Goal: Transaction & Acquisition: Purchase product/service

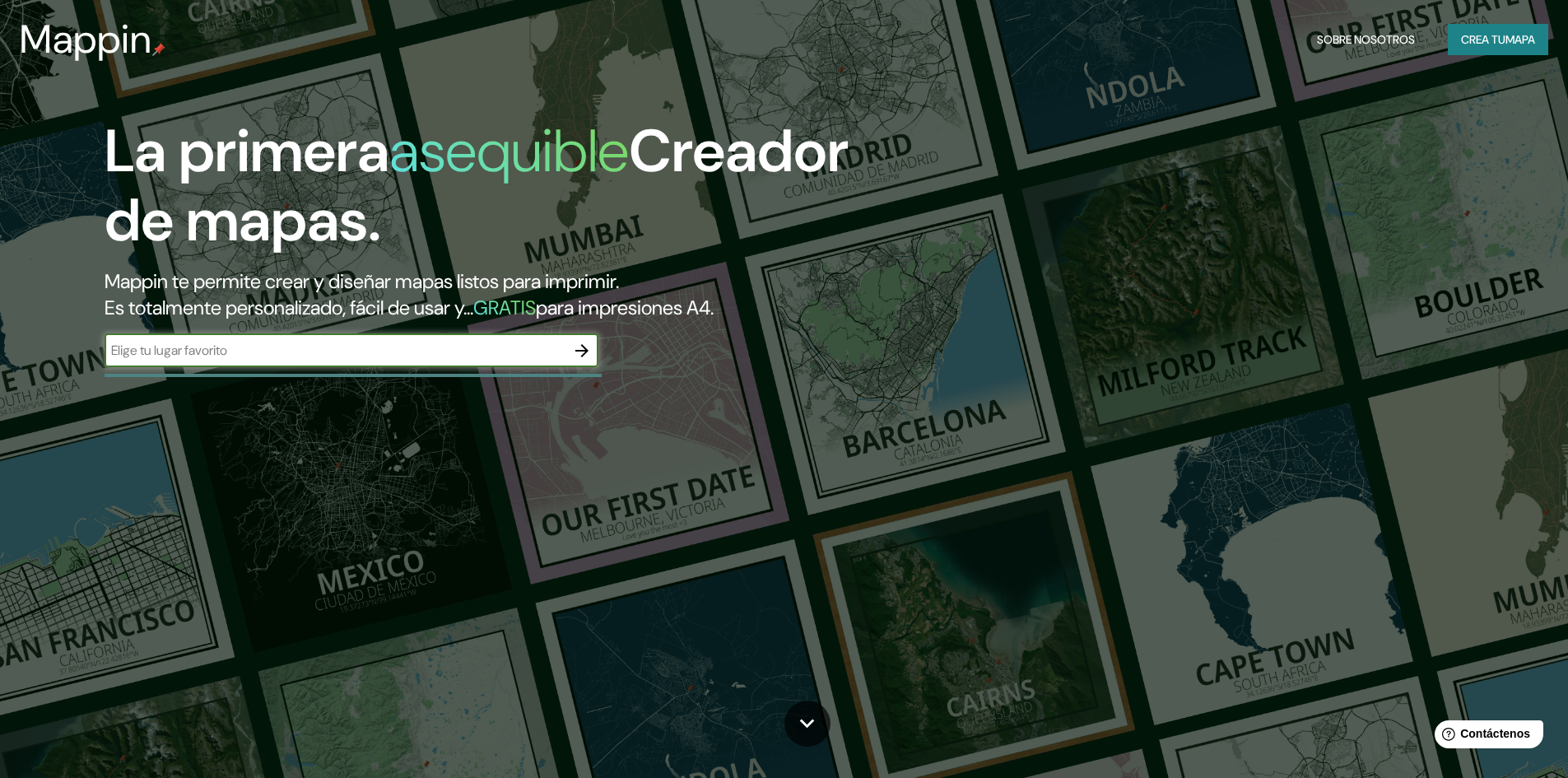
click at [408, 342] on input "text" at bounding box center [334, 350] width 461 height 19
type input "TUCUMAN"
click at [577, 354] on icon "button" at bounding box center [582, 351] width 20 height 20
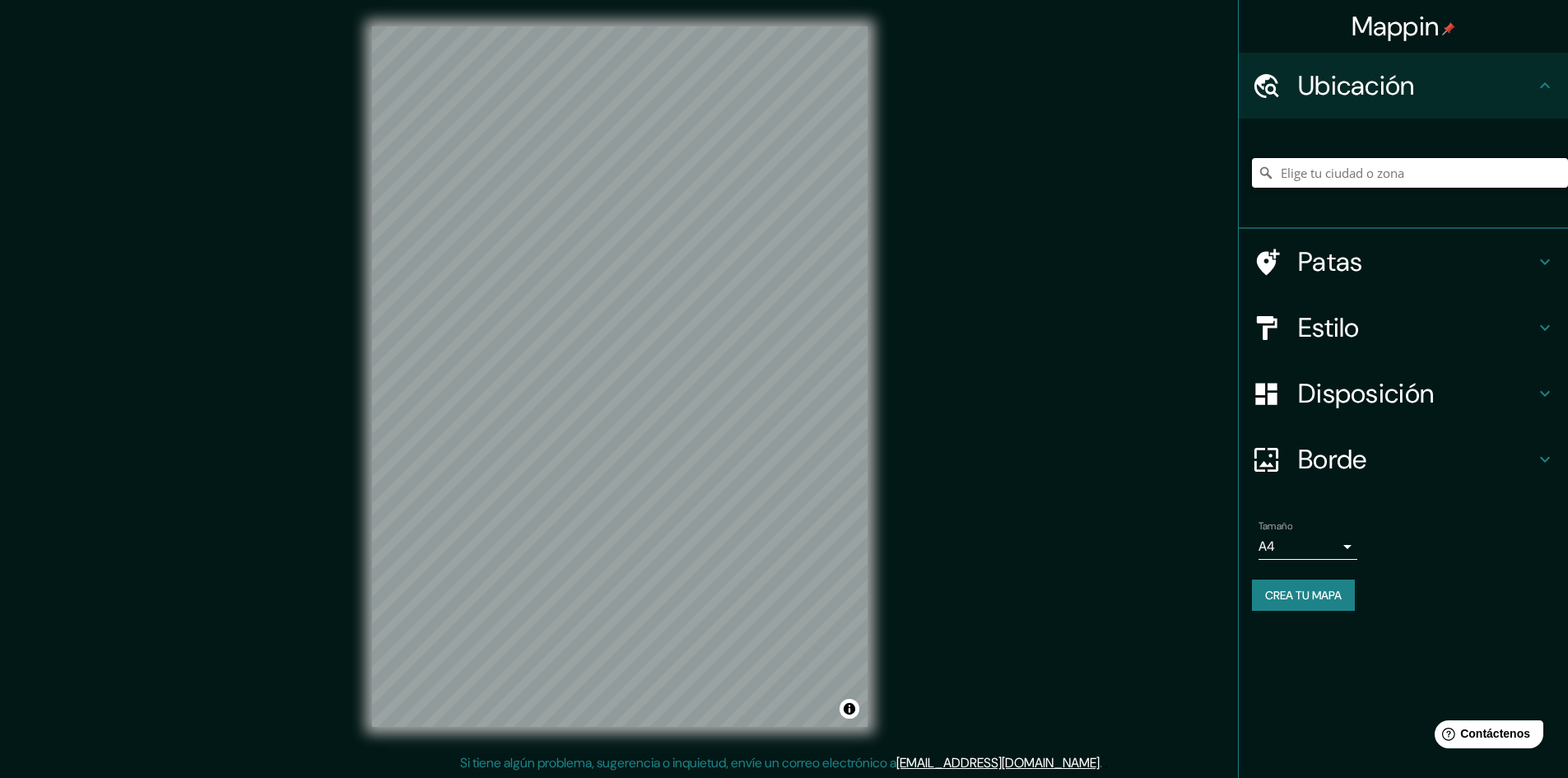
click at [1287, 177] on input "Elige tu ciudad o zona" at bounding box center [1409, 173] width 316 height 30
click at [1393, 180] on input "[GEOGRAPHIC_DATA], Garruchos - [GEOGRAPHIC_DATA], W3391, [GEOGRAPHIC_DATA]" at bounding box center [1409, 173] width 316 height 30
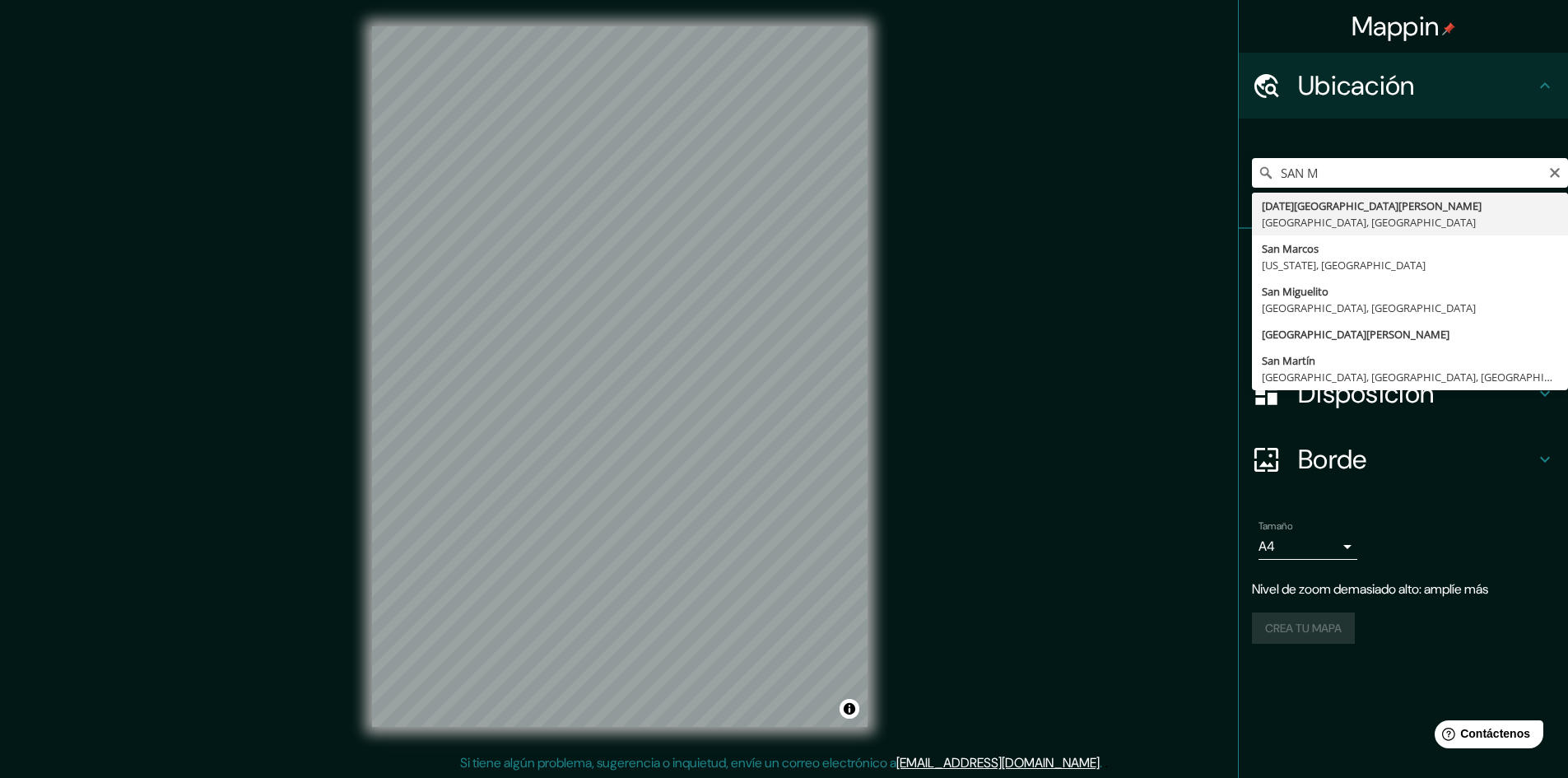
type input "[DATE][GEOGRAPHIC_DATA][PERSON_NAME], [GEOGRAPHIC_DATA], [GEOGRAPHIC_DATA]"
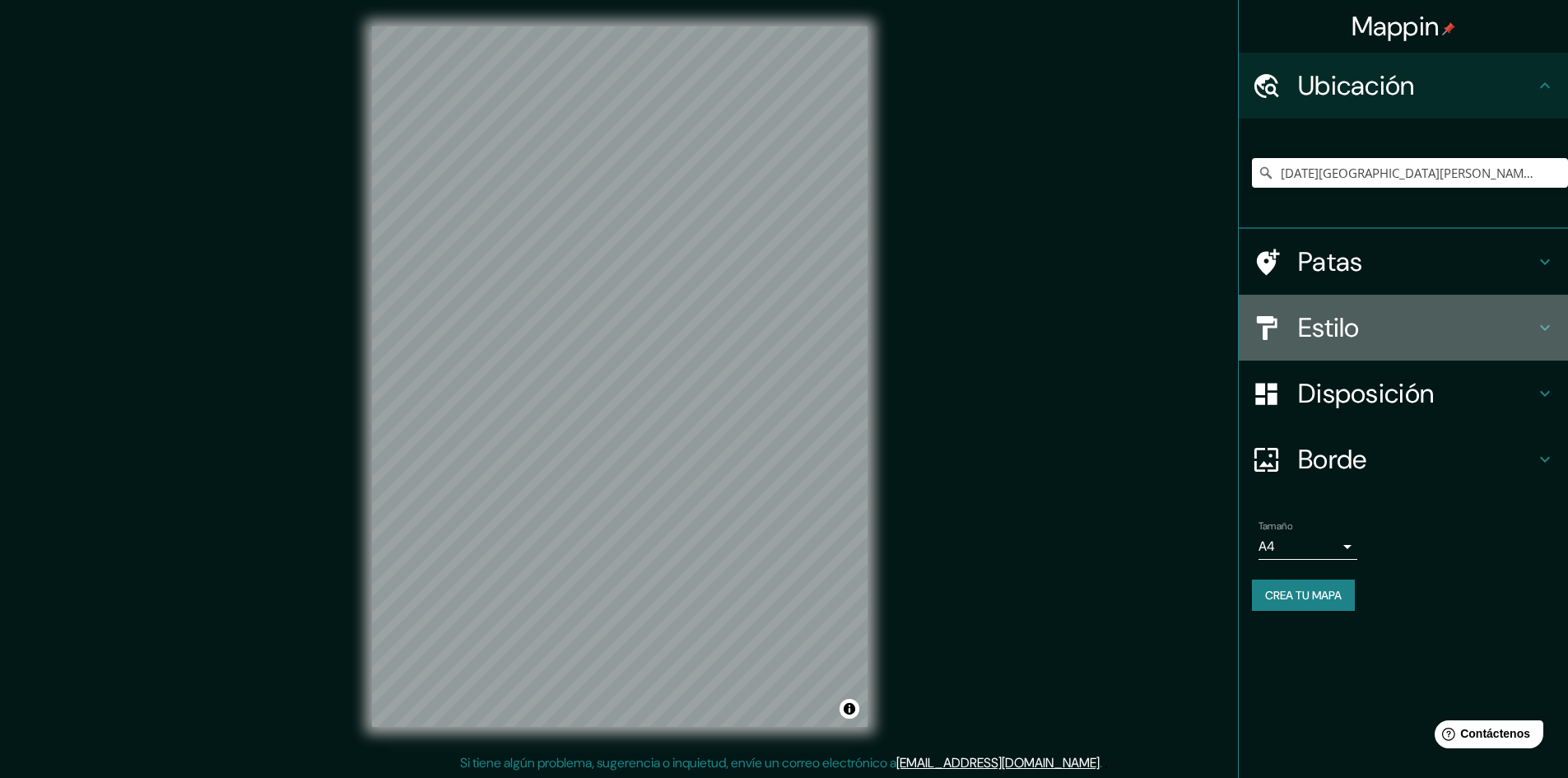
click at [1389, 318] on h4 "Estilo" at bounding box center [1416, 327] width 237 height 33
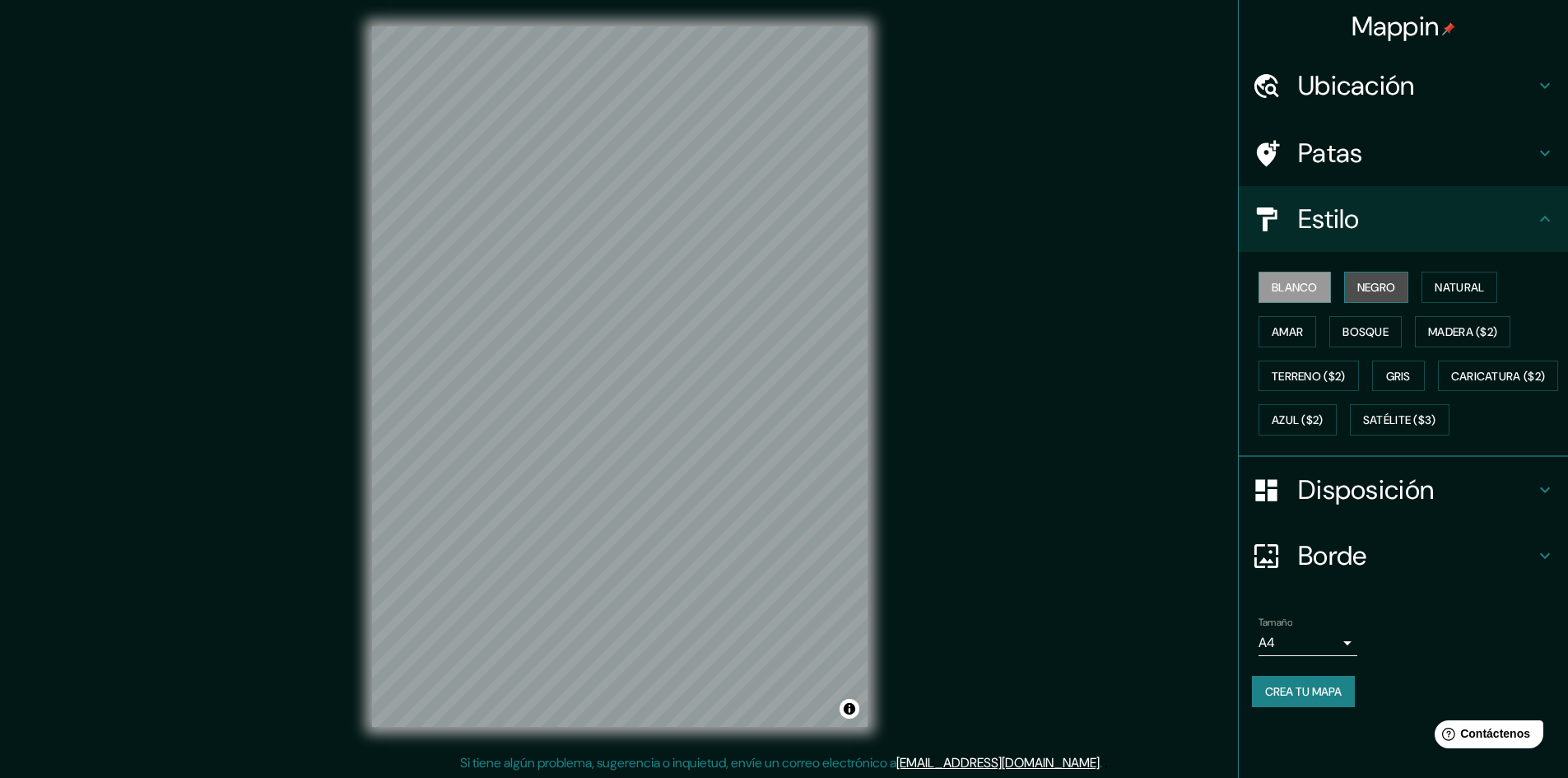
click at [1383, 292] on font "Negro" at bounding box center [1376, 287] width 39 height 14
click at [1320, 293] on button "Blanco" at bounding box center [1294, 287] width 73 height 31
click at [1350, 285] on button "Negro" at bounding box center [1376, 287] width 65 height 31
click at [1302, 295] on font "Blanco" at bounding box center [1294, 287] width 46 height 14
click at [1441, 239] on div "Estilo" at bounding box center [1403, 219] width 329 height 66
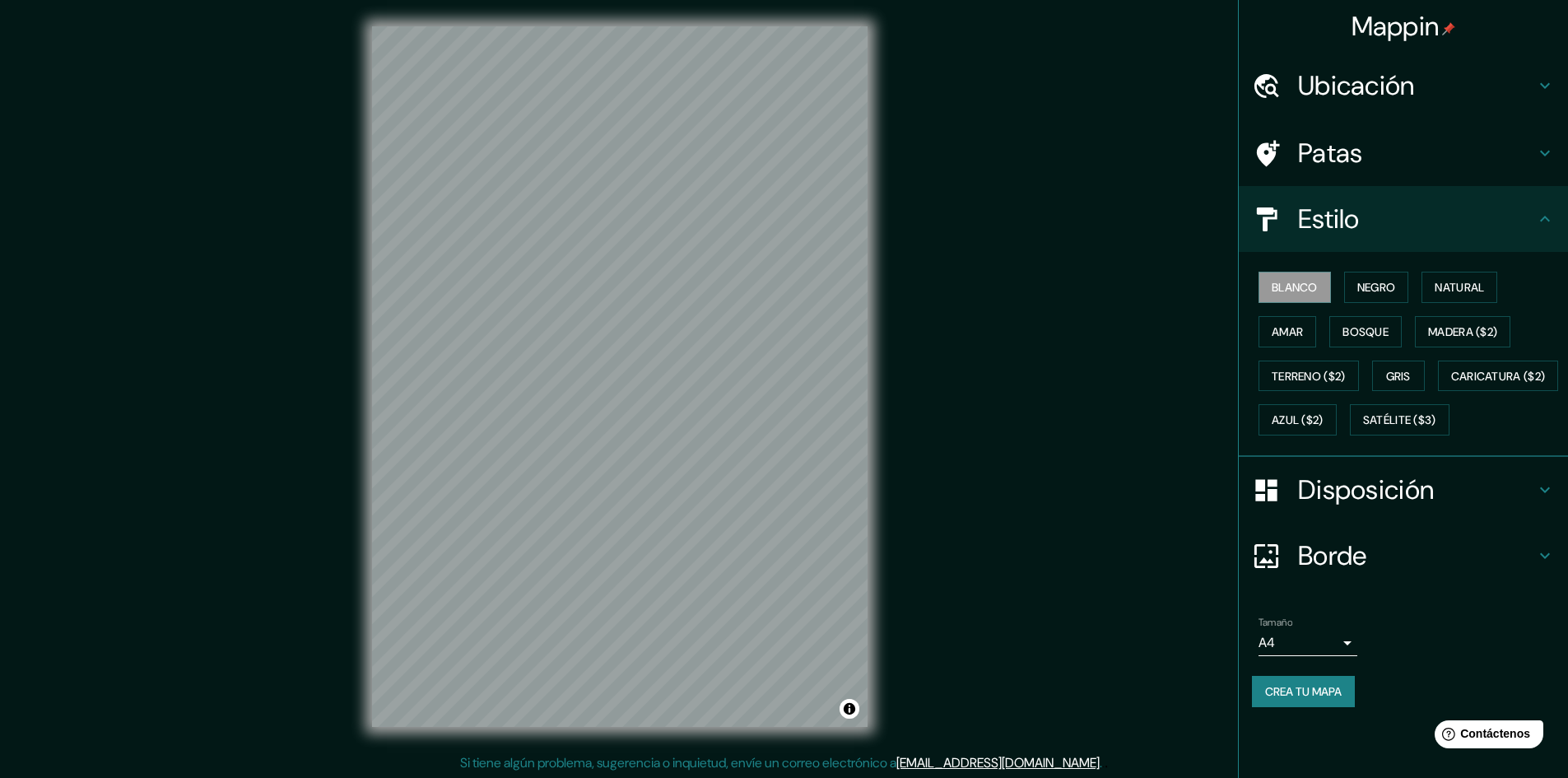
click at [1352, 157] on font "Patas" at bounding box center [1330, 153] width 65 height 34
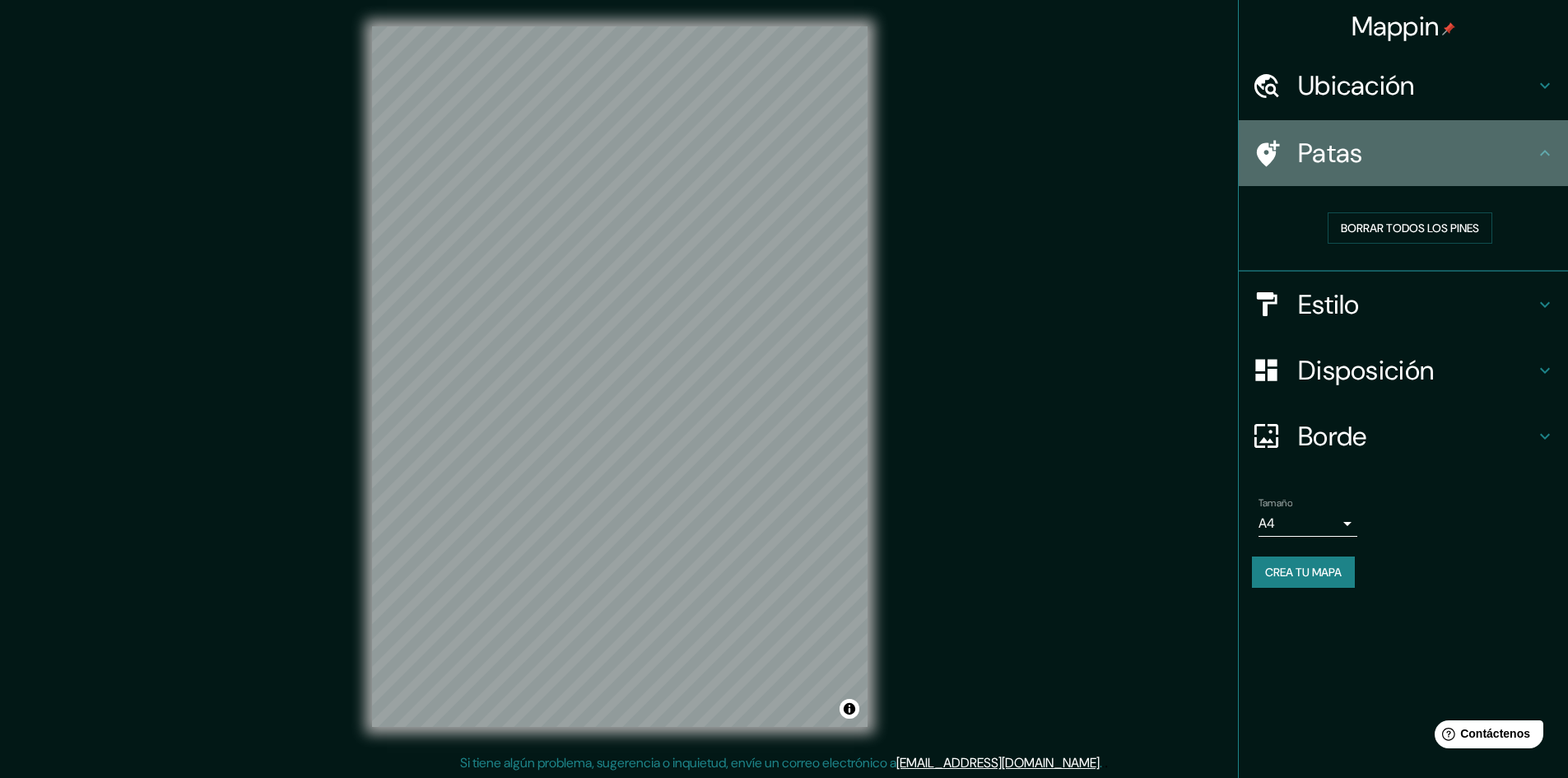
click at [1352, 157] on font "Patas" at bounding box center [1330, 153] width 65 height 34
click at [1337, 150] on font "Patas" at bounding box center [1330, 153] width 65 height 34
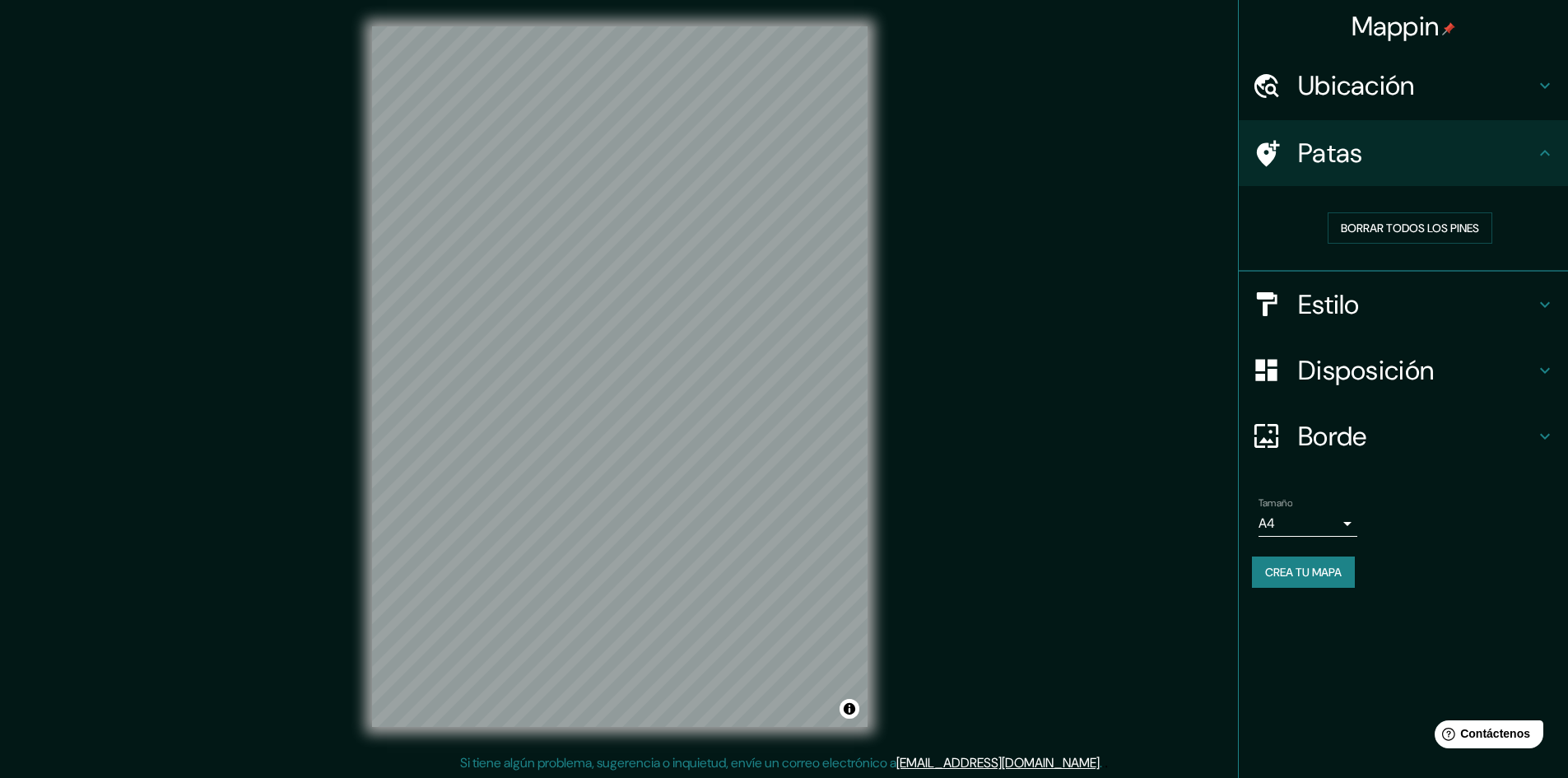
click at [1356, 85] on font "Ubicación" at bounding box center [1356, 85] width 117 height 34
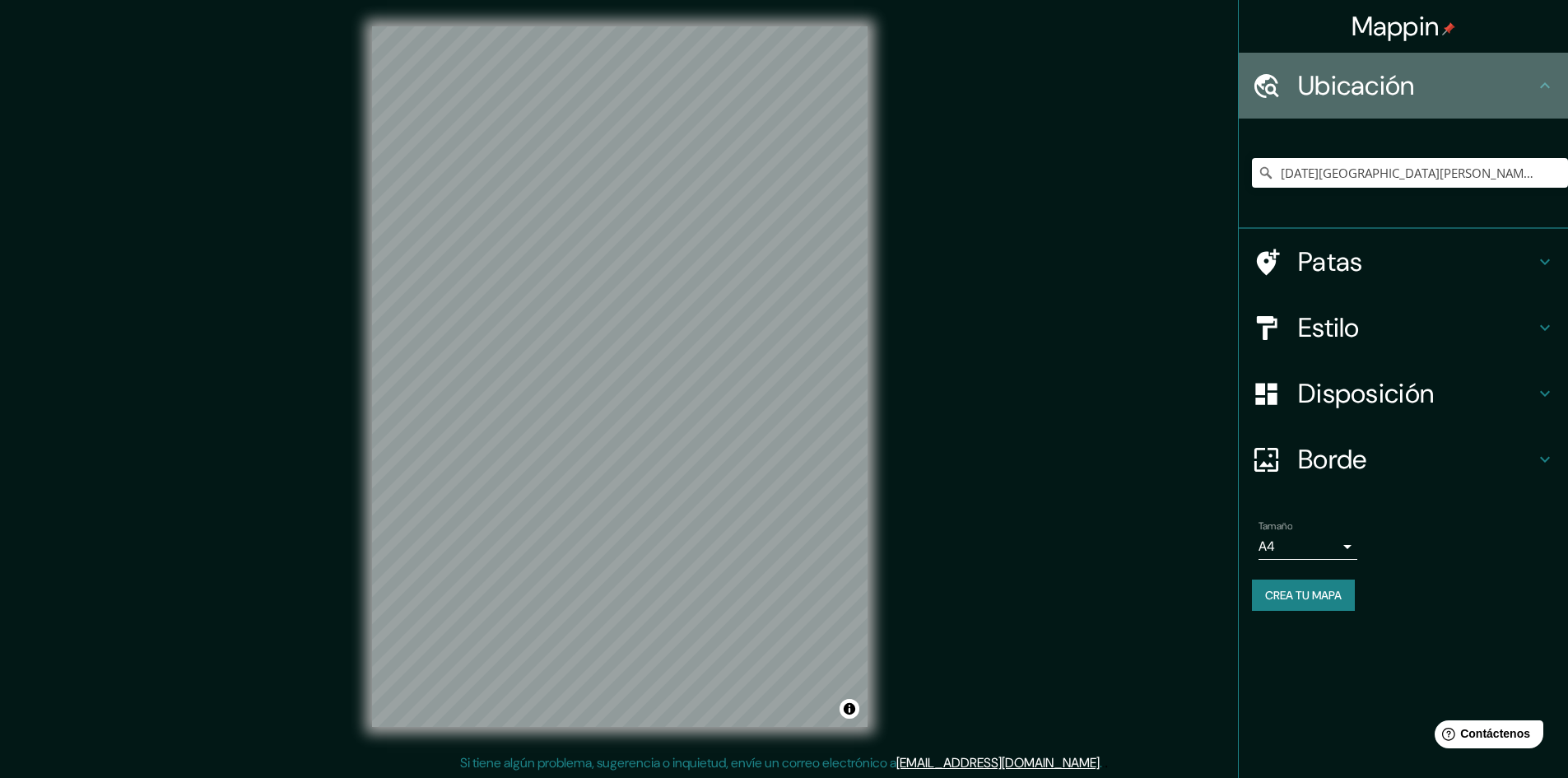
click at [1356, 85] on font "Ubicación" at bounding box center [1356, 85] width 117 height 34
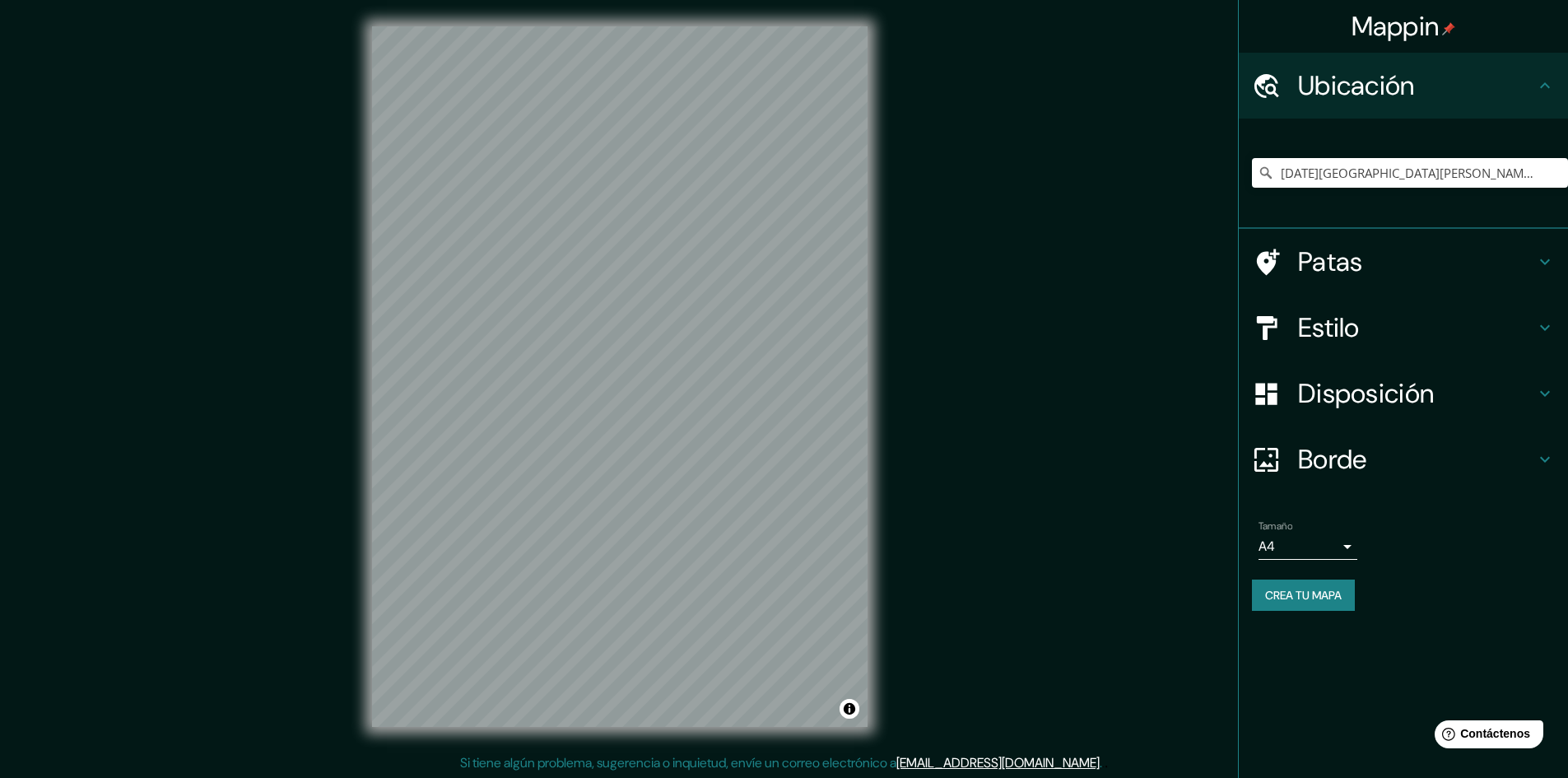
click at [1339, 271] on font "Patas" at bounding box center [1330, 262] width 65 height 34
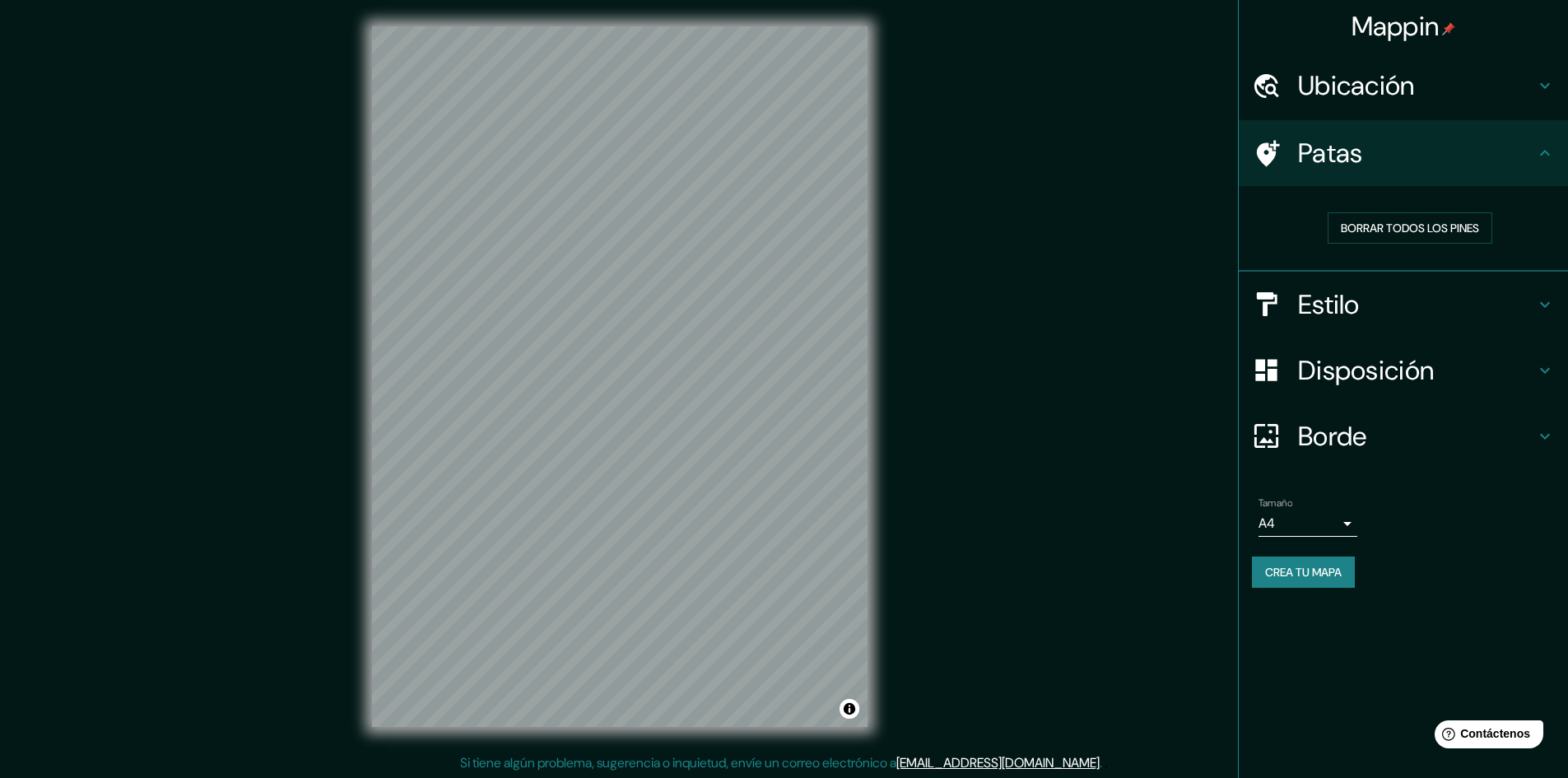
click at [1333, 296] on font "Estilo" at bounding box center [1328, 304] width 62 height 34
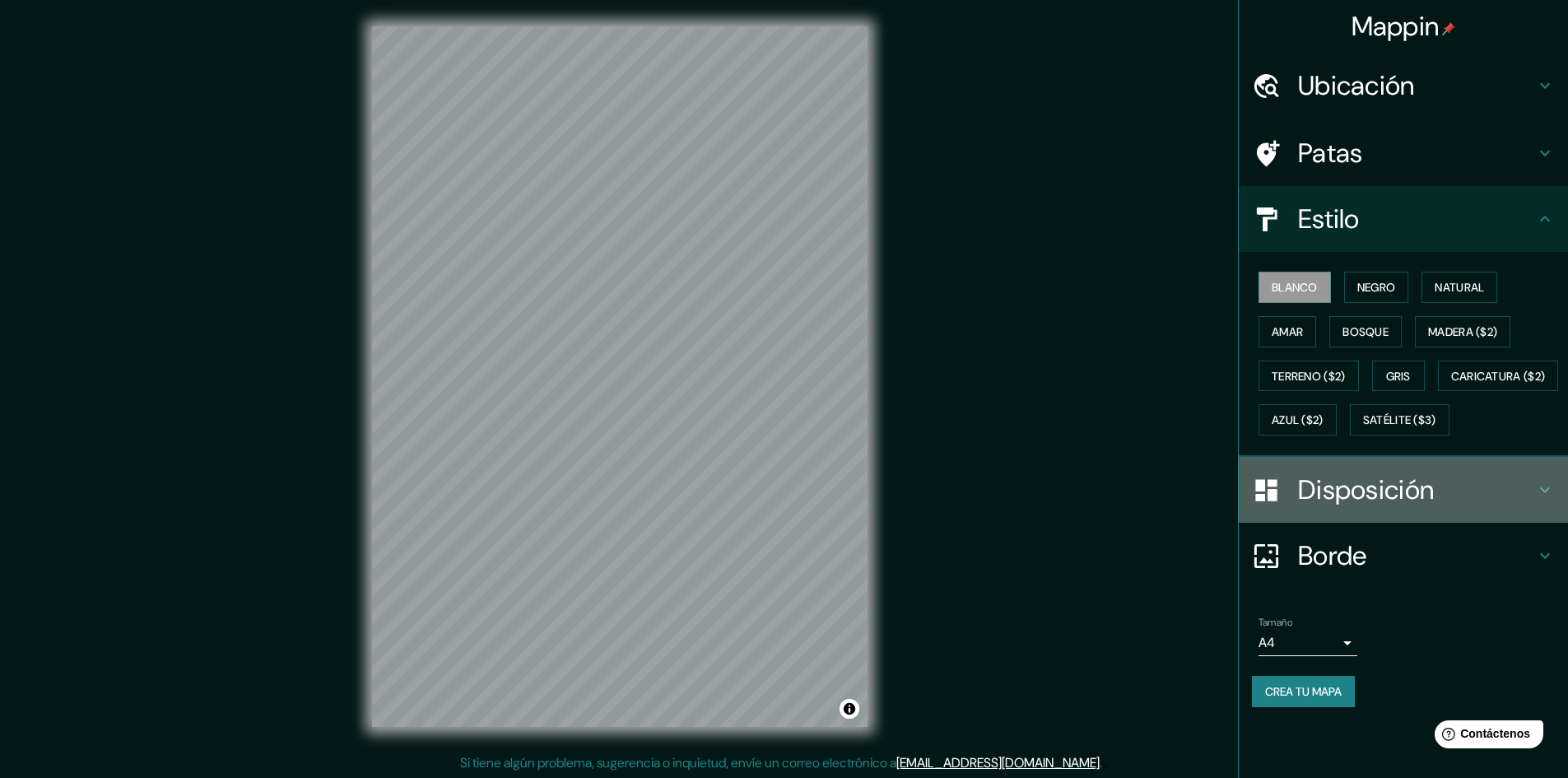
click at [1411, 507] on font "Disposición" at bounding box center [1365, 489] width 136 height 34
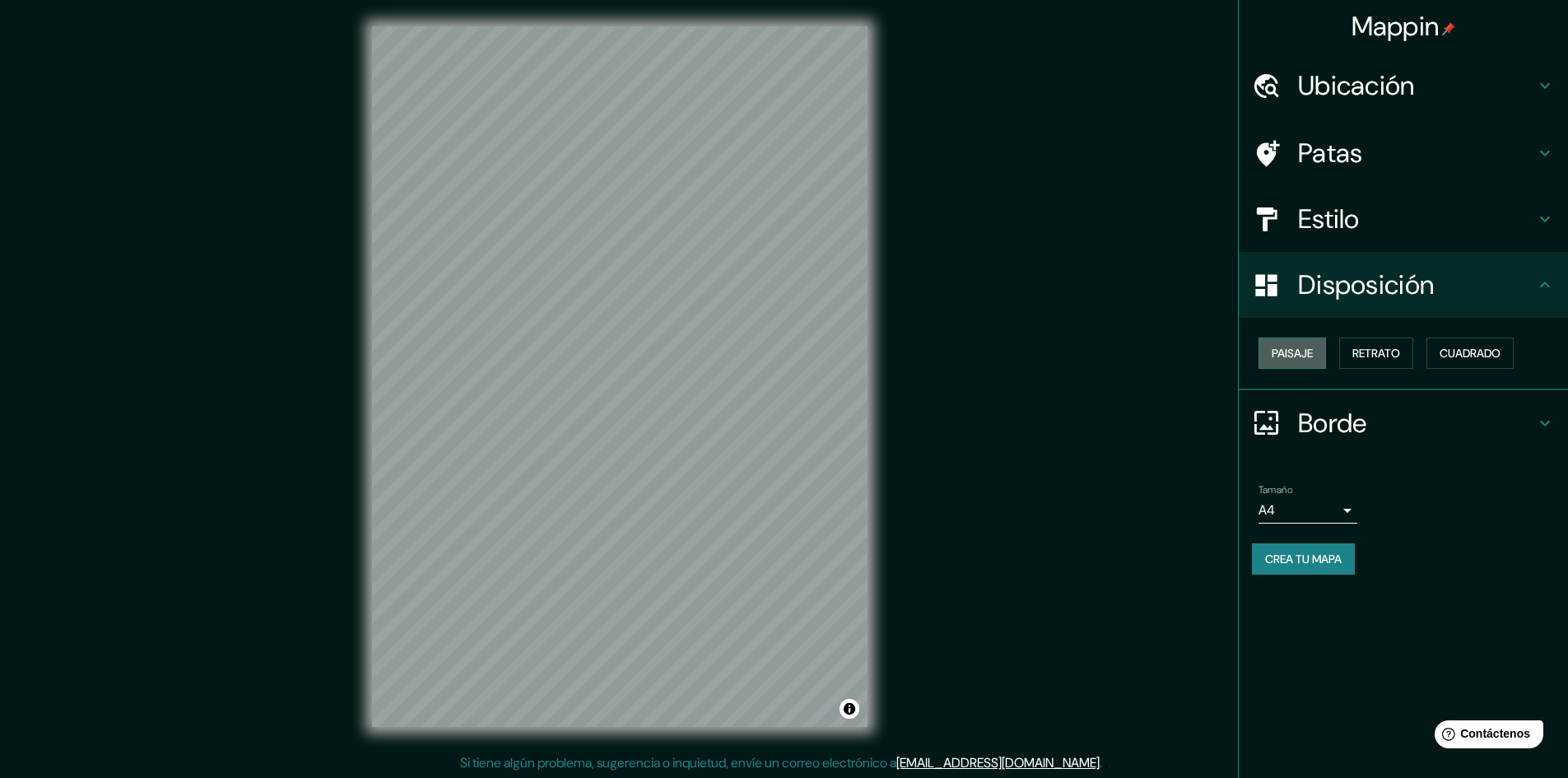
click at [1313, 351] on font "Paisaje" at bounding box center [1292, 353] width 41 height 14
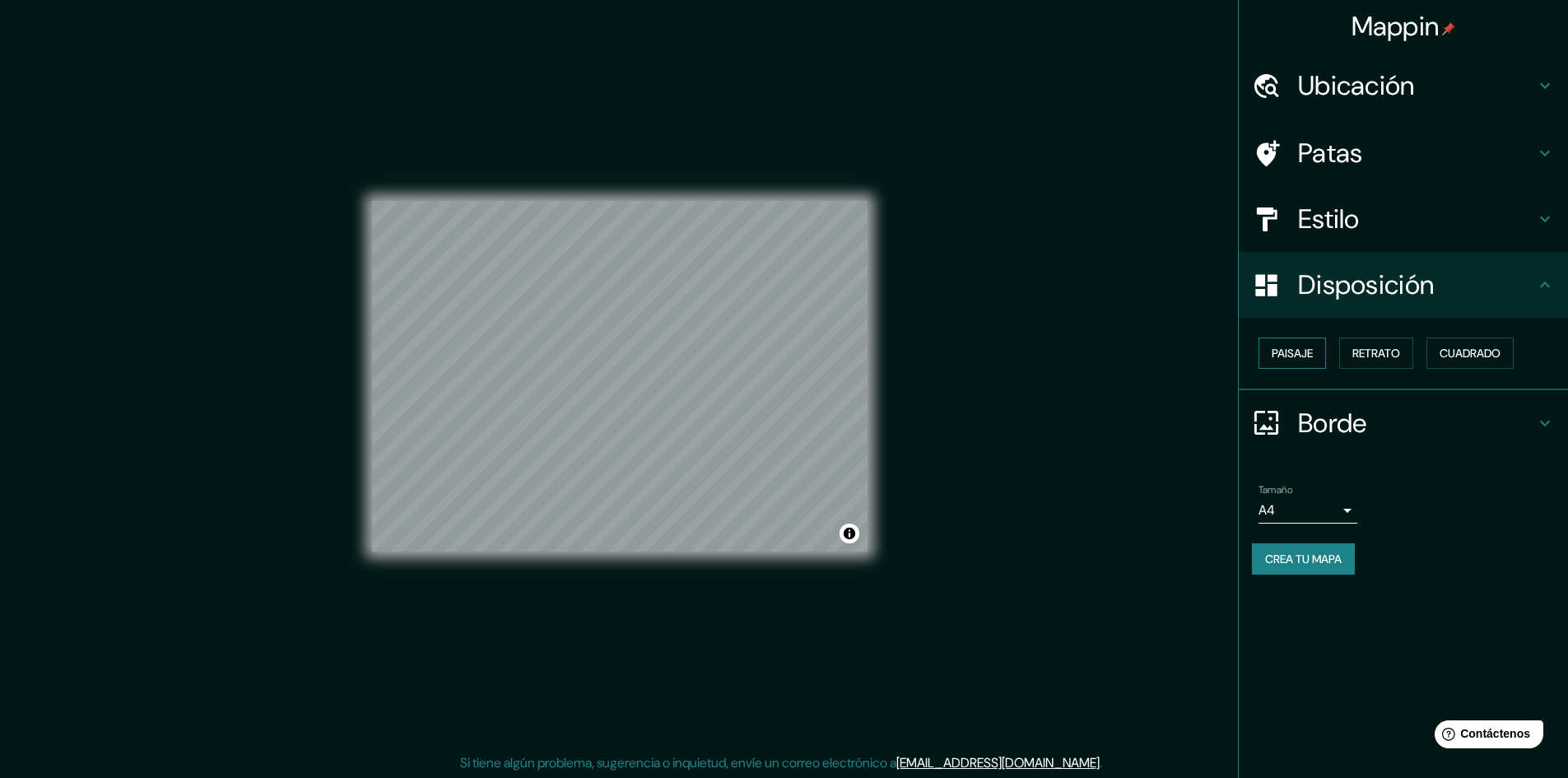
click at [1313, 351] on font "Paisaje" at bounding box center [1292, 353] width 41 height 14
click at [1446, 352] on font "Cuadrado" at bounding box center [1470, 353] width 61 height 14
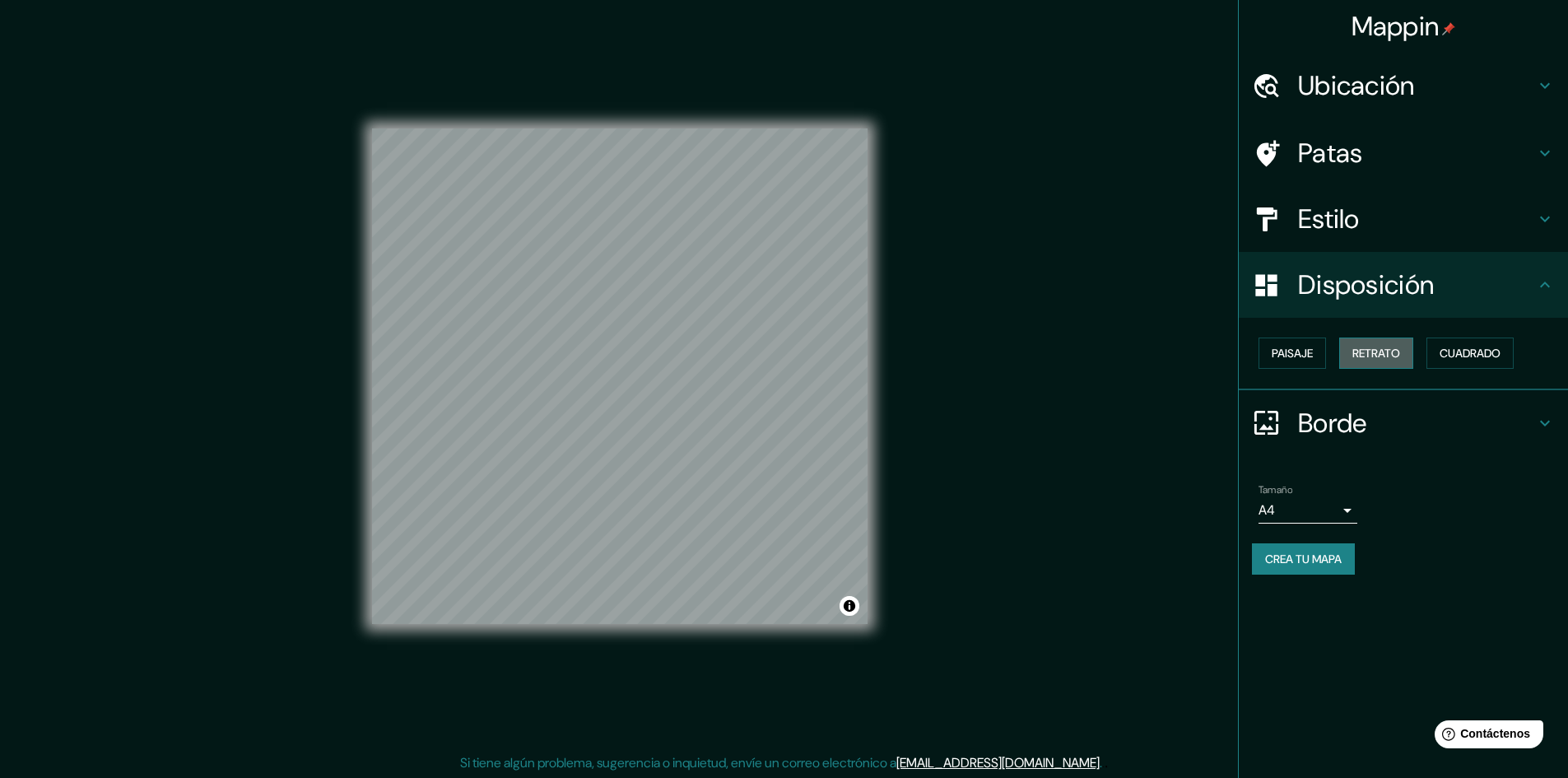
click at [1409, 352] on button "Retrato" at bounding box center [1376, 353] width 74 height 31
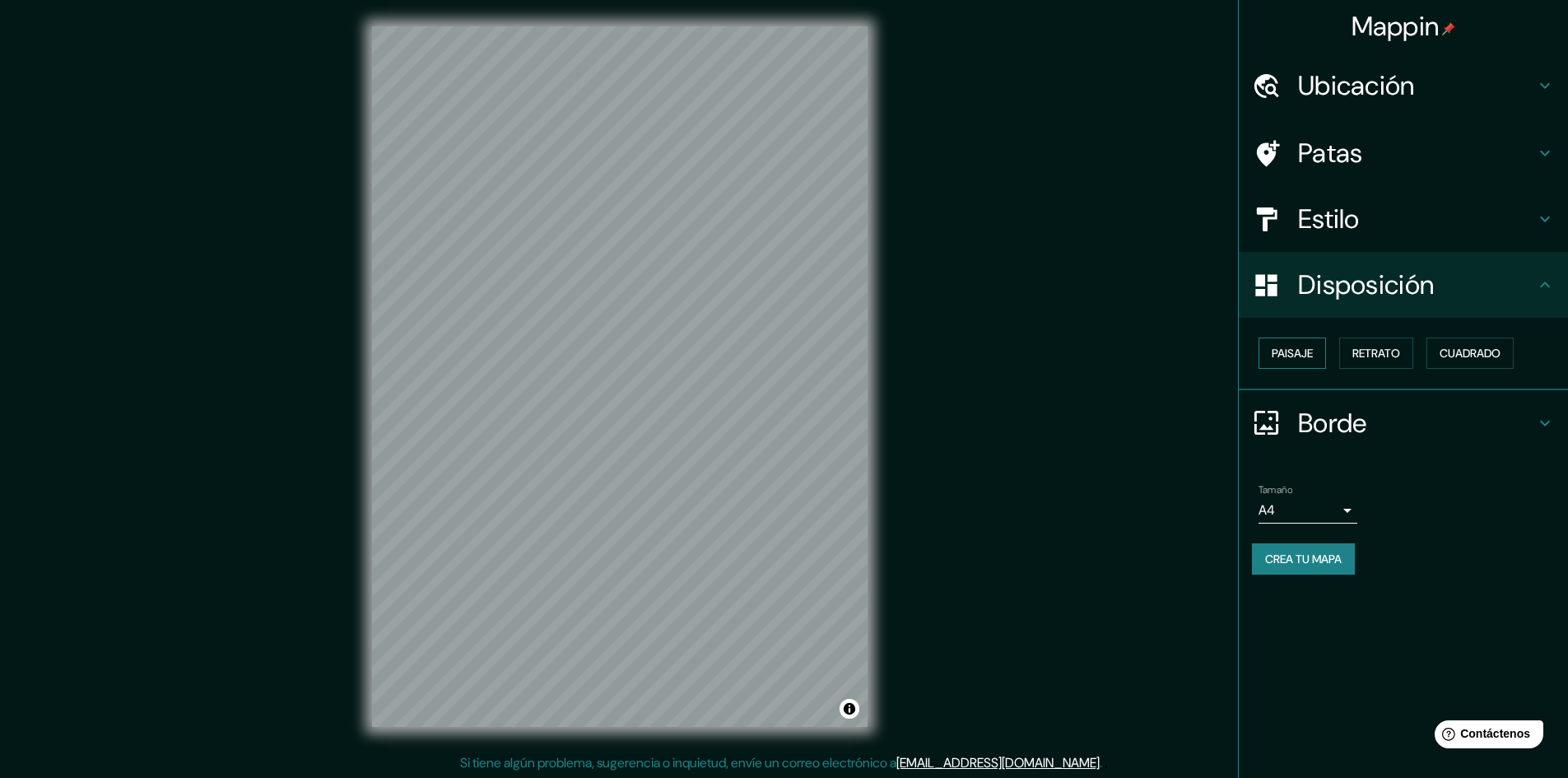
click at [1315, 349] on button "Paisaje" at bounding box center [1291, 353] width 67 height 31
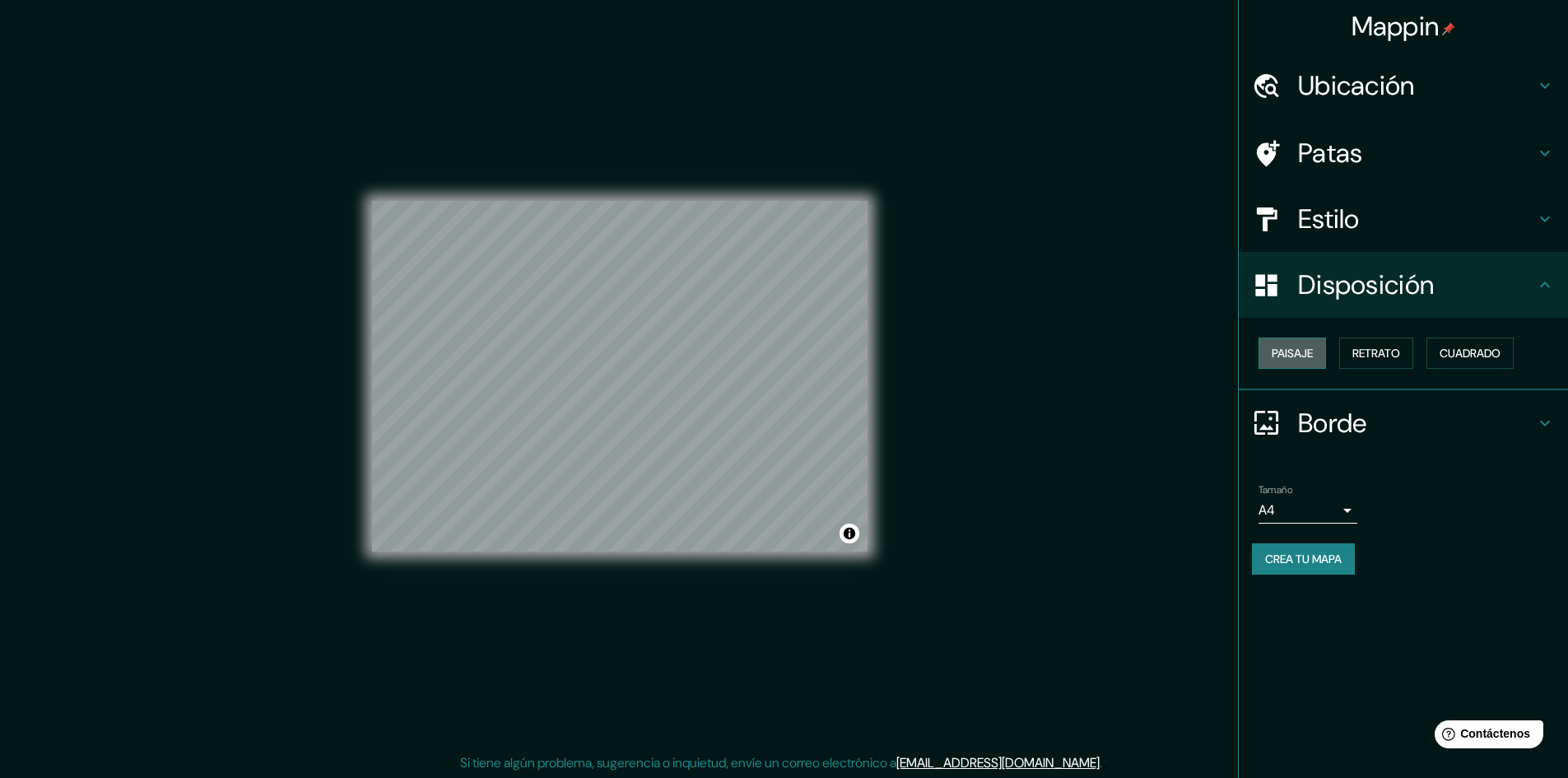
click at [1315, 349] on button "Paisaje" at bounding box center [1291, 353] width 67 height 31
click at [1363, 348] on font "Retrato" at bounding box center [1376, 353] width 48 height 14
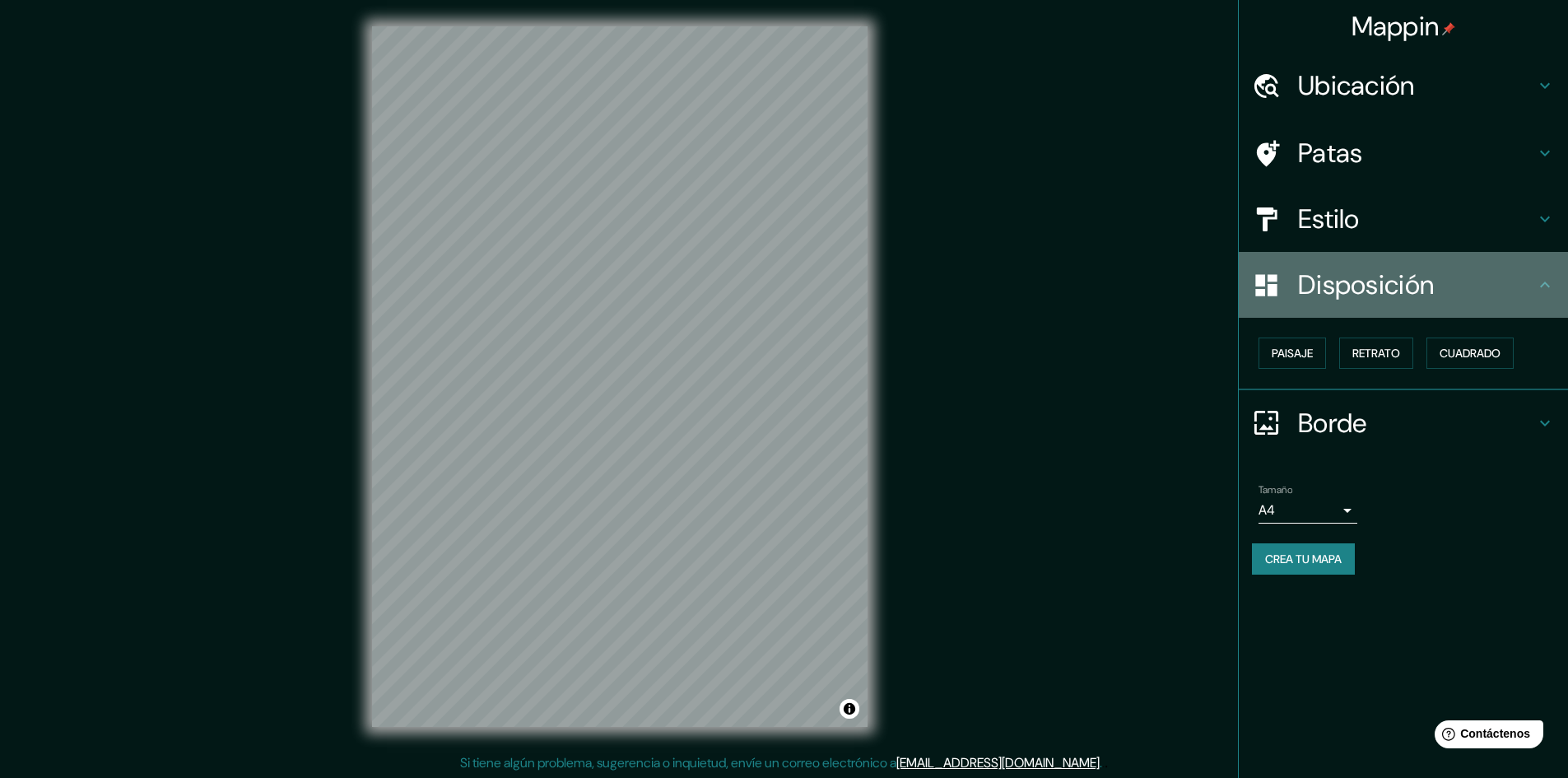
click at [1368, 283] on font "Disposición" at bounding box center [1365, 284] width 136 height 34
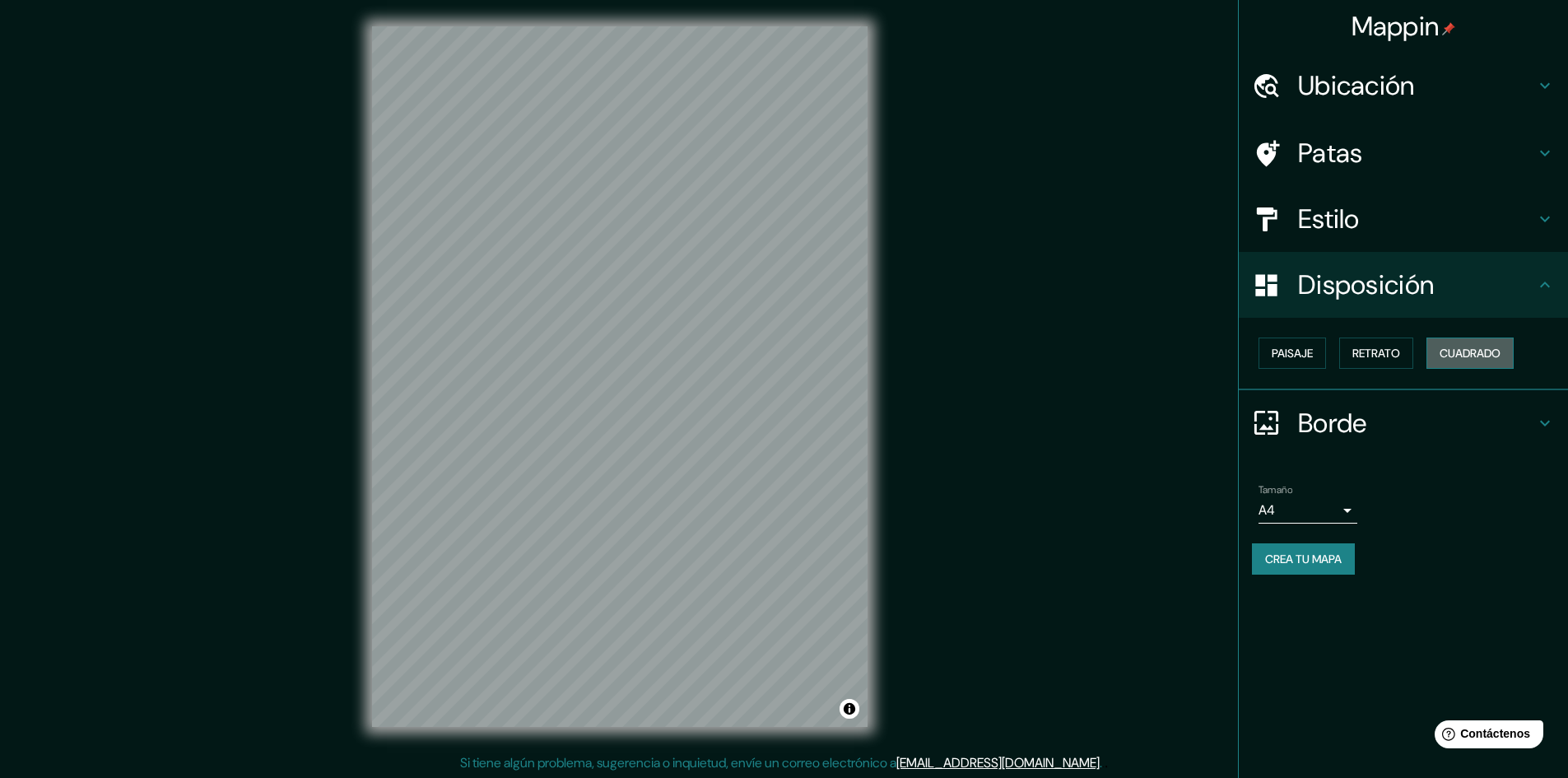
click at [1461, 349] on font "Cuadrado" at bounding box center [1470, 353] width 61 height 14
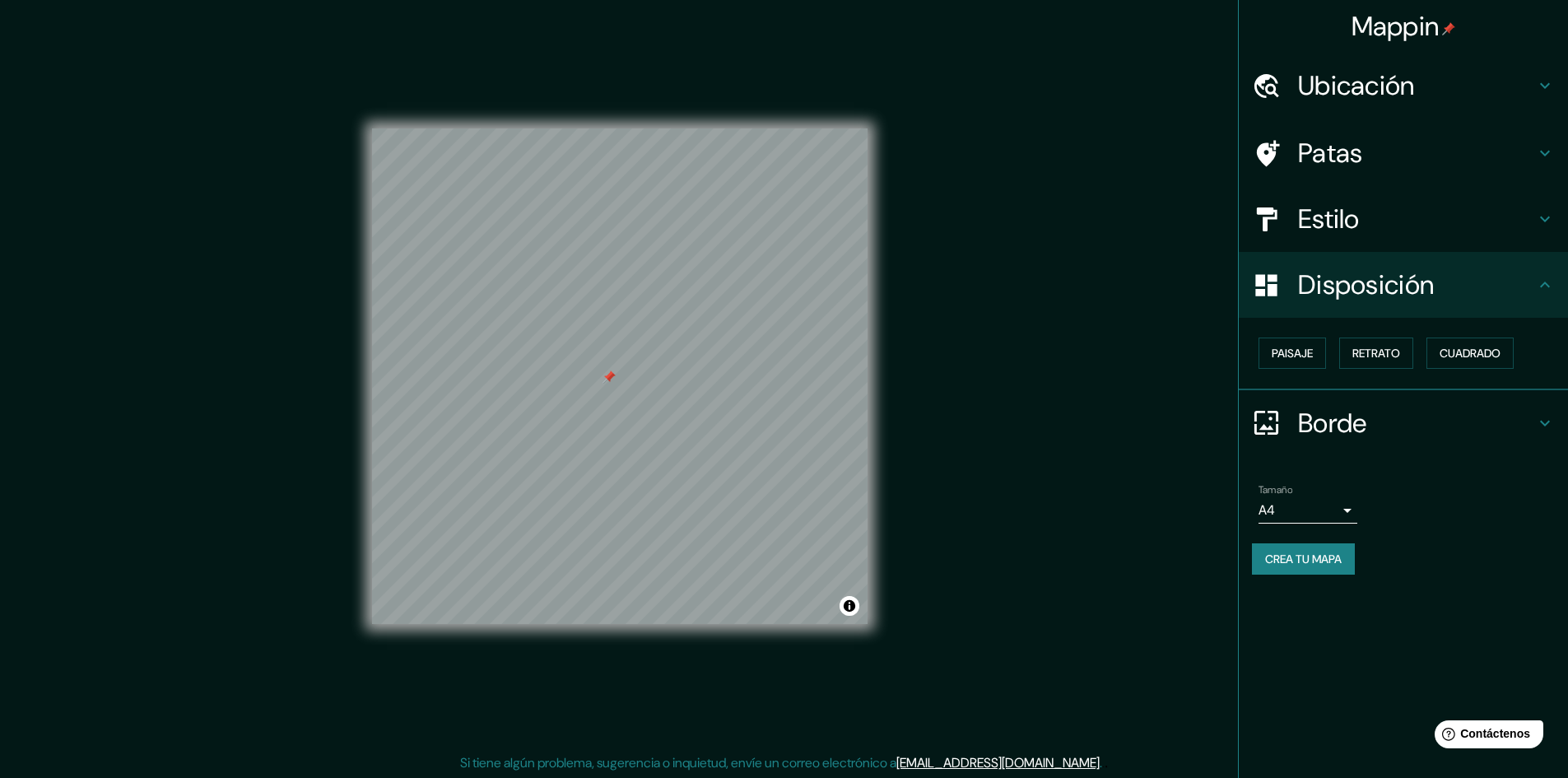
click at [1291, 510] on body "Mappin Ubicación [DATE][GEOGRAPHIC_DATA][PERSON_NAME], [GEOGRAPHIC_DATA], [GEOG…" at bounding box center [784, 389] width 1568 height 778
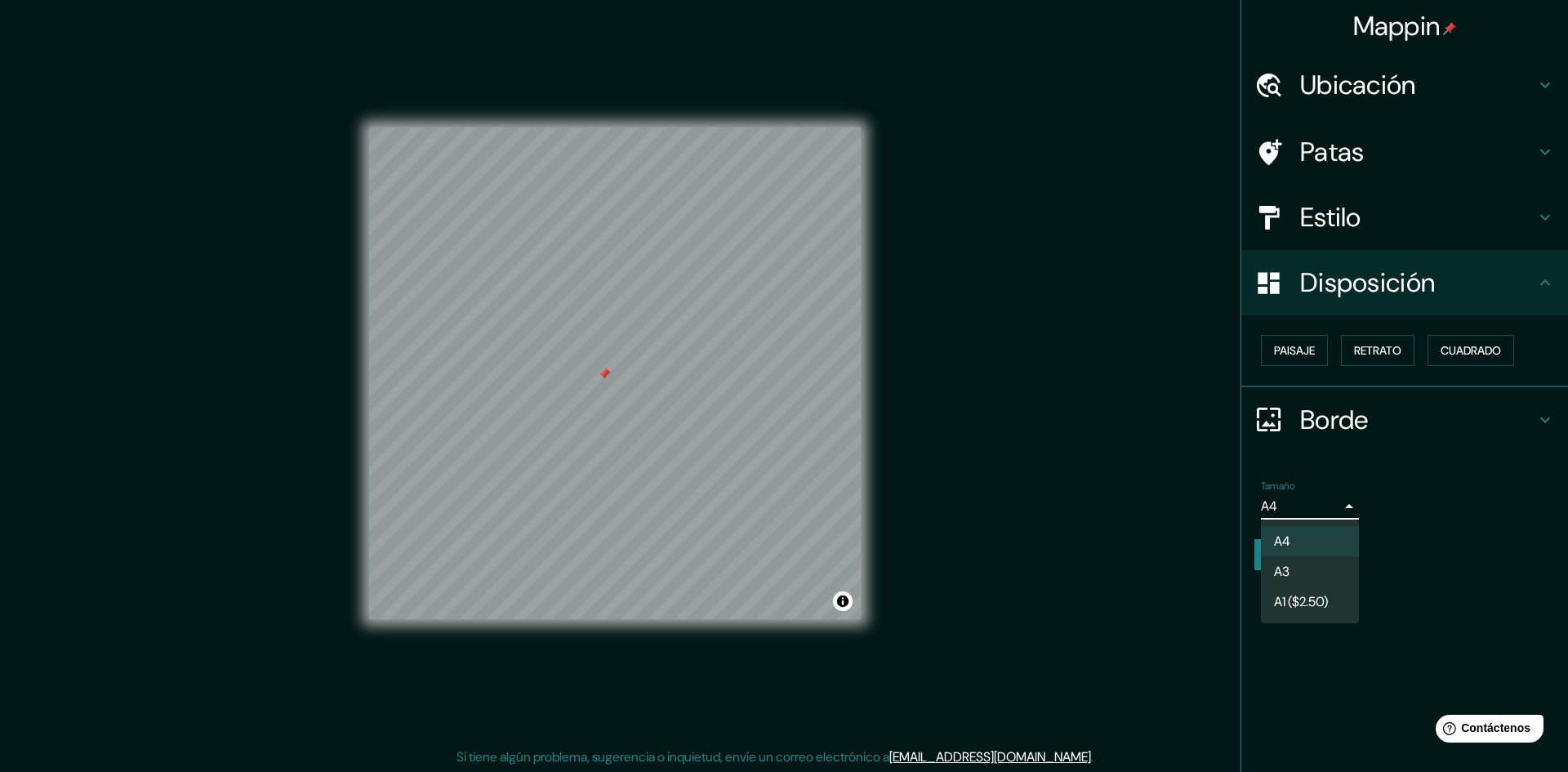
click at [1306, 597] on font "A1 ($2.50)" at bounding box center [1301, 601] width 54 height 17
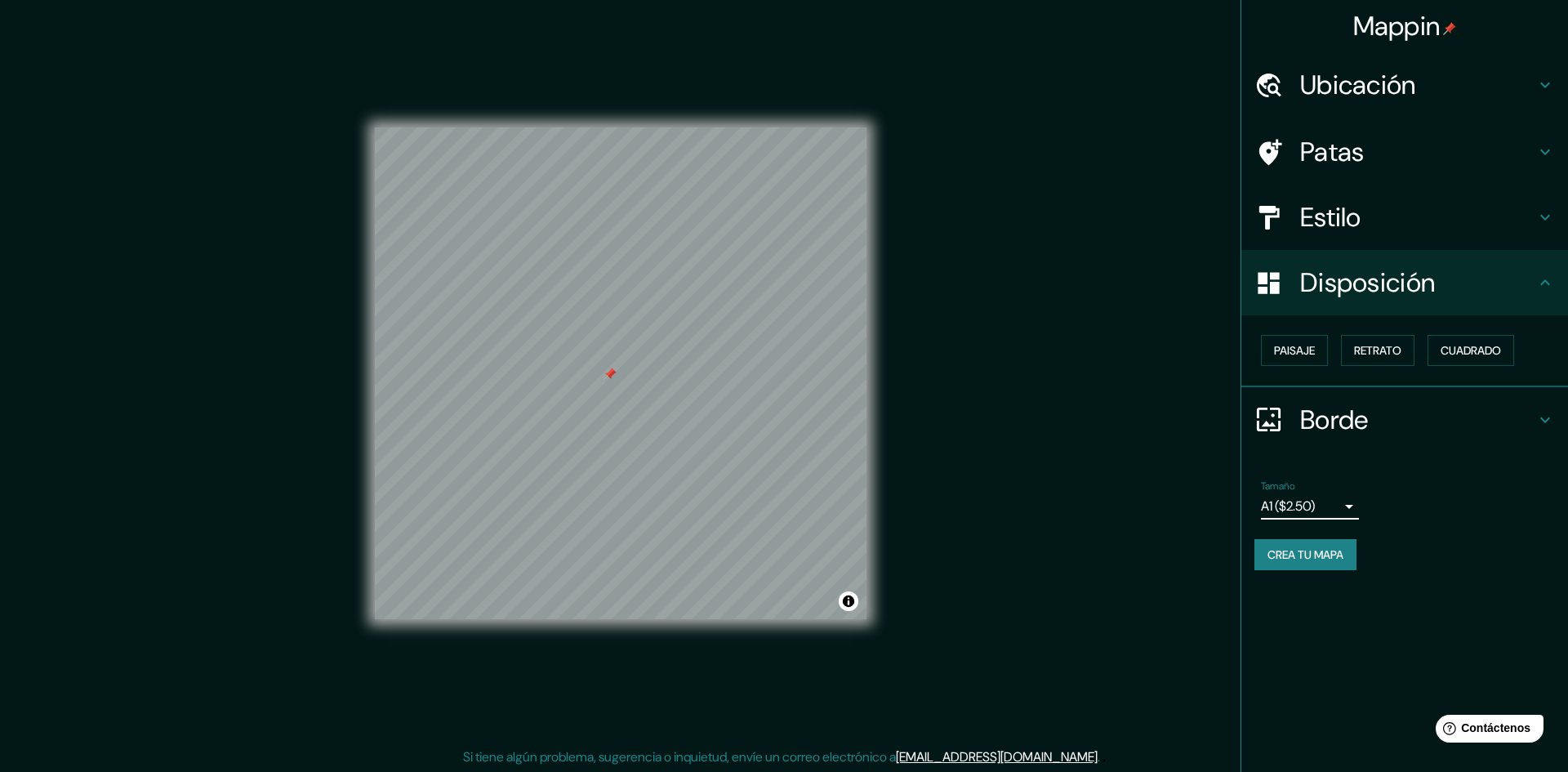
click at [1307, 514] on body "Mappin Ubicación [DATE][GEOGRAPHIC_DATA][PERSON_NAME], [GEOGRAPHIC_DATA], [GEOG…" at bounding box center [784, 386] width 1568 height 772
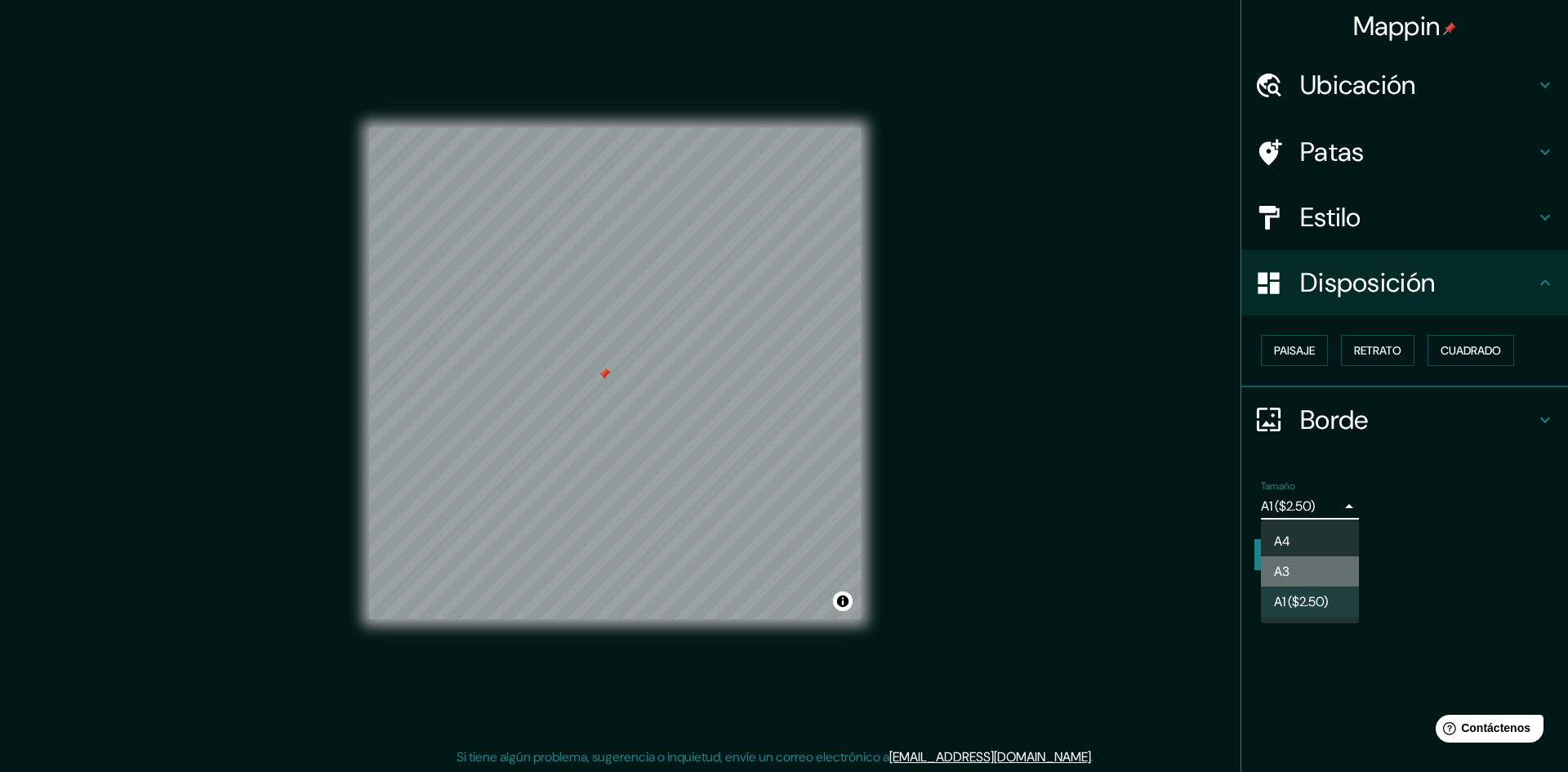
click at [1307, 564] on li "A3" at bounding box center [1310, 571] width 98 height 30
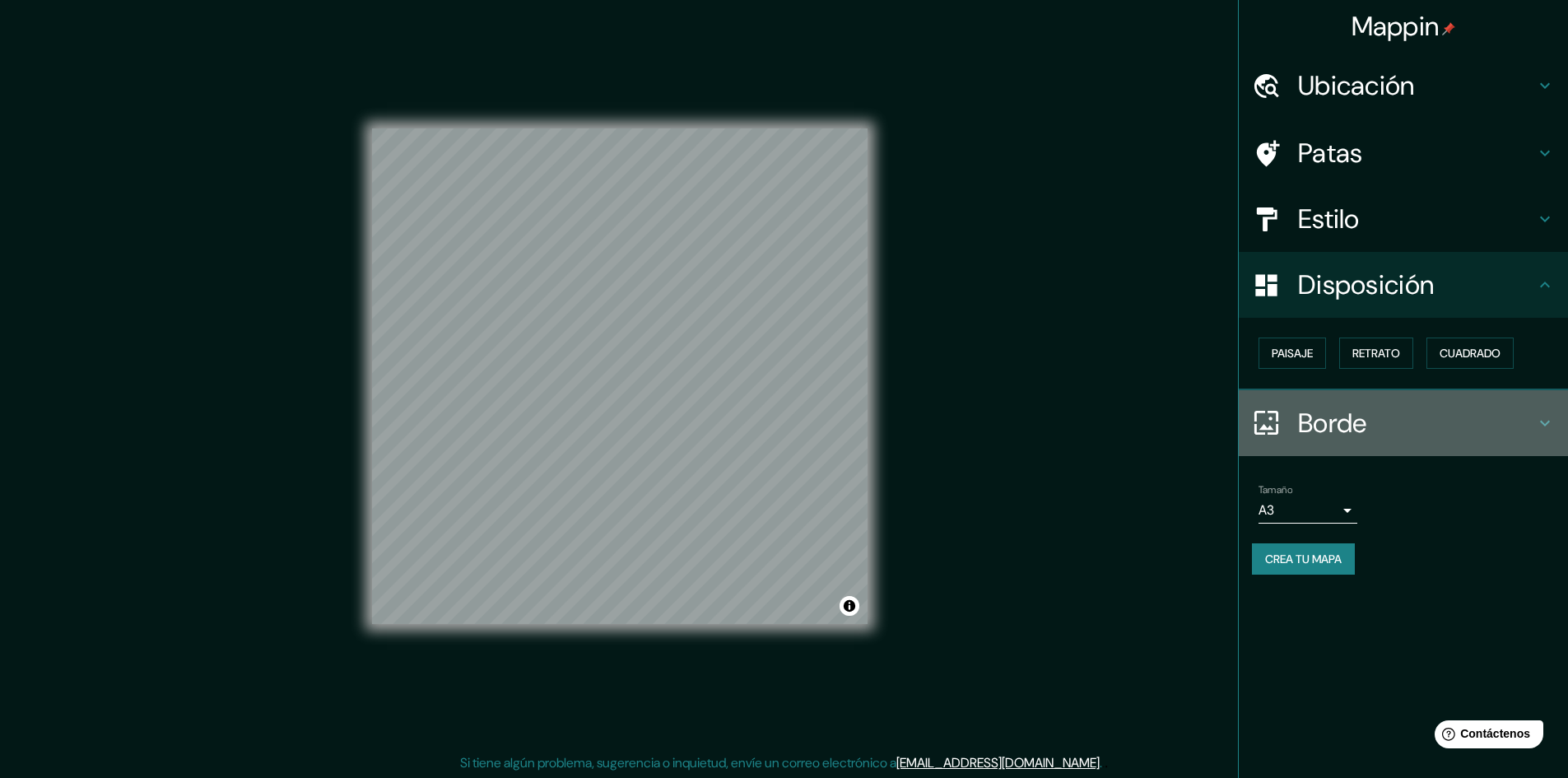
click at [1305, 420] on font "Borde" at bounding box center [1332, 423] width 69 height 34
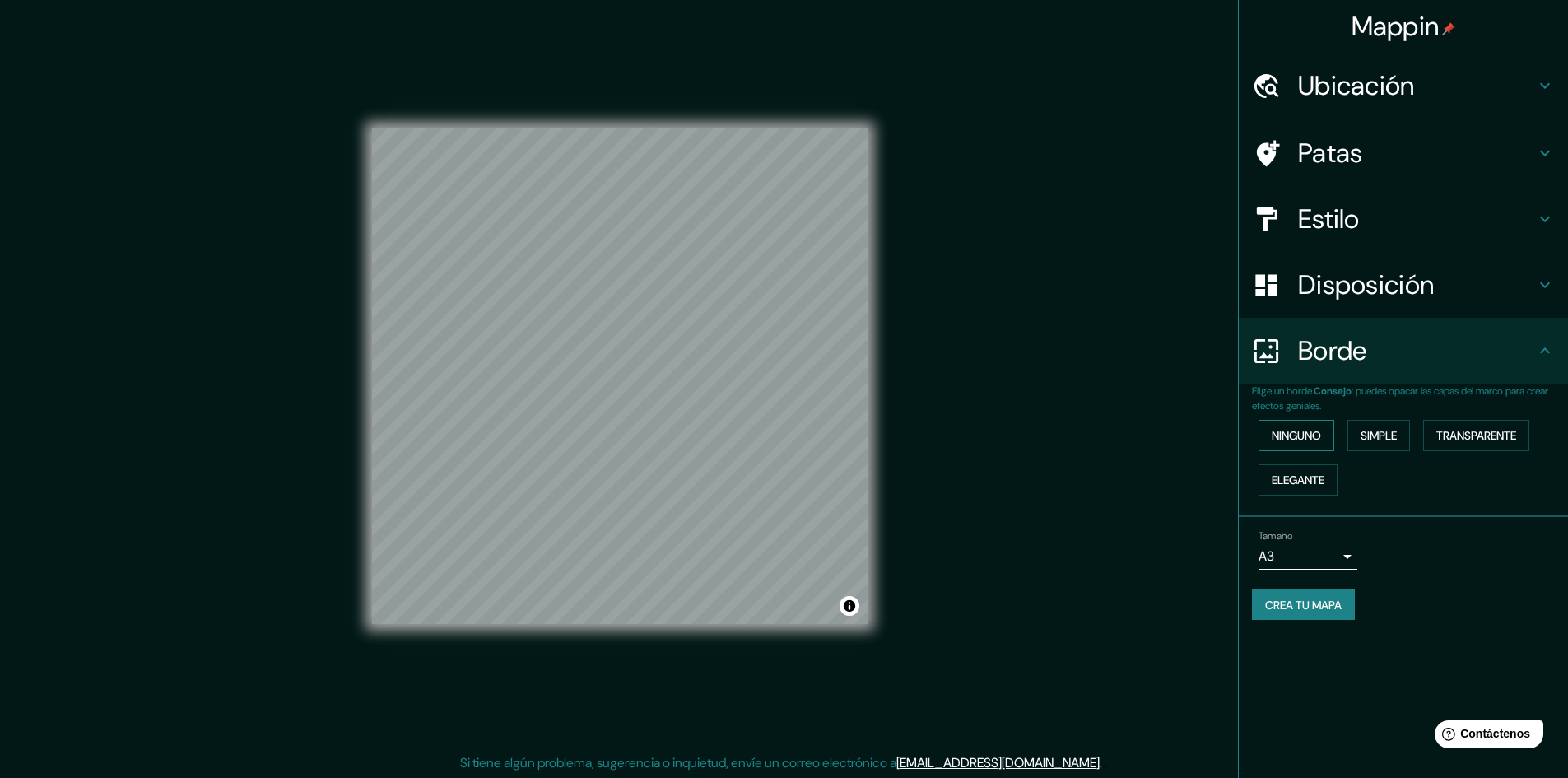
click at [1306, 432] on font "Ninguno" at bounding box center [1296, 435] width 49 height 14
click at [1385, 429] on font "Simple" at bounding box center [1378, 435] width 36 height 14
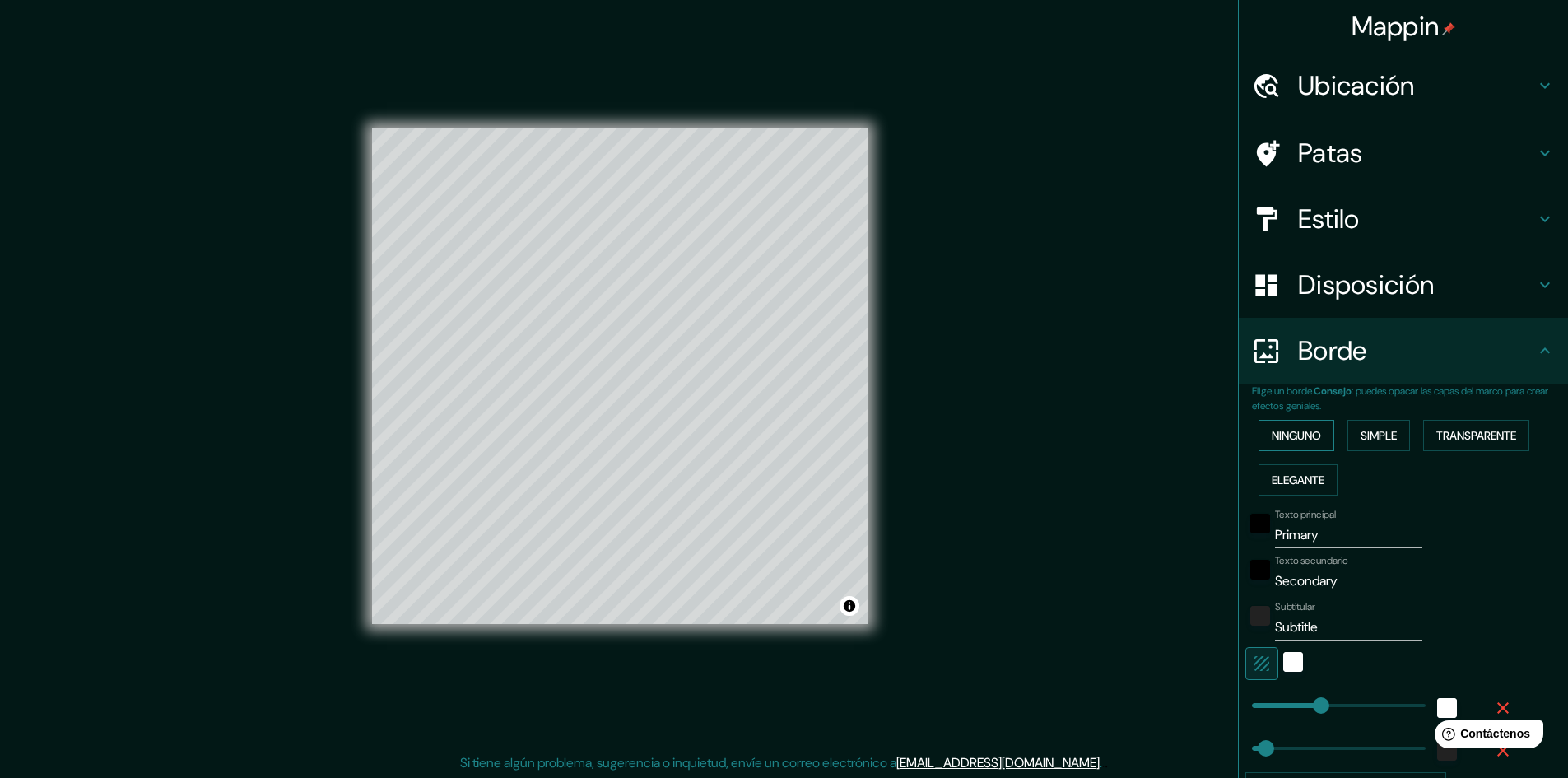
click at [1302, 438] on font "Ninguno" at bounding box center [1296, 435] width 49 height 14
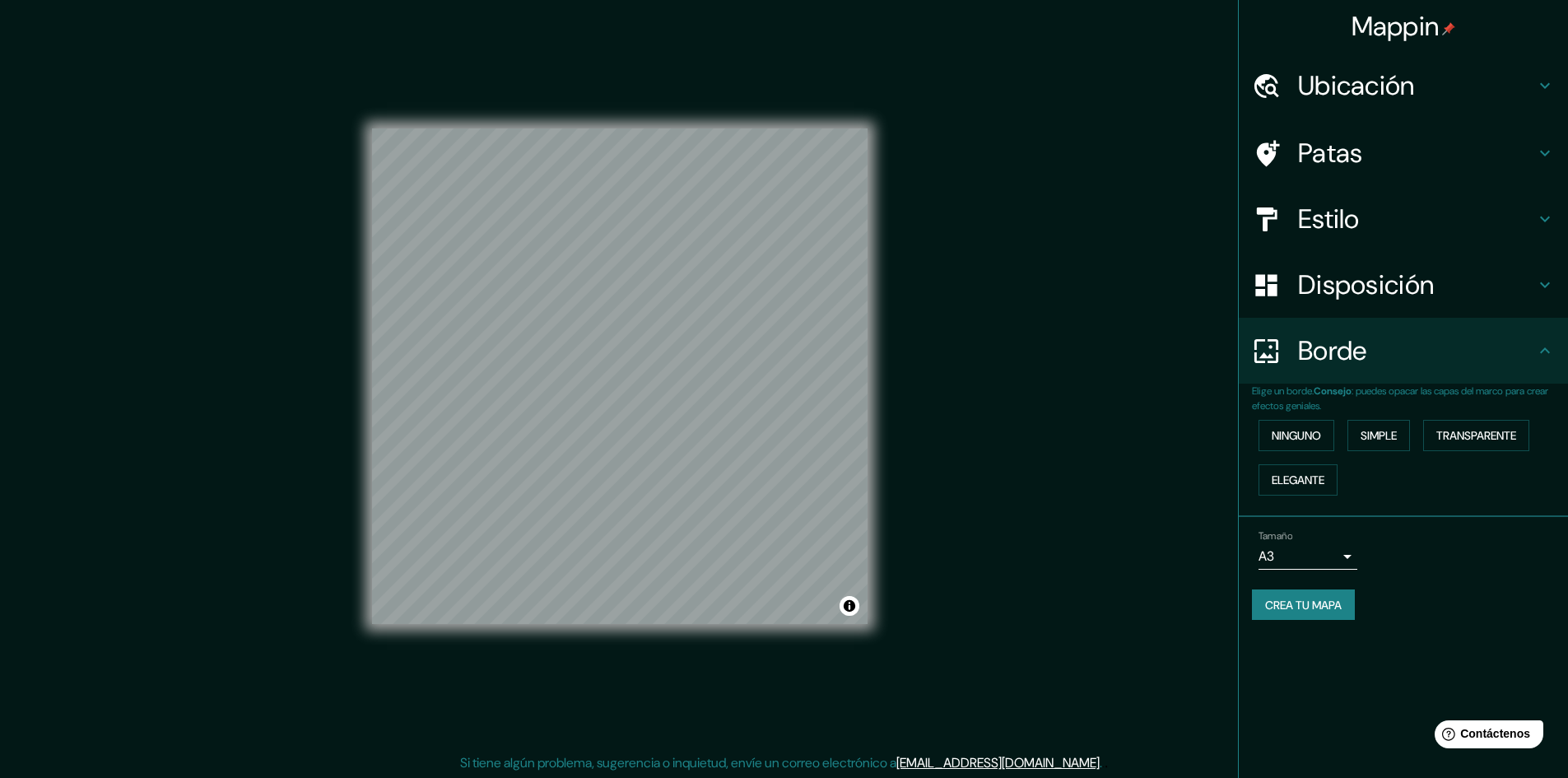
click at [1430, 292] on font "Disposición" at bounding box center [1365, 284] width 136 height 34
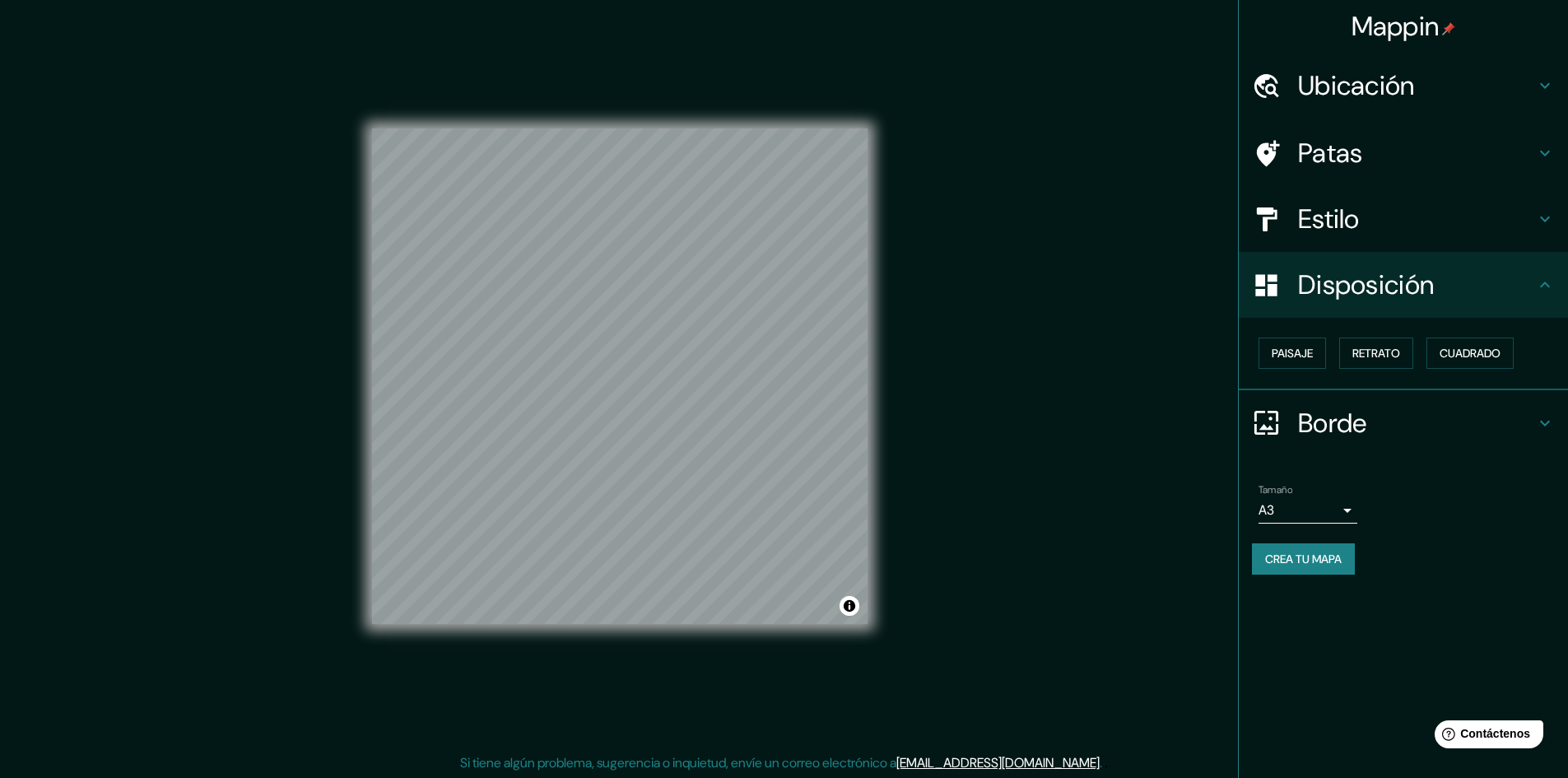
click at [1296, 292] on div at bounding box center [1274, 285] width 46 height 29
click at [1279, 291] on icon at bounding box center [1266, 285] width 29 height 29
click at [1308, 363] on font "Paisaje" at bounding box center [1292, 353] width 41 height 22
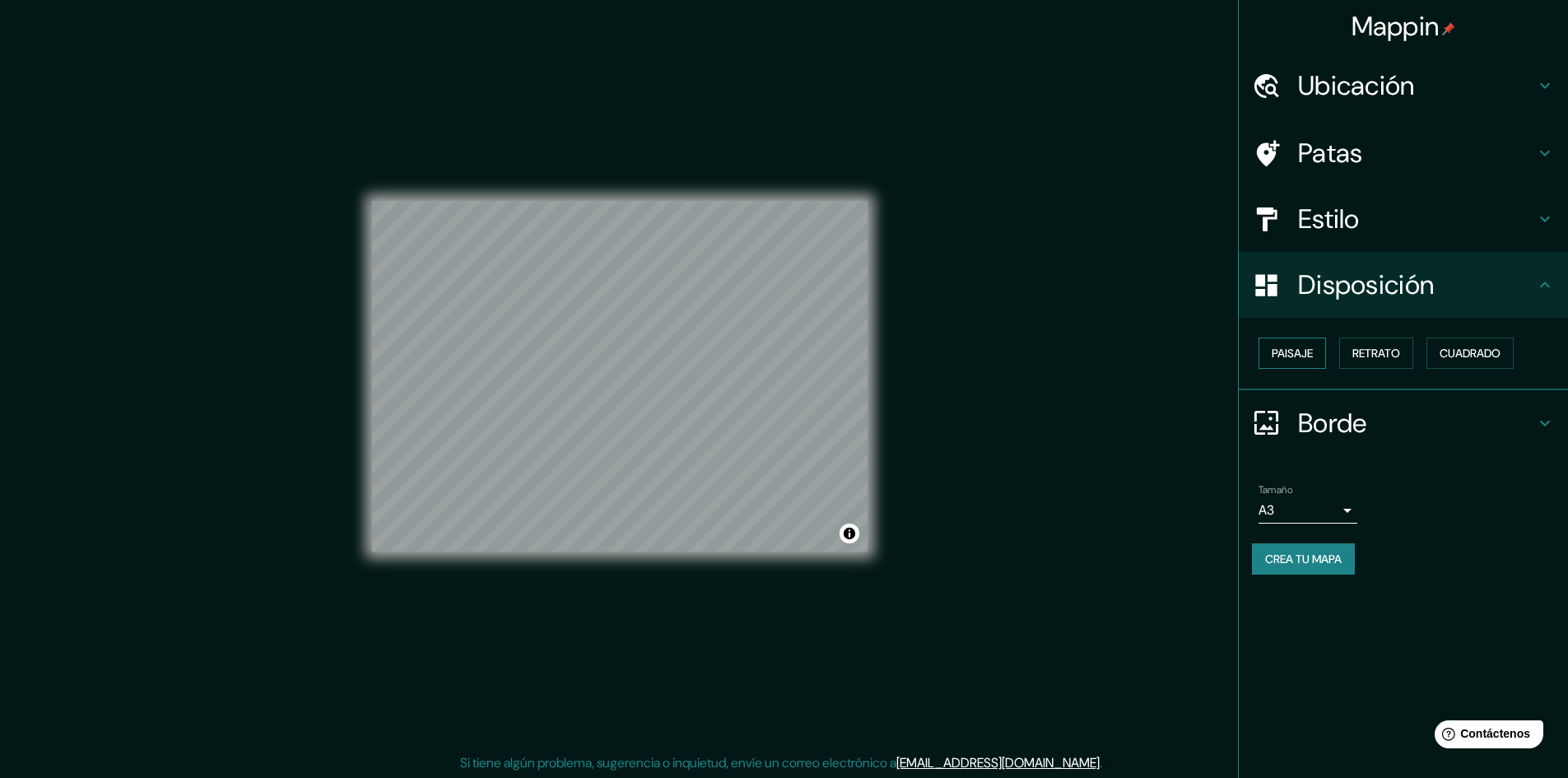
click at [1305, 359] on font "Paisaje" at bounding box center [1292, 353] width 41 height 14
click at [1309, 528] on div "Tamaño A3 a4" at bounding box center [1403, 504] width 303 height 53
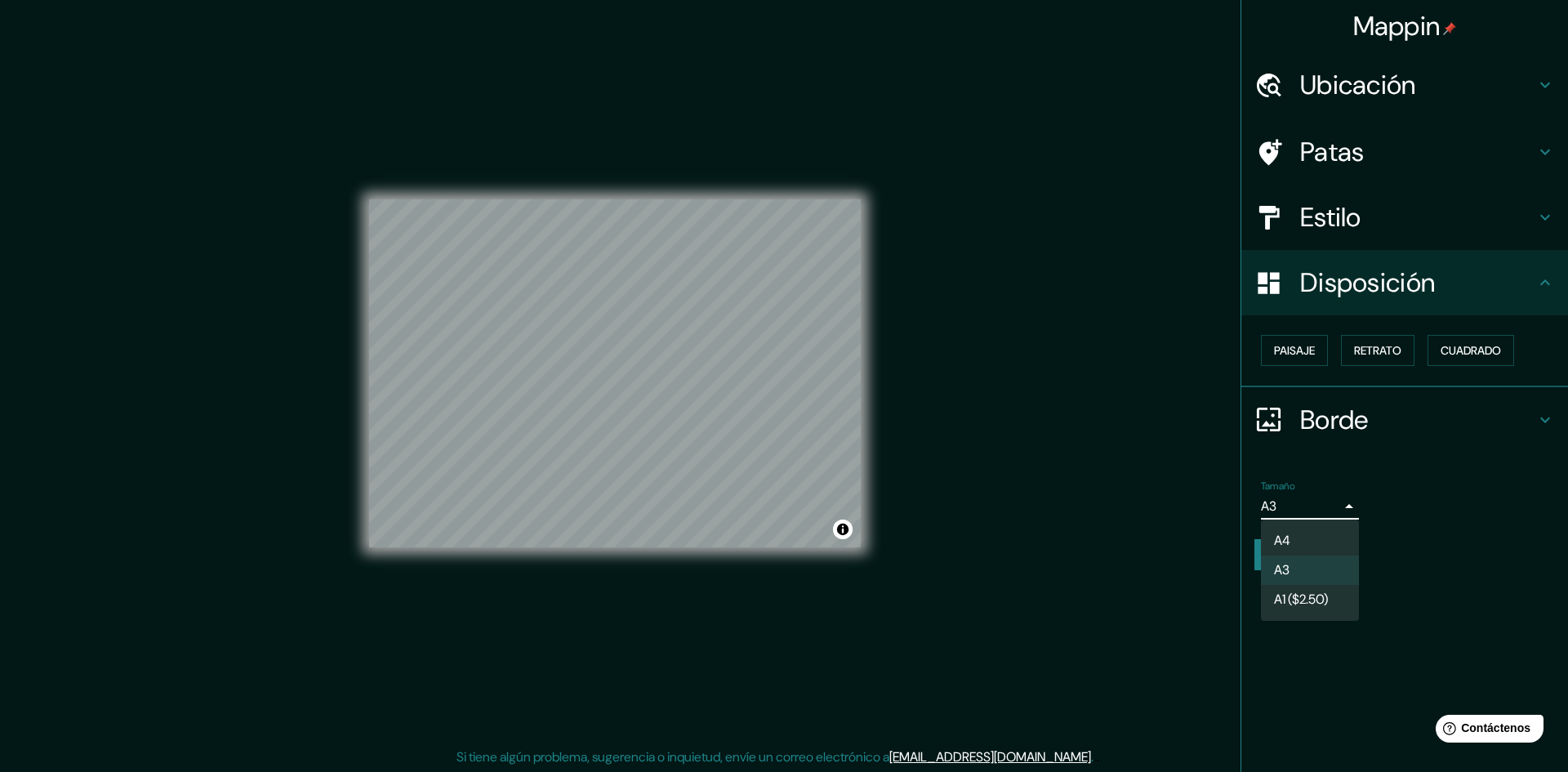
click at [1297, 516] on body "Mappin Ubicación [DATE][GEOGRAPHIC_DATA][PERSON_NAME], [GEOGRAPHIC_DATA], [GEOG…" at bounding box center [784, 386] width 1568 height 772
click at [1302, 597] on font "A1 ($2.50)" at bounding box center [1301, 601] width 54 height 17
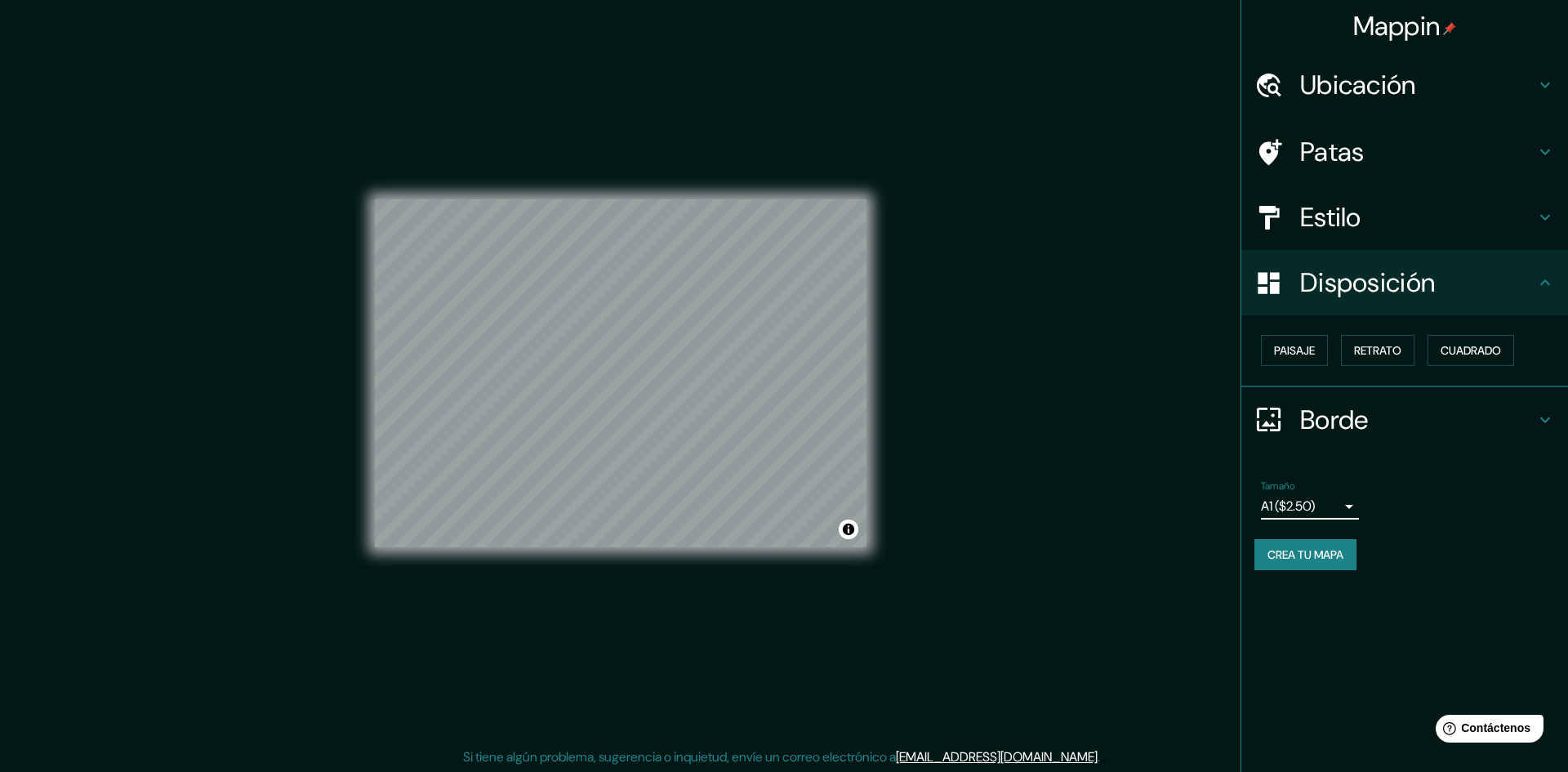
click at [1299, 502] on body "Mappin Ubicación [DATE][GEOGRAPHIC_DATA][PERSON_NAME], [GEOGRAPHIC_DATA], [GEOG…" at bounding box center [784, 386] width 1568 height 772
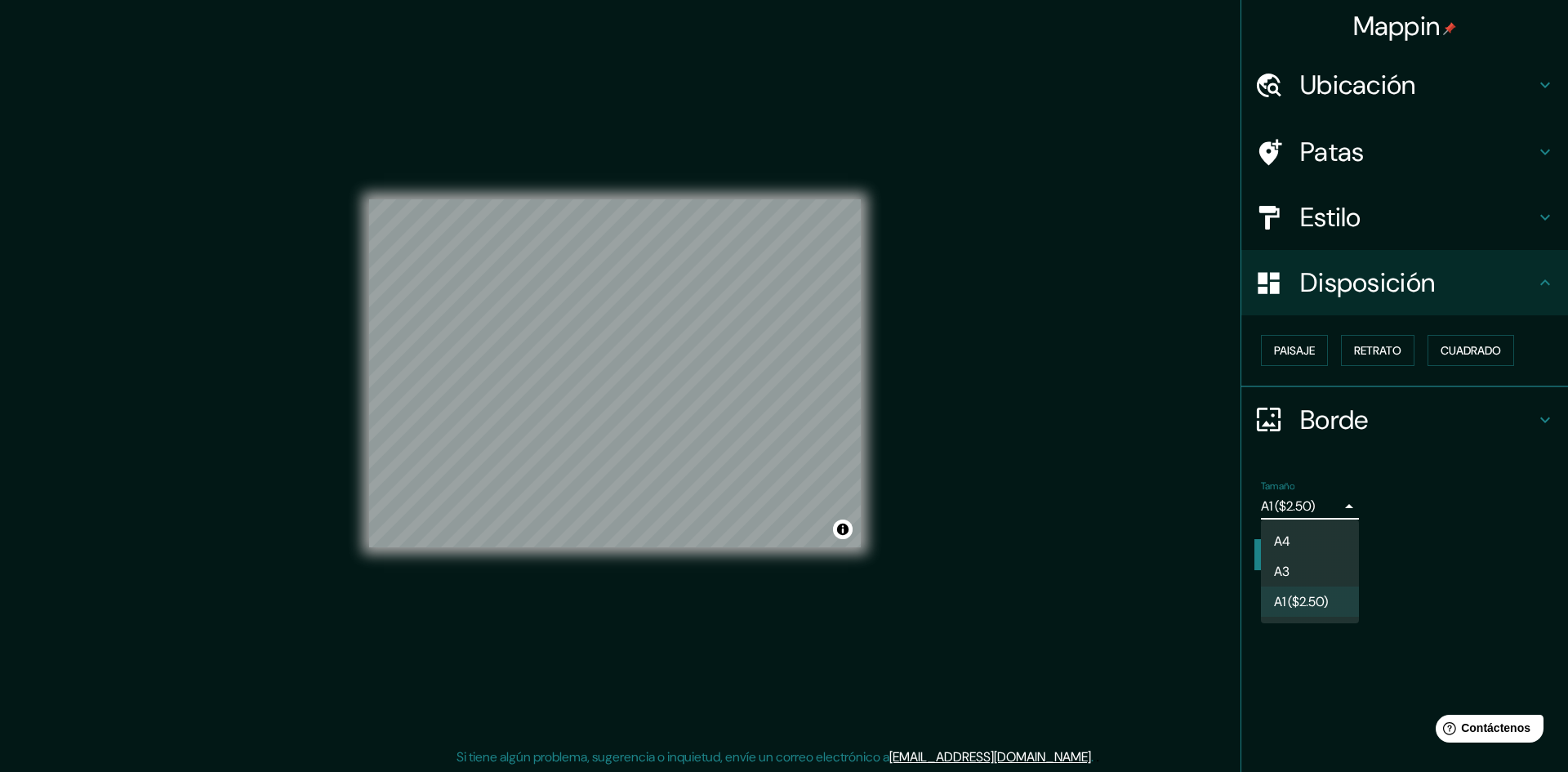
click at [1298, 562] on li "A3" at bounding box center [1310, 571] width 98 height 30
type input "a4"
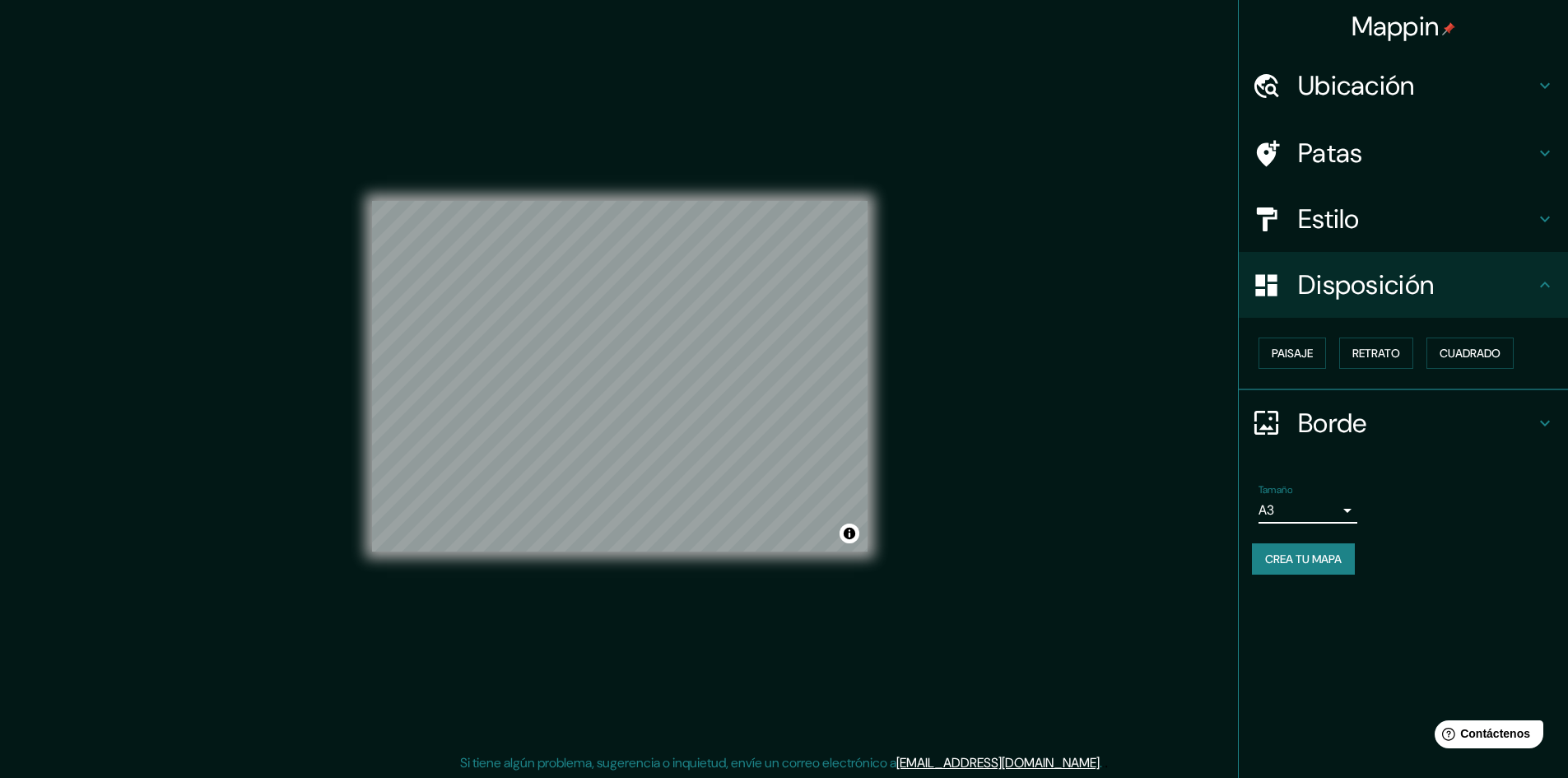
click at [1355, 216] on font "Estilo" at bounding box center [1328, 219] width 62 height 34
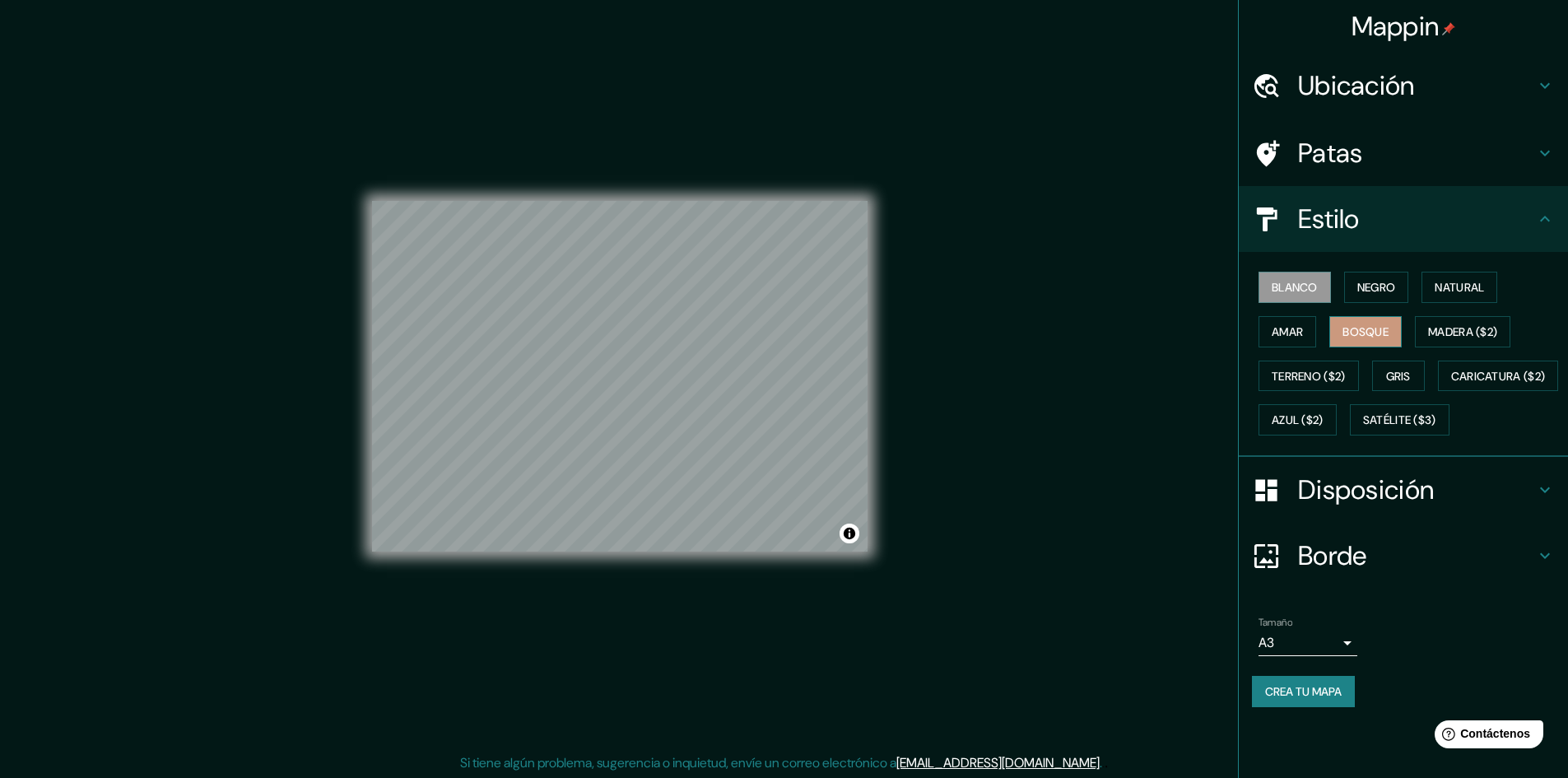
click at [1364, 333] on font "Bosque" at bounding box center [1365, 332] width 46 height 14
click at [1447, 327] on font "Madera ($2)" at bounding box center [1462, 332] width 69 height 14
click at [1398, 330] on button "Bosque" at bounding box center [1365, 331] width 73 height 31
click at [1398, 374] on font "Gris" at bounding box center [1397, 376] width 24 height 14
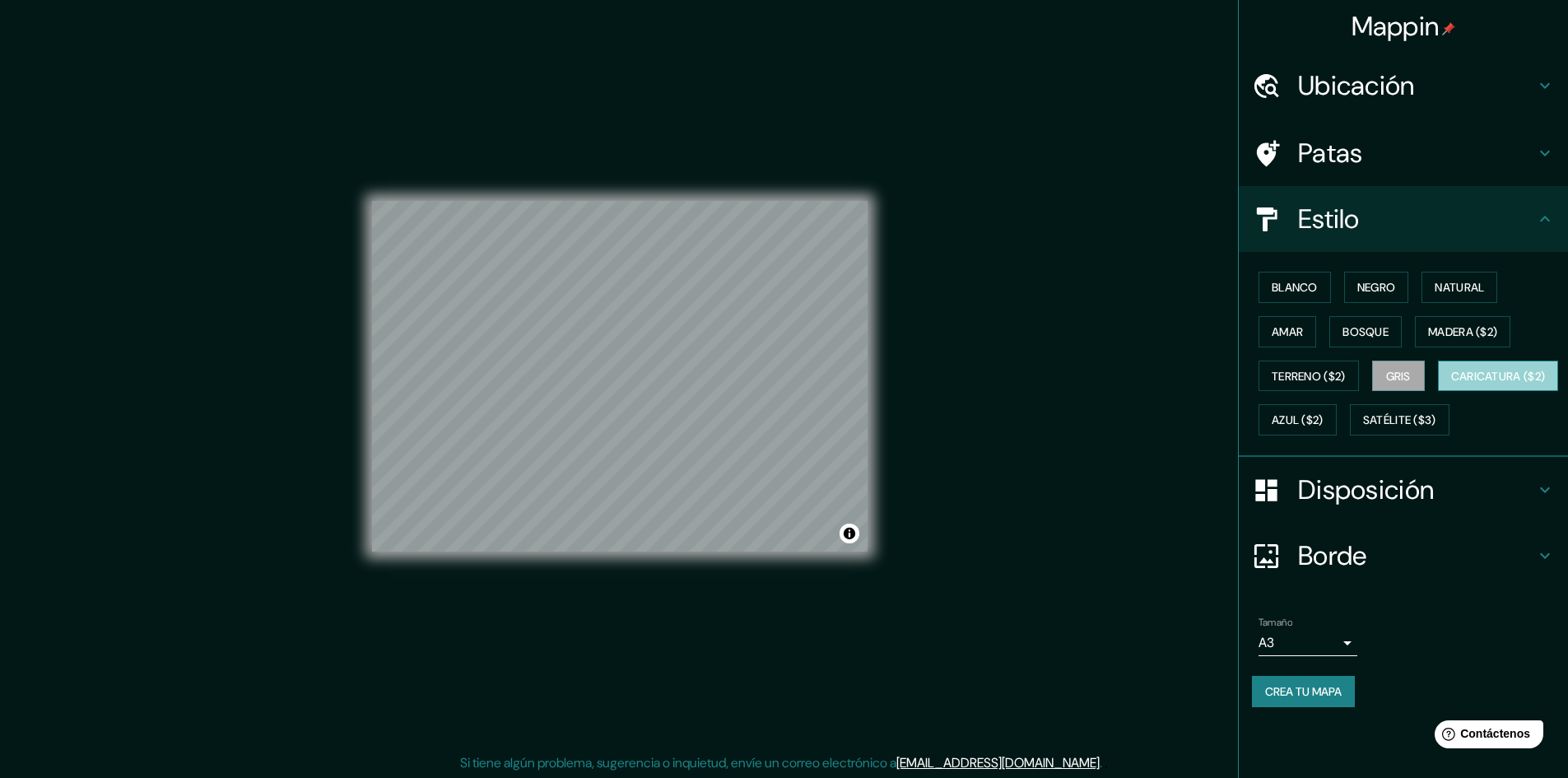
click at [1451, 383] on font "Caricatura ($2)" at bounding box center [1498, 376] width 94 height 14
click at [1336, 425] on button "Azul ($2)" at bounding box center [1296, 419] width 78 height 31
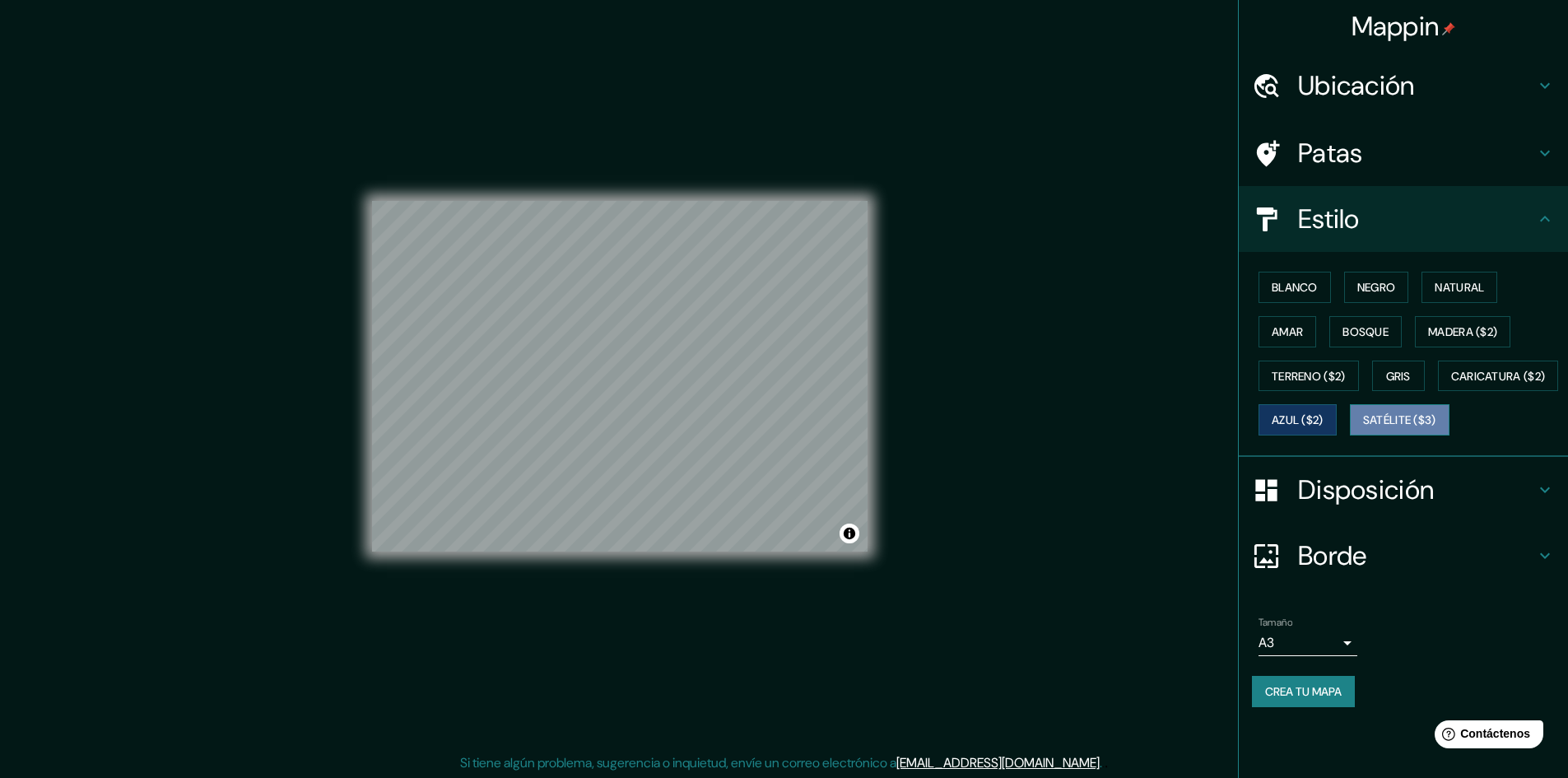
click at [1363, 428] on font "Satélite ($3)" at bounding box center [1399, 420] width 73 height 14
click at [1296, 341] on font "Amar" at bounding box center [1287, 332] width 31 height 22
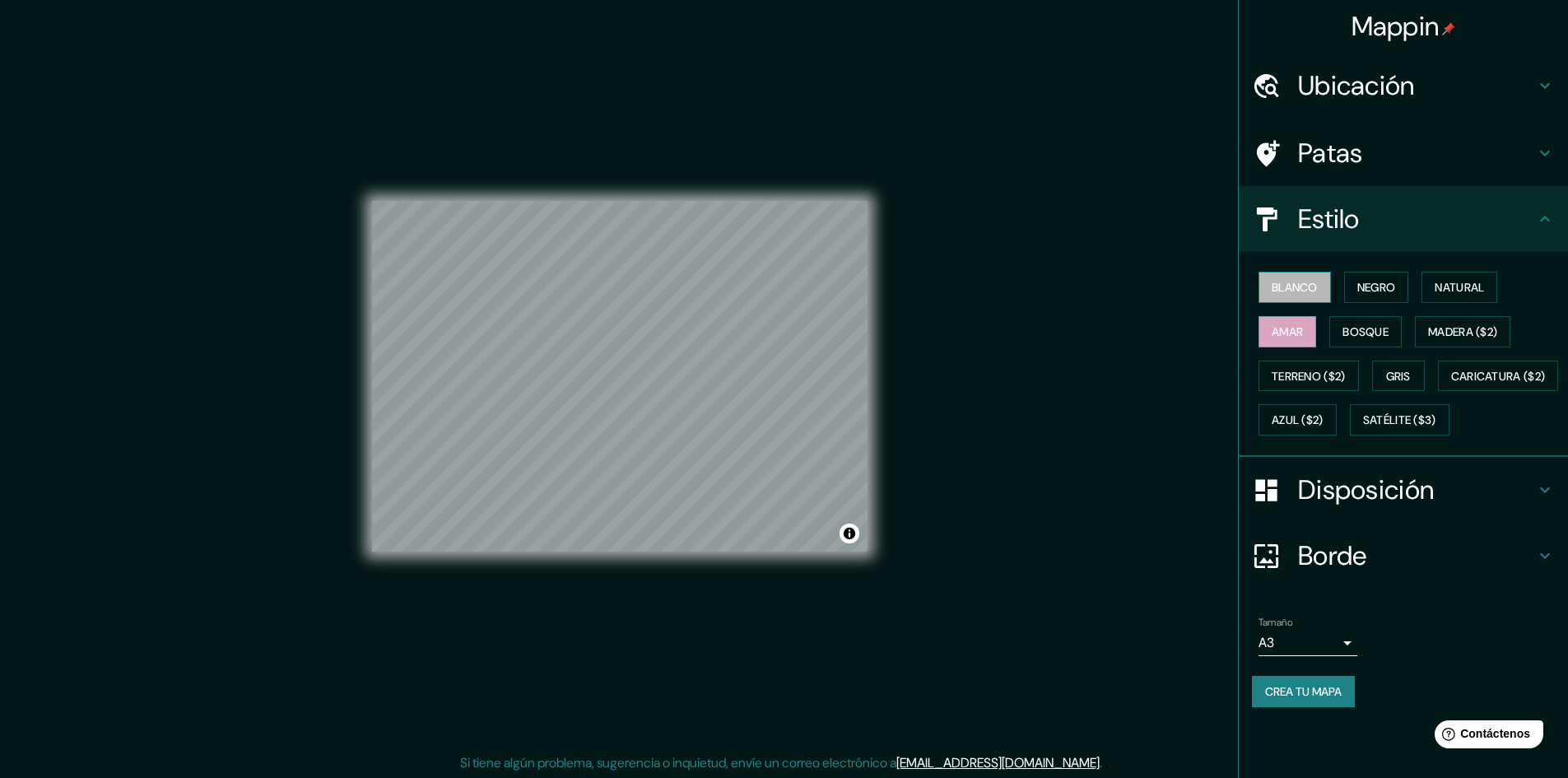
click at [1296, 296] on font "Blanco" at bounding box center [1294, 288] width 46 height 22
click at [1374, 280] on font "Negro" at bounding box center [1376, 287] width 39 height 14
click at [1446, 288] on font "Natural" at bounding box center [1458, 287] width 49 height 14
click at [1451, 313] on div "Blanco Negro Natural Amar Bosque Madera ($2) Terreno ($2) Gris Caricatura ($2) …" at bounding box center [1409, 353] width 316 height 177
click at [1393, 324] on button "Bosque" at bounding box center [1365, 331] width 73 height 31
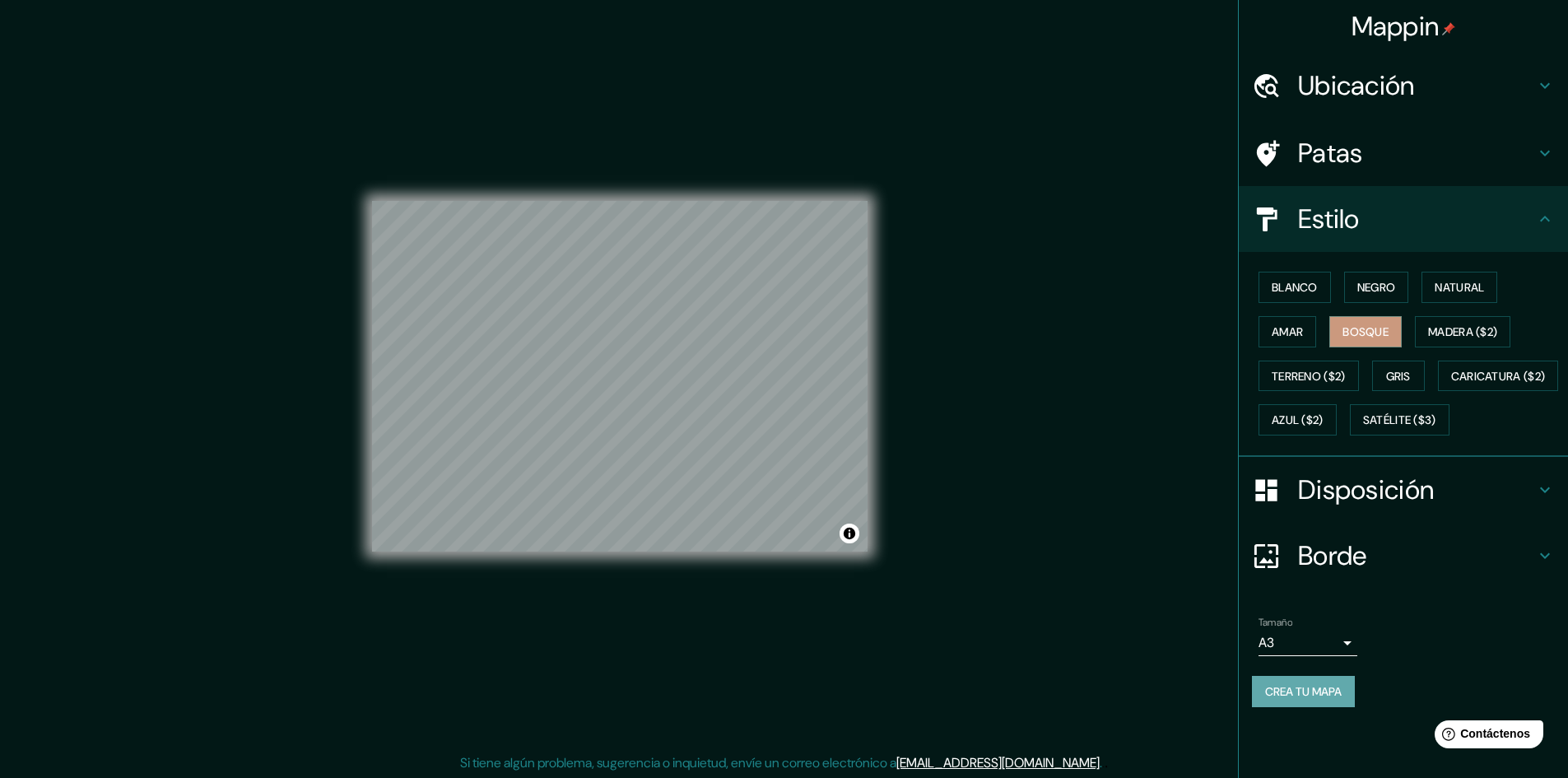
click at [1285, 699] on font "Crea tu mapa" at bounding box center [1303, 692] width 76 height 14
click at [1350, 707] on button "Crea tu mapa" at bounding box center [1303, 691] width 102 height 31
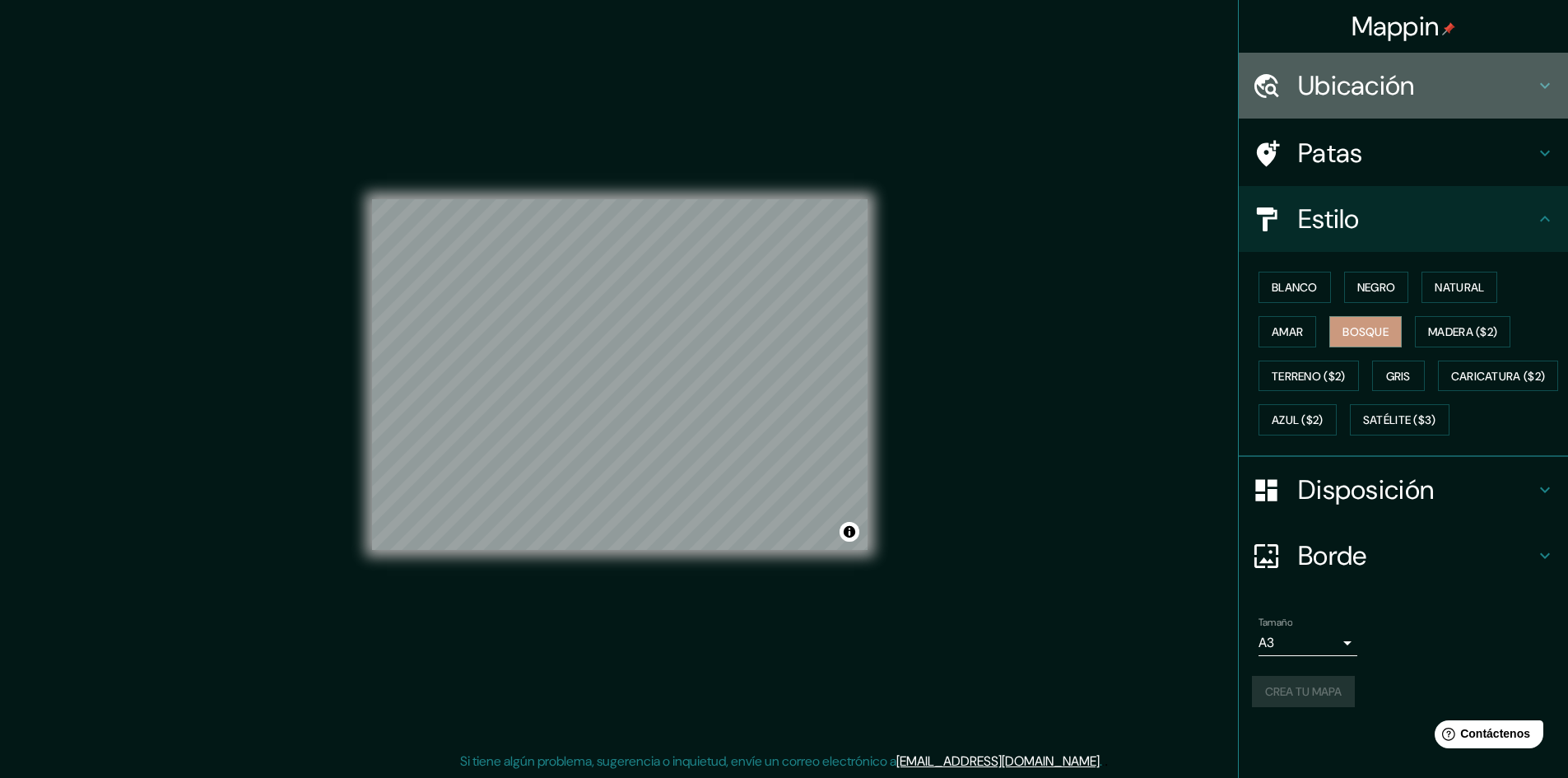
click at [1407, 93] on font "Ubicación" at bounding box center [1356, 85] width 117 height 34
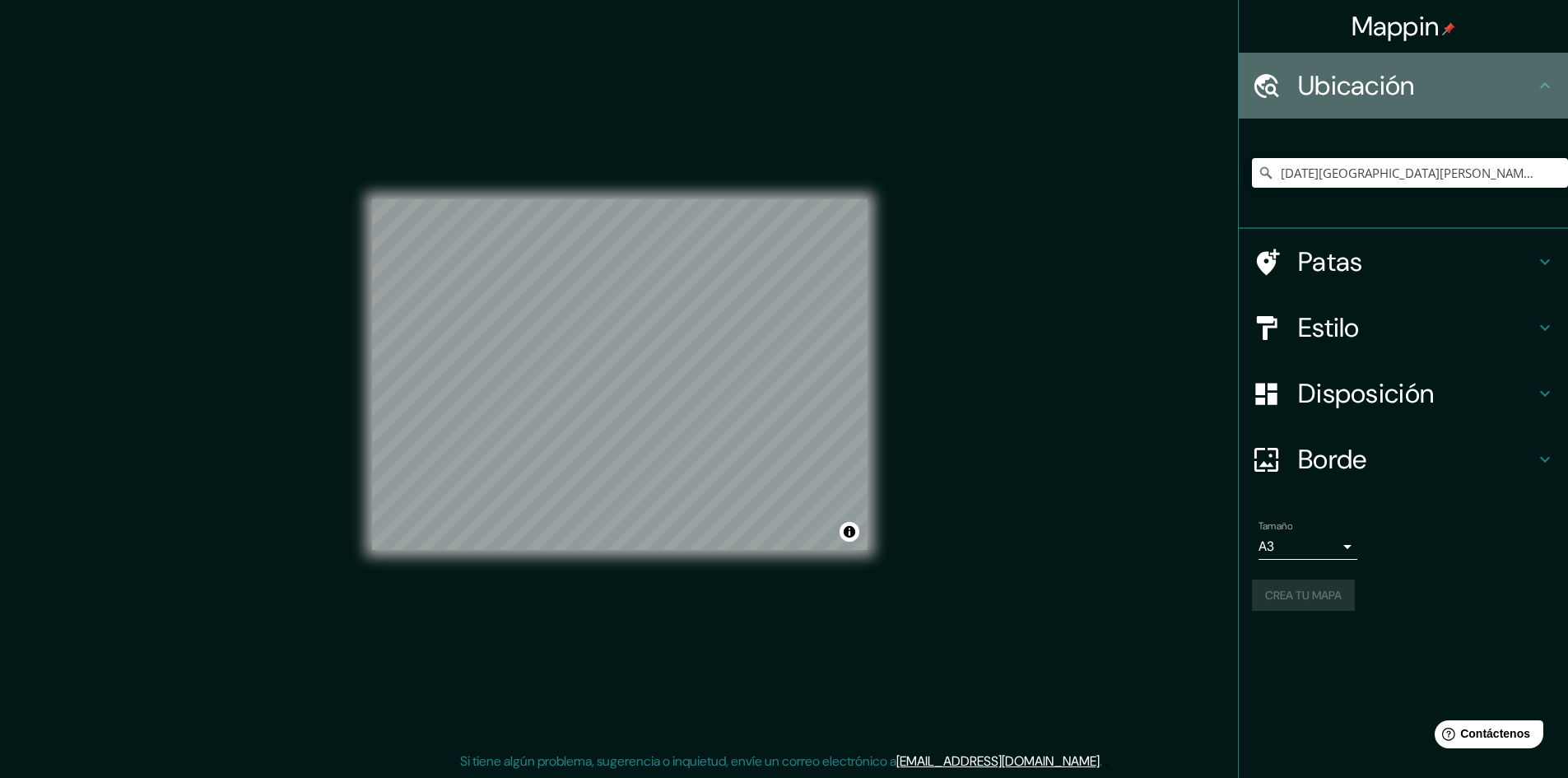
click at [1407, 93] on font "Ubicación" at bounding box center [1356, 85] width 117 height 34
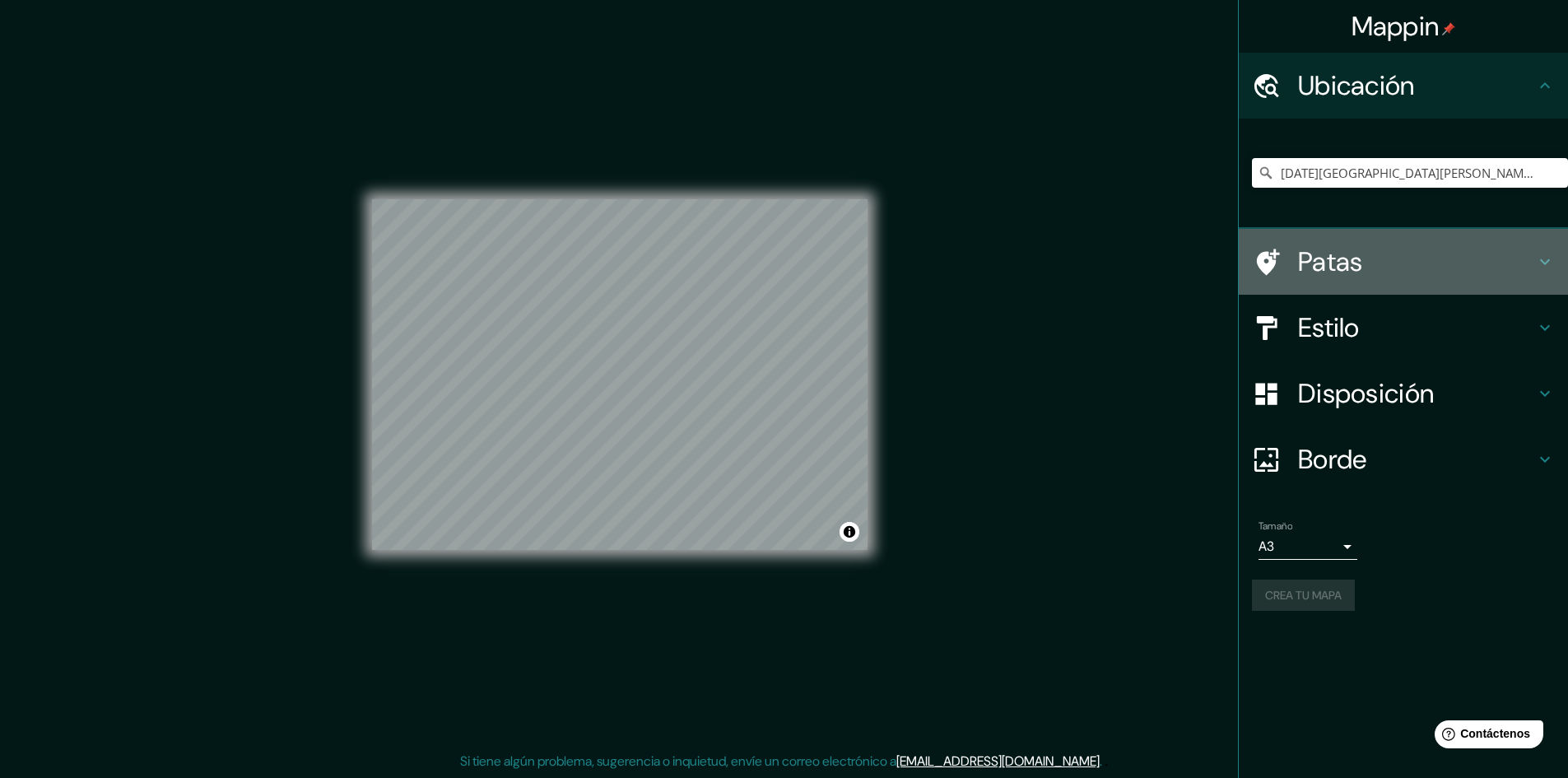
click at [1397, 281] on div "Patas" at bounding box center [1403, 261] width 329 height 66
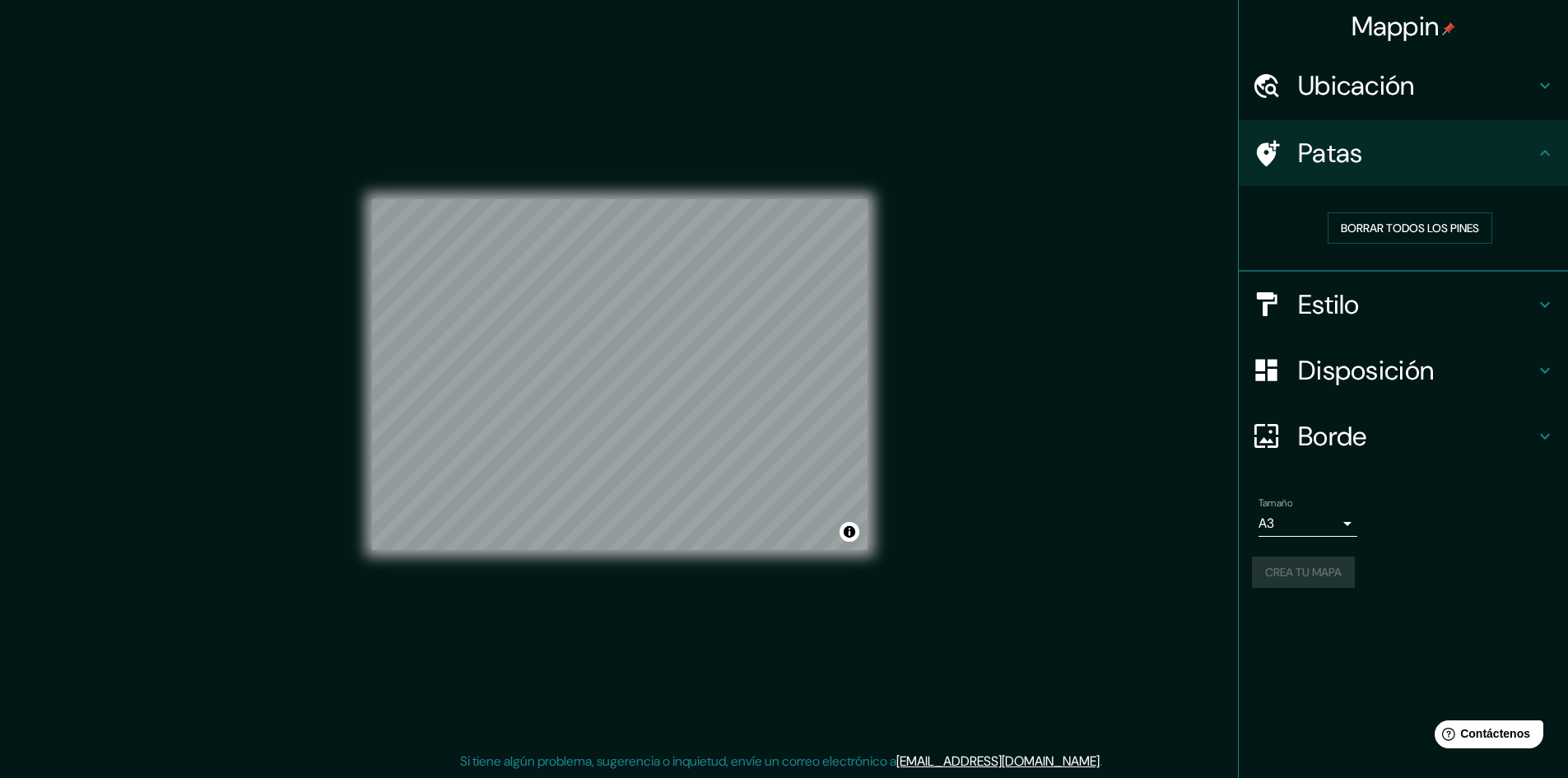
click at [1395, 310] on h4 "Estilo" at bounding box center [1416, 304] width 237 height 33
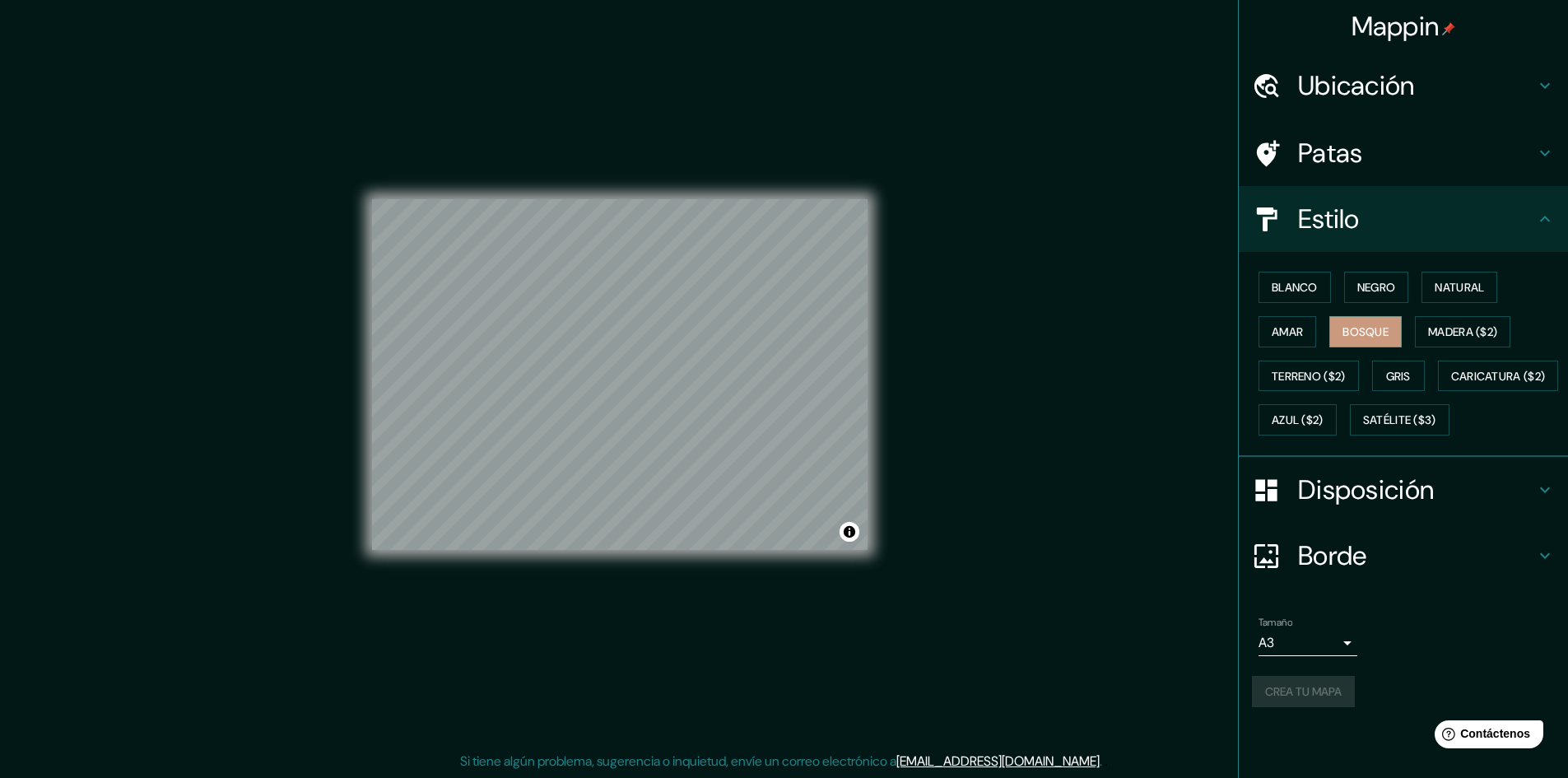
click at [1368, 507] on font "Disposición" at bounding box center [1365, 489] width 136 height 34
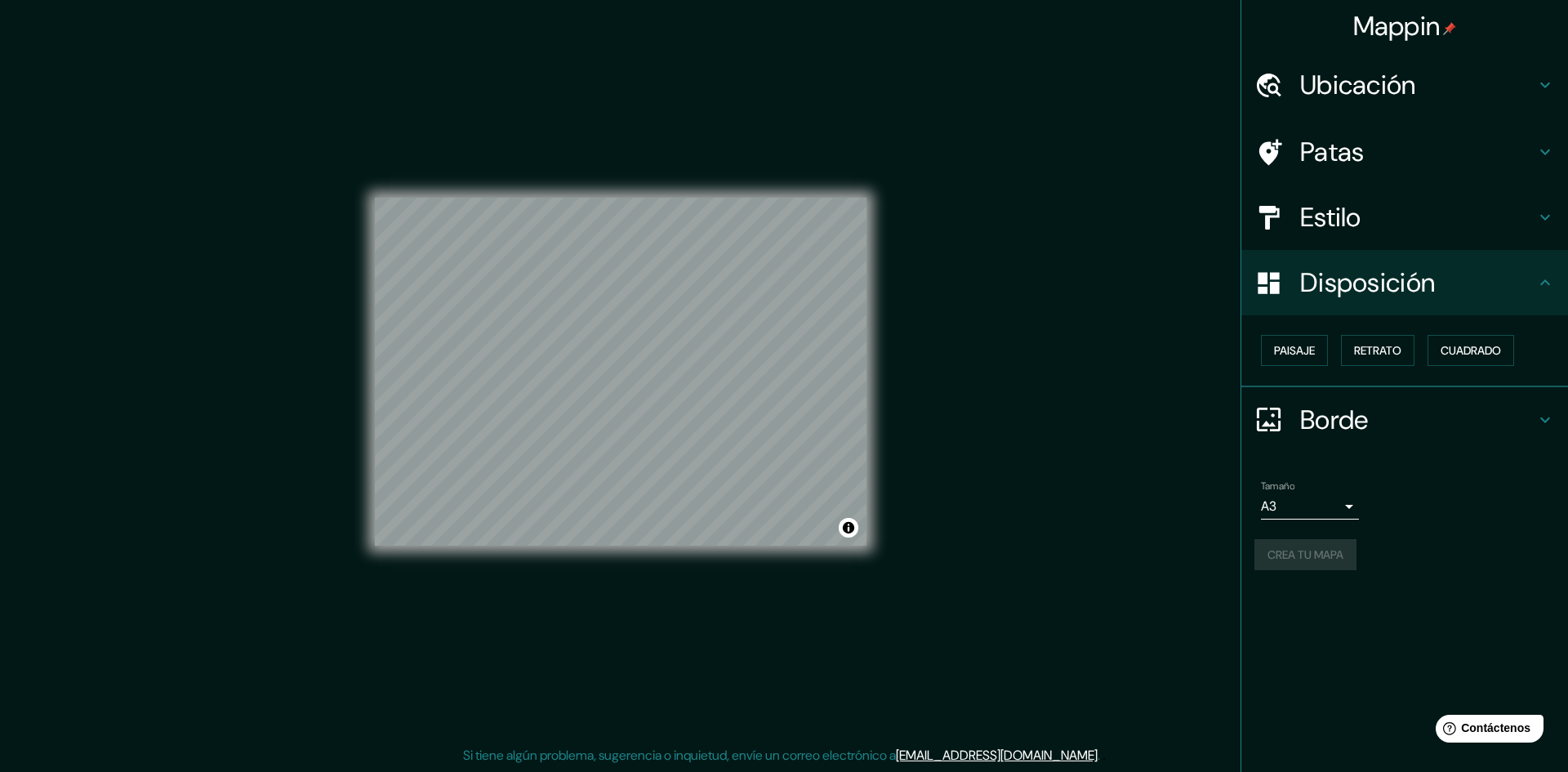
click at [1288, 504] on body "Mappin Ubicación [DATE][GEOGRAPHIC_DATA][PERSON_NAME], [GEOGRAPHIC_DATA], [GEOG…" at bounding box center [784, 384] width 1568 height 772
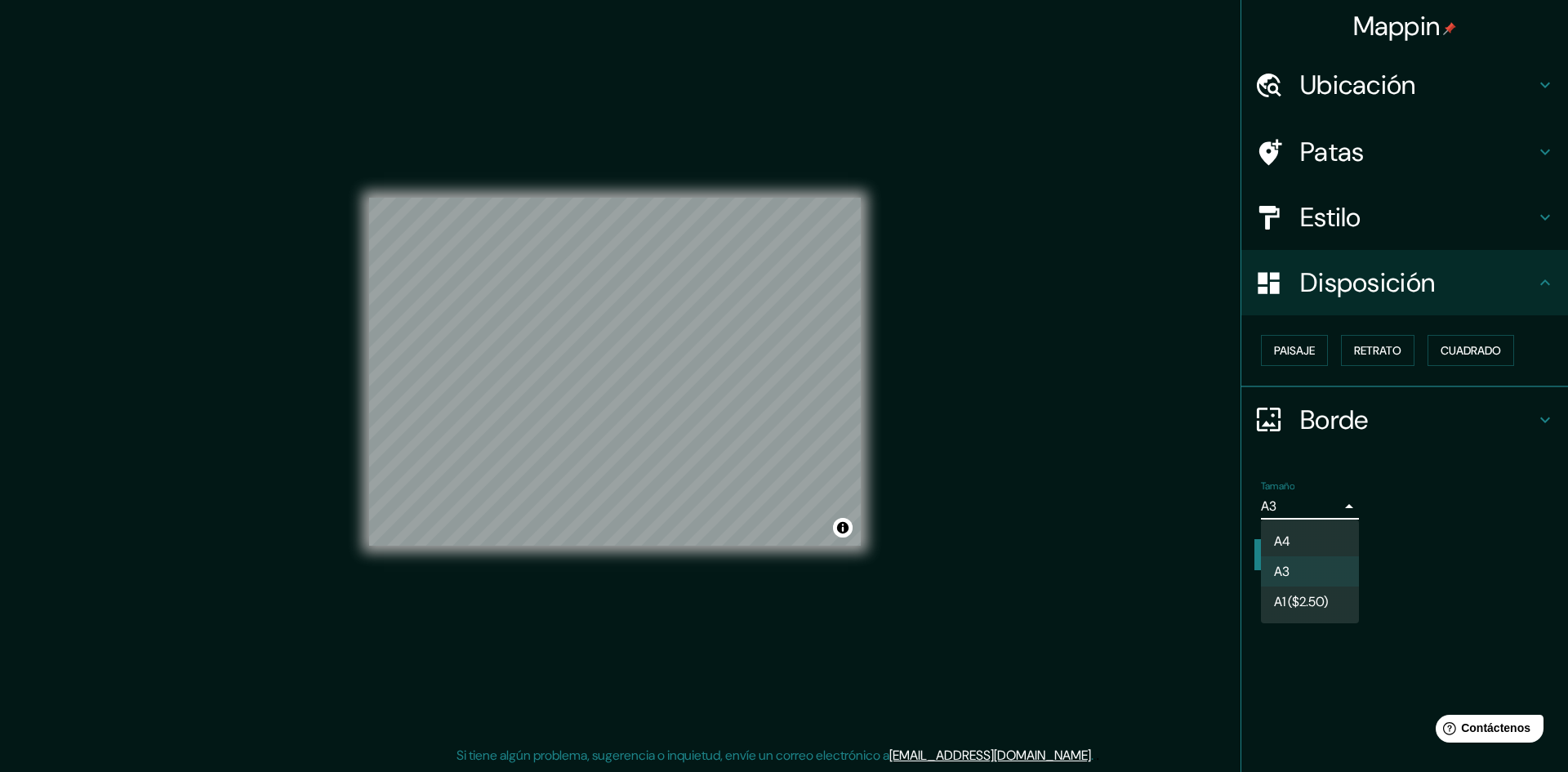
click at [1300, 559] on li "A3" at bounding box center [1310, 571] width 98 height 30
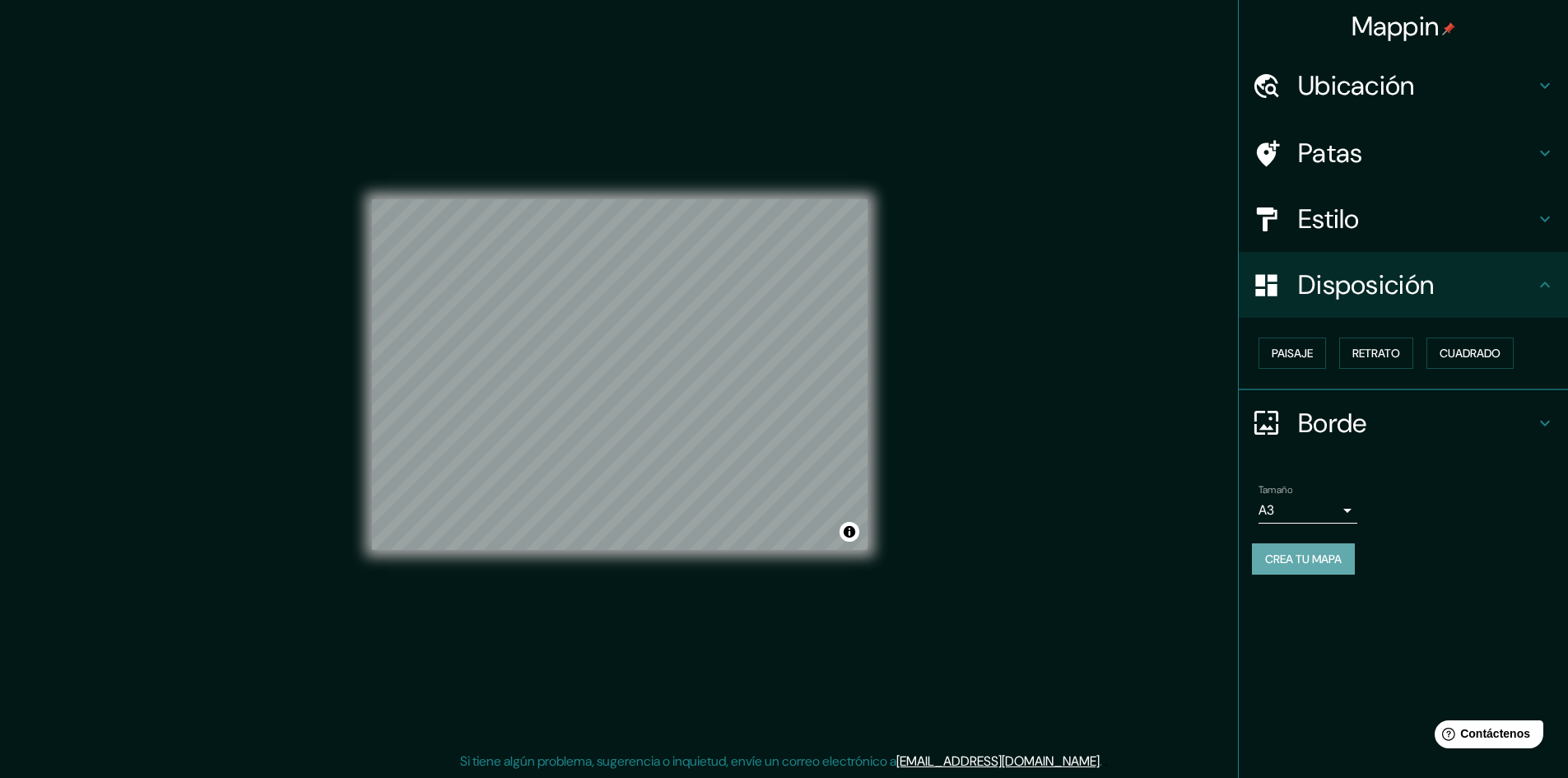
click at [1305, 566] on font "Crea tu mapa" at bounding box center [1303, 559] width 76 height 14
click at [1309, 565] on font "Crea tu mapa" at bounding box center [1303, 559] width 76 height 14
click at [1375, 304] on div "Disposición" at bounding box center [1403, 284] width 329 height 66
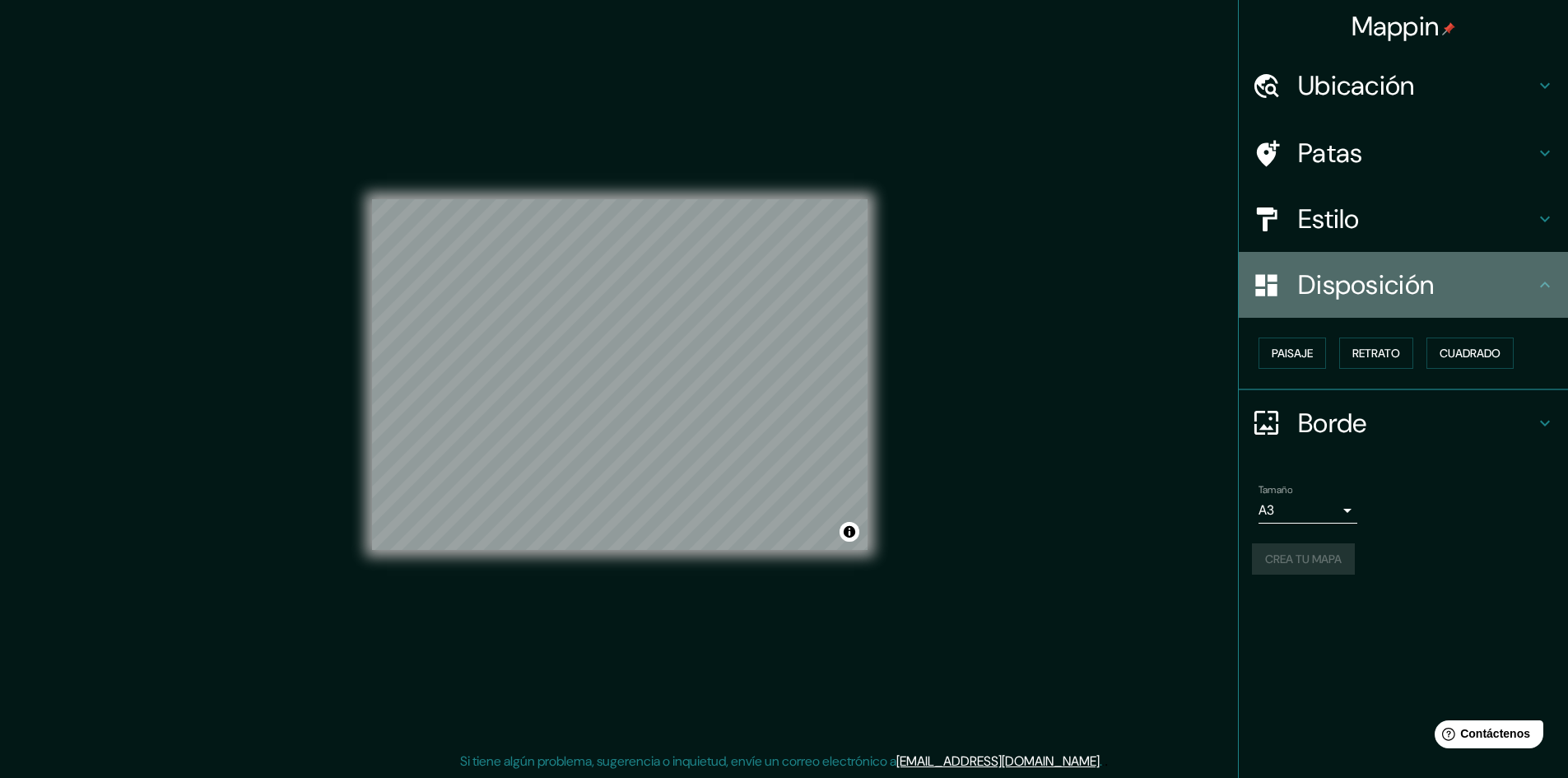
click at [1415, 291] on font "Disposición" at bounding box center [1365, 284] width 136 height 34
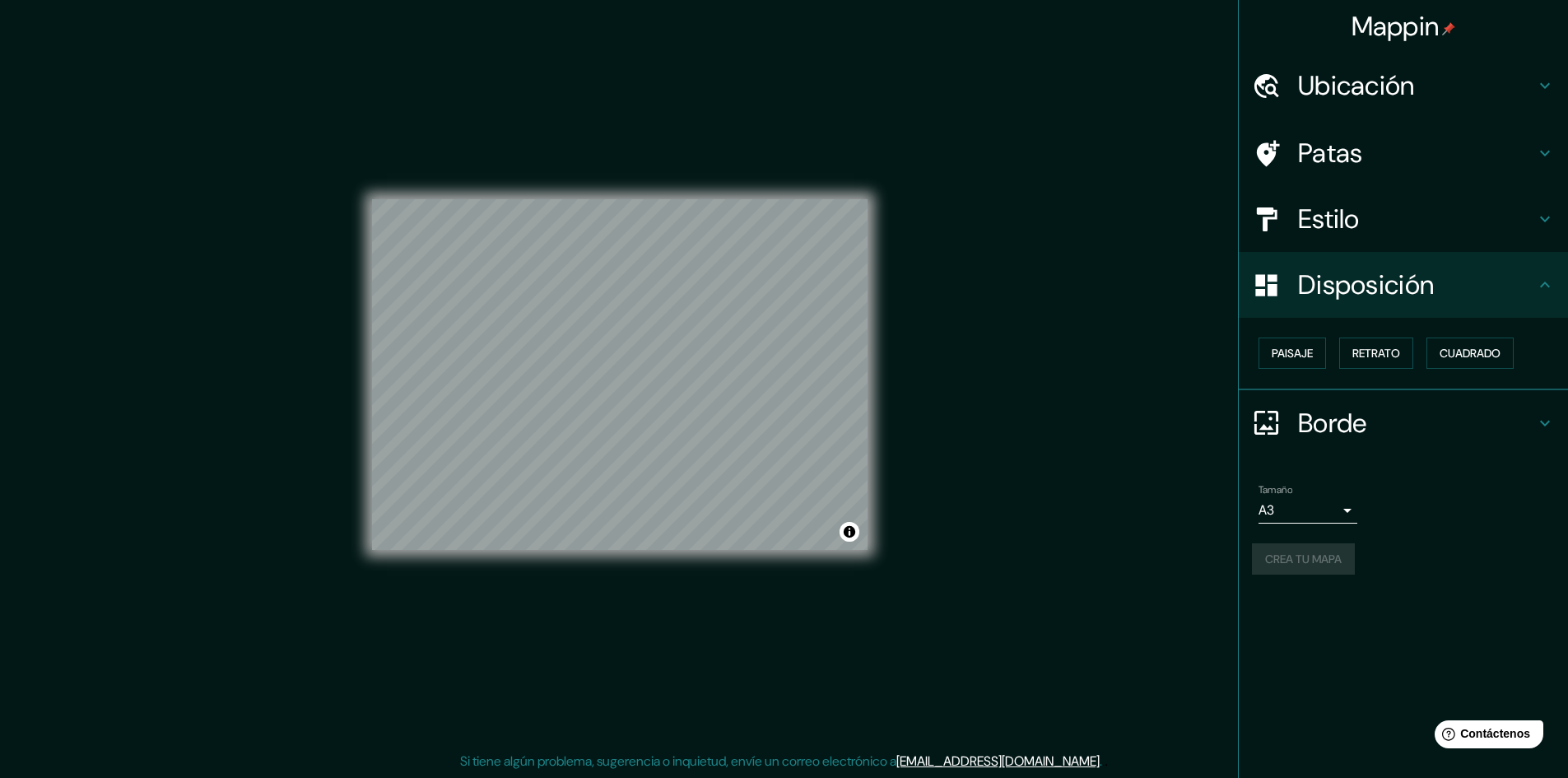
drag, startPoint x: 1514, startPoint y: 286, endPoint x: 1544, endPoint y: 285, distance: 30.0
click at [1517, 286] on h4 "Disposición" at bounding box center [1416, 284] width 237 height 33
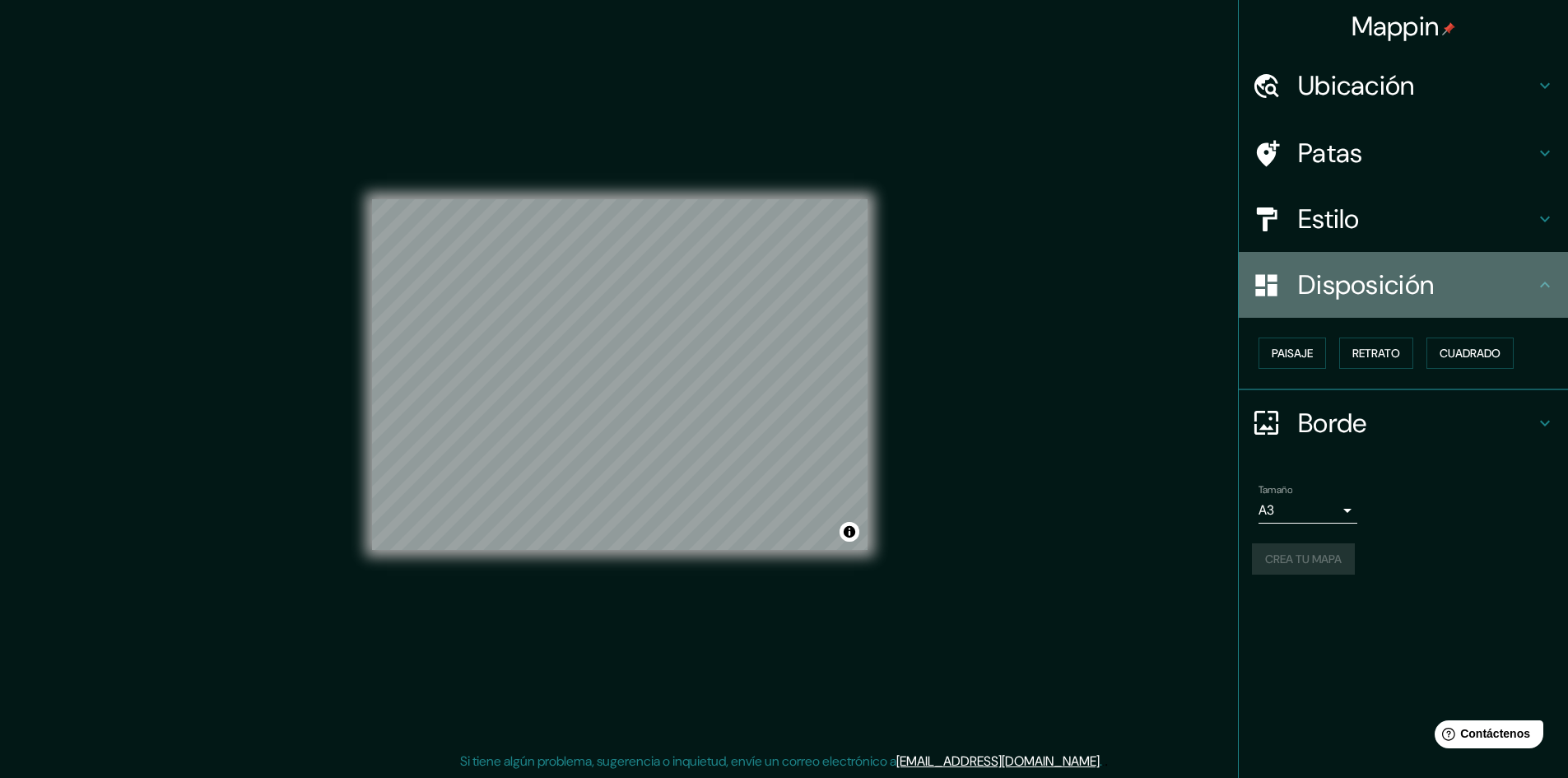
click at [1546, 285] on icon at bounding box center [1545, 285] width 20 height 20
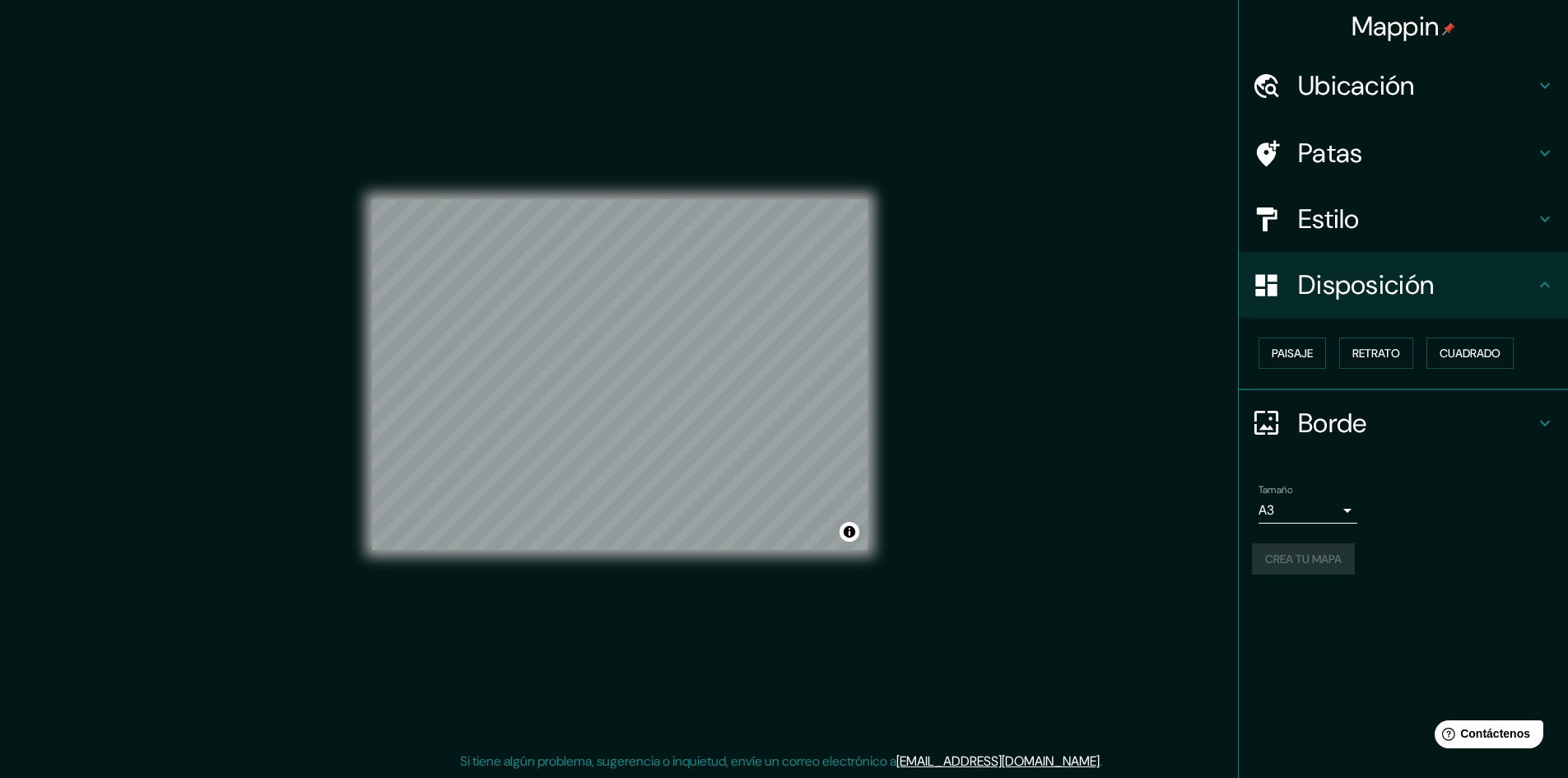
click at [1546, 285] on icon at bounding box center [1545, 285] width 20 height 20
click at [852, 540] on button "Activar o desactivar atribución" at bounding box center [850, 532] width 20 height 20
click at [852, 539] on button "Activar o desactivar atribución" at bounding box center [850, 532] width 20 height 20
click at [809, 529] on font "Mejorar este mapa" at bounding box center [792, 532] width 86 height 12
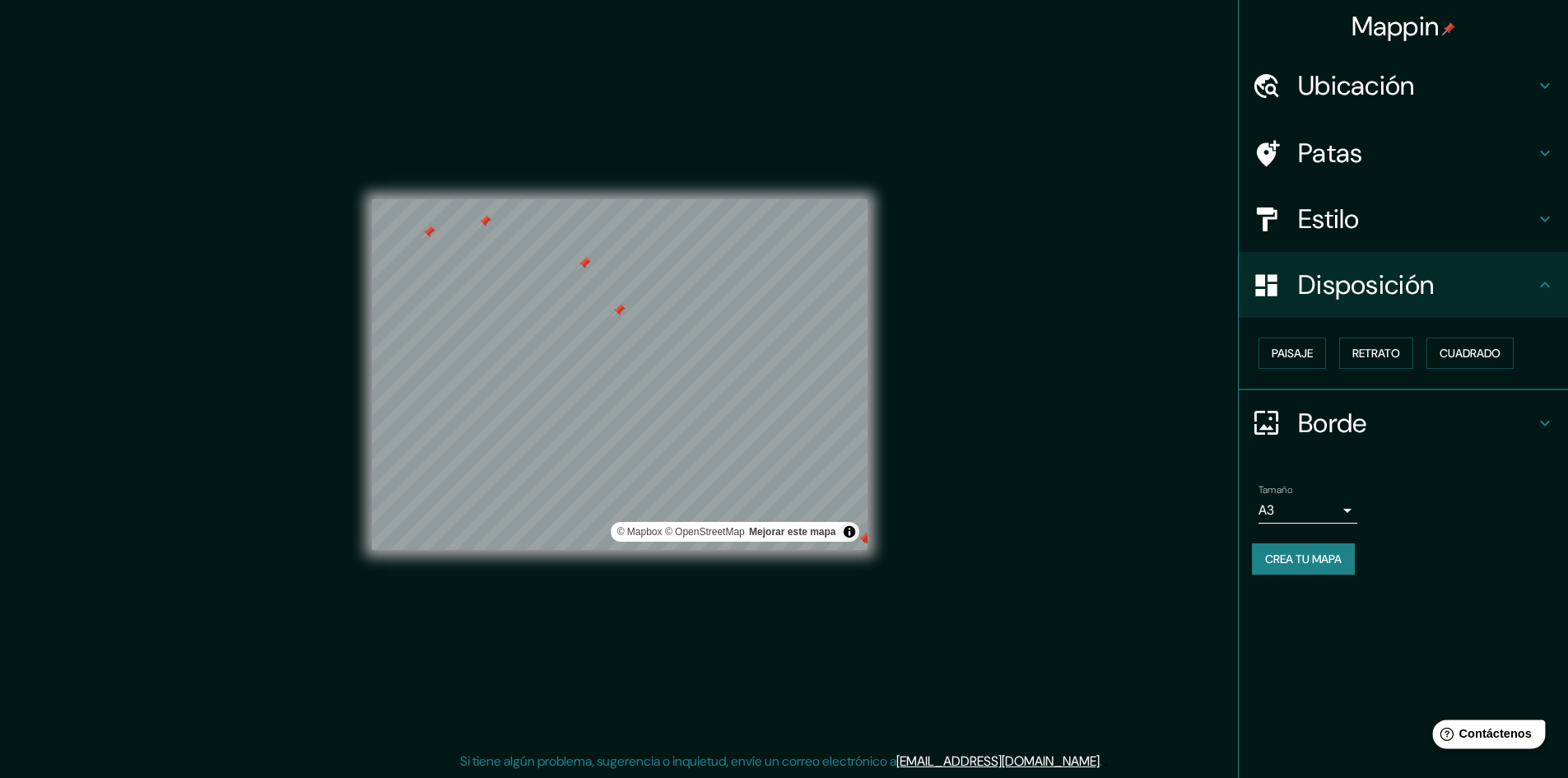
click at [1471, 725] on div "Help Contáctenos" at bounding box center [1488, 734] width 112 height 29
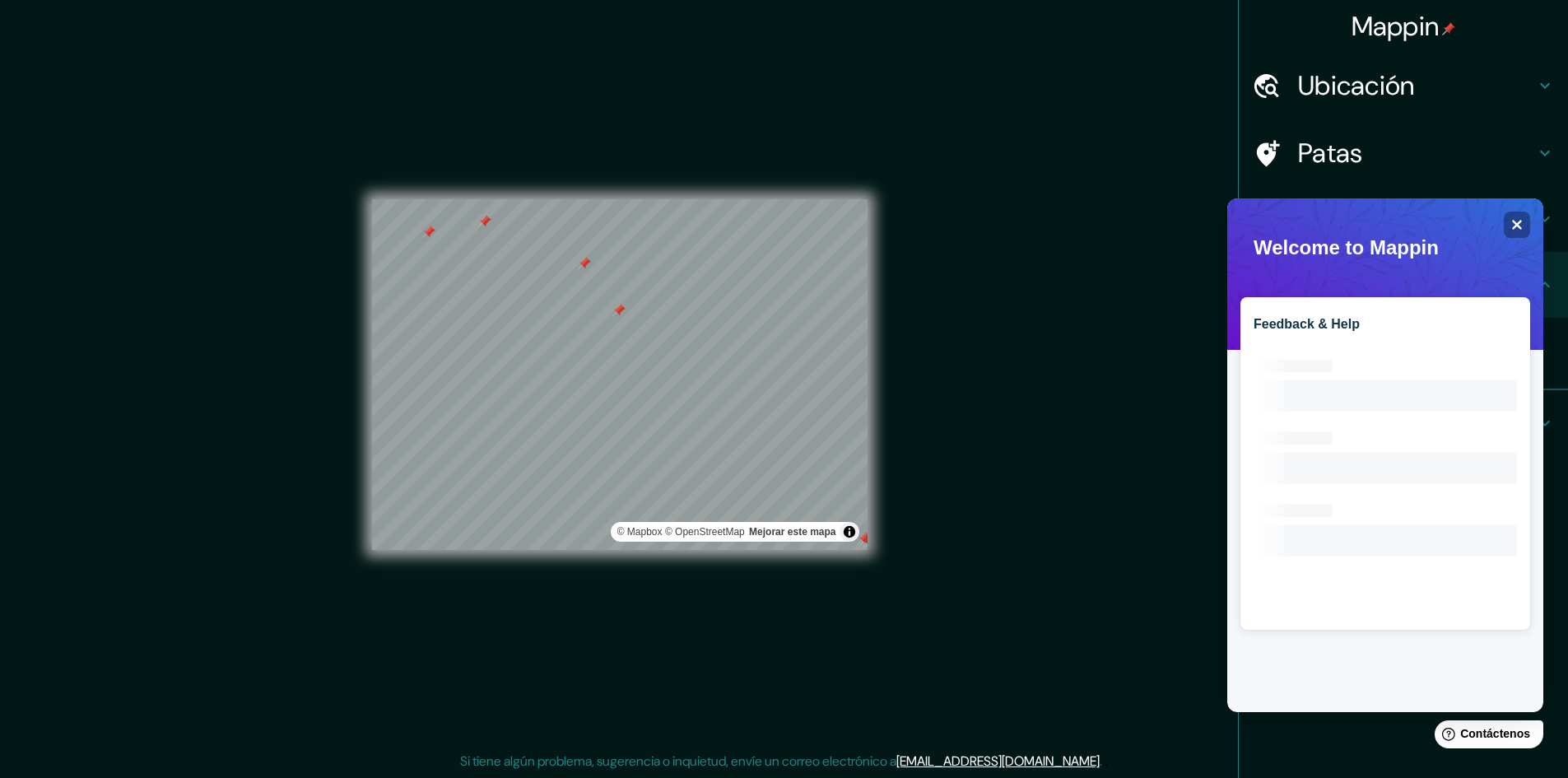
click at [1542, 290] on div "Feedback & Help Loading interface..." at bounding box center [1385, 455] width 316 height 514
click at [1332, 359] on icon "Loading interface..." at bounding box center [1385, 479] width 263 height 264
click at [1522, 228] on icon "Close" at bounding box center [1516, 225] width 13 height 13
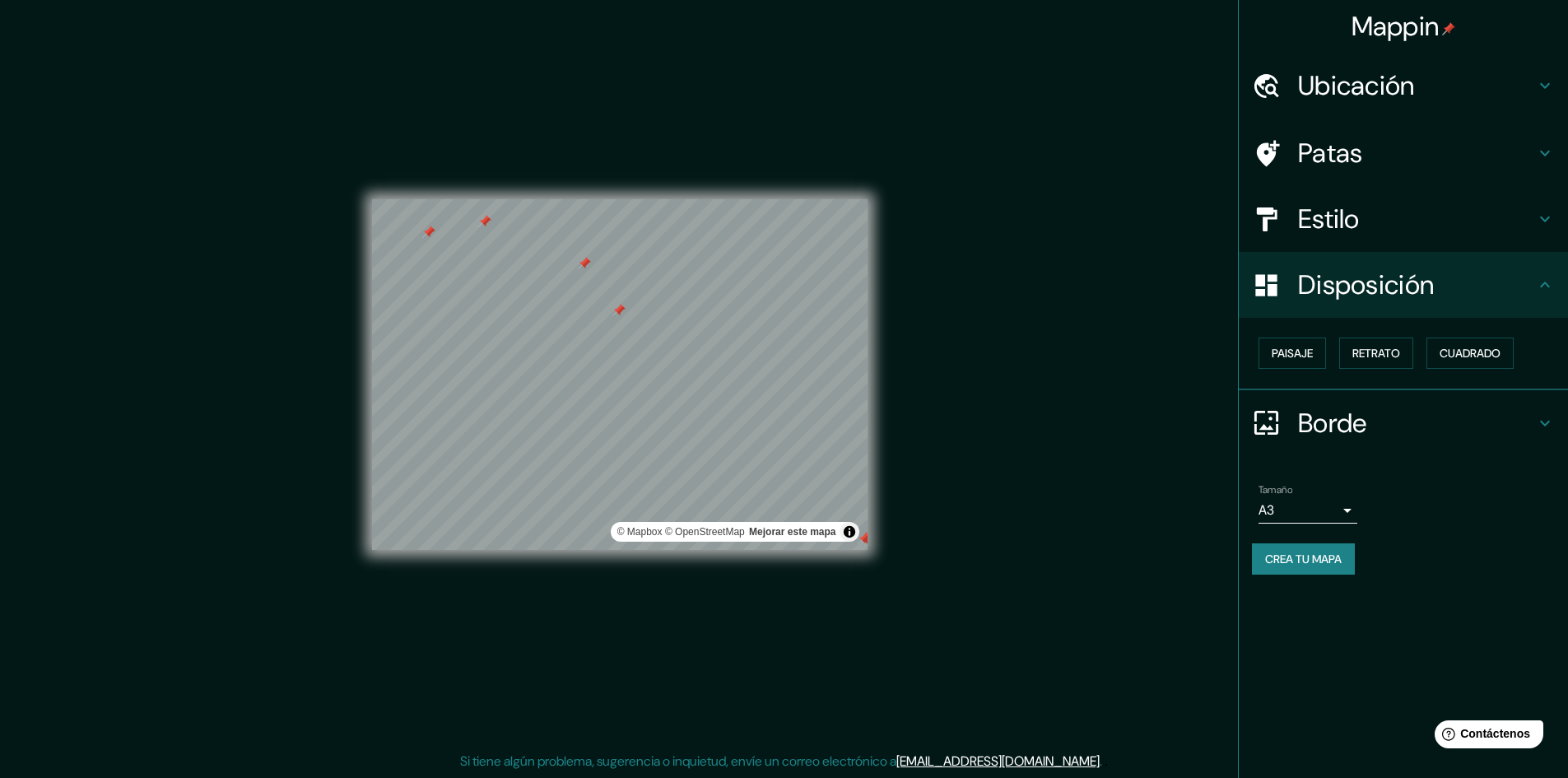
click at [1461, 712] on div "Mappin Ubicación [DATE][GEOGRAPHIC_DATA][PERSON_NAME], [GEOGRAPHIC_DATA], [GEOG…" at bounding box center [1402, 389] width 330 height 778
click at [1469, 733] on font "Contáctenos" at bounding box center [1495, 734] width 73 height 14
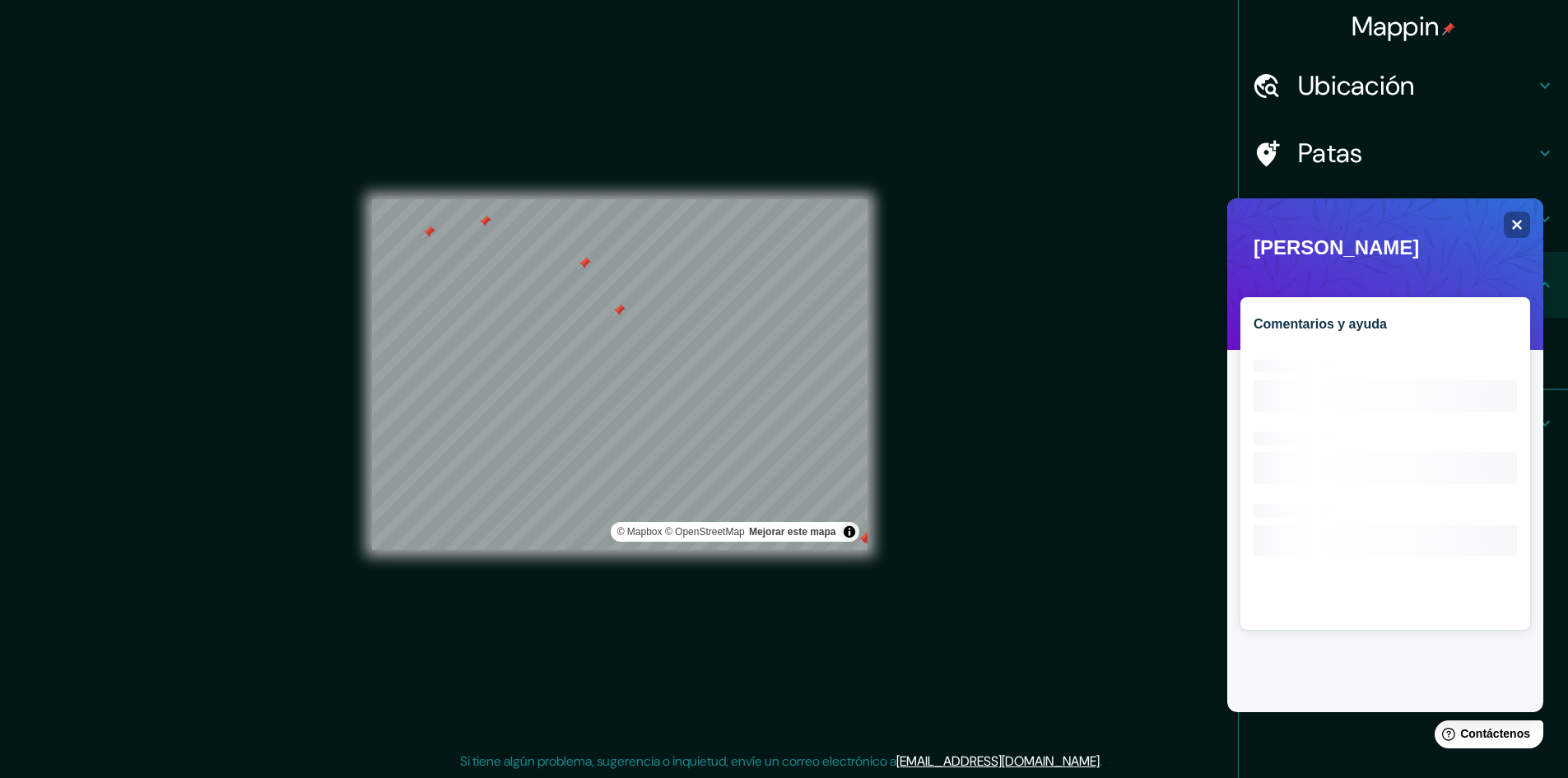
click at [1324, 326] on font "Comentarios y ayuda" at bounding box center [1320, 324] width 133 height 14
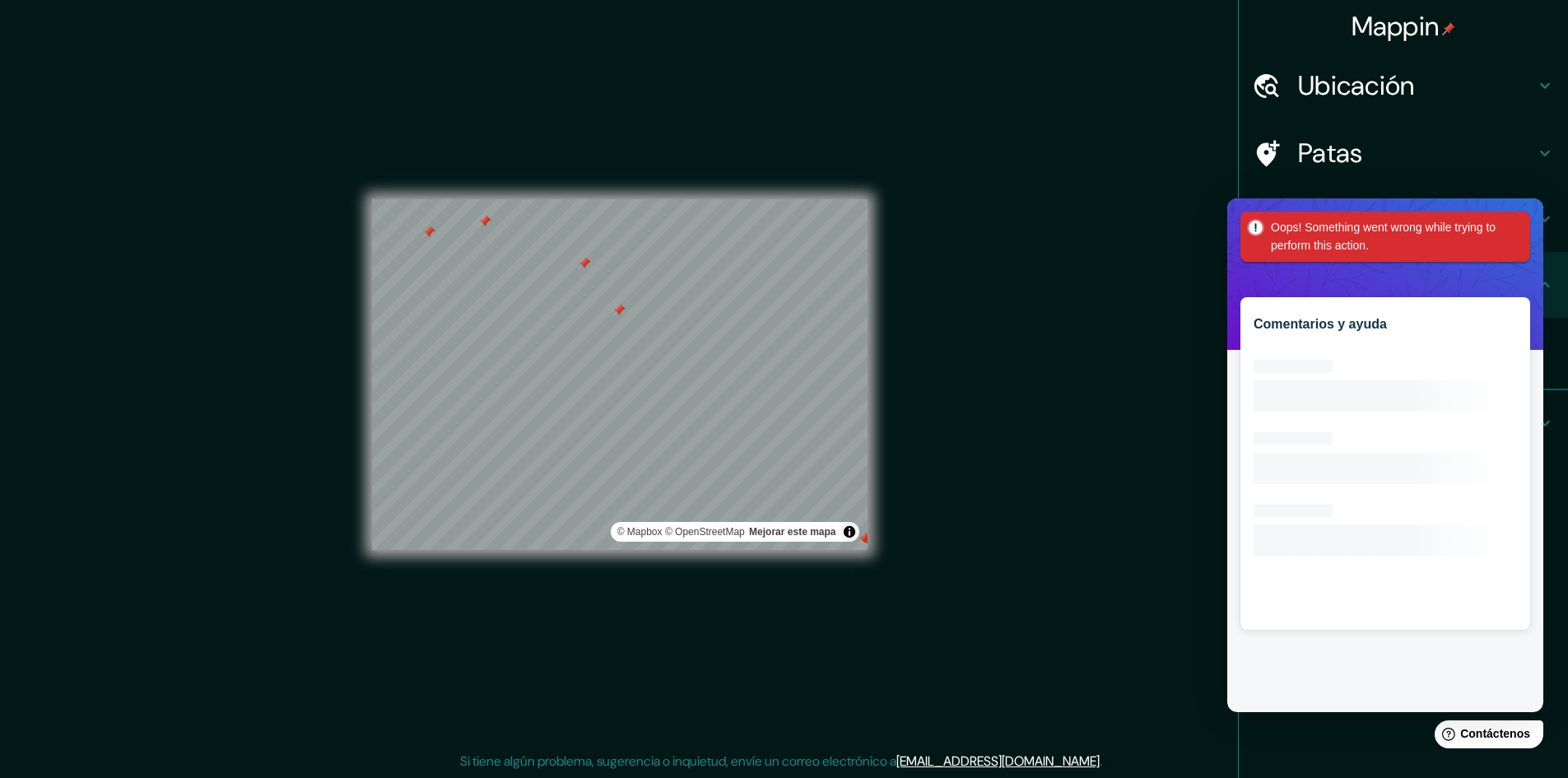
click at [1369, 392] on rect at bounding box center [1385, 479] width 263 height 264
click at [1375, 452] on icon "Loading interface..." at bounding box center [1385, 479] width 263 height 264
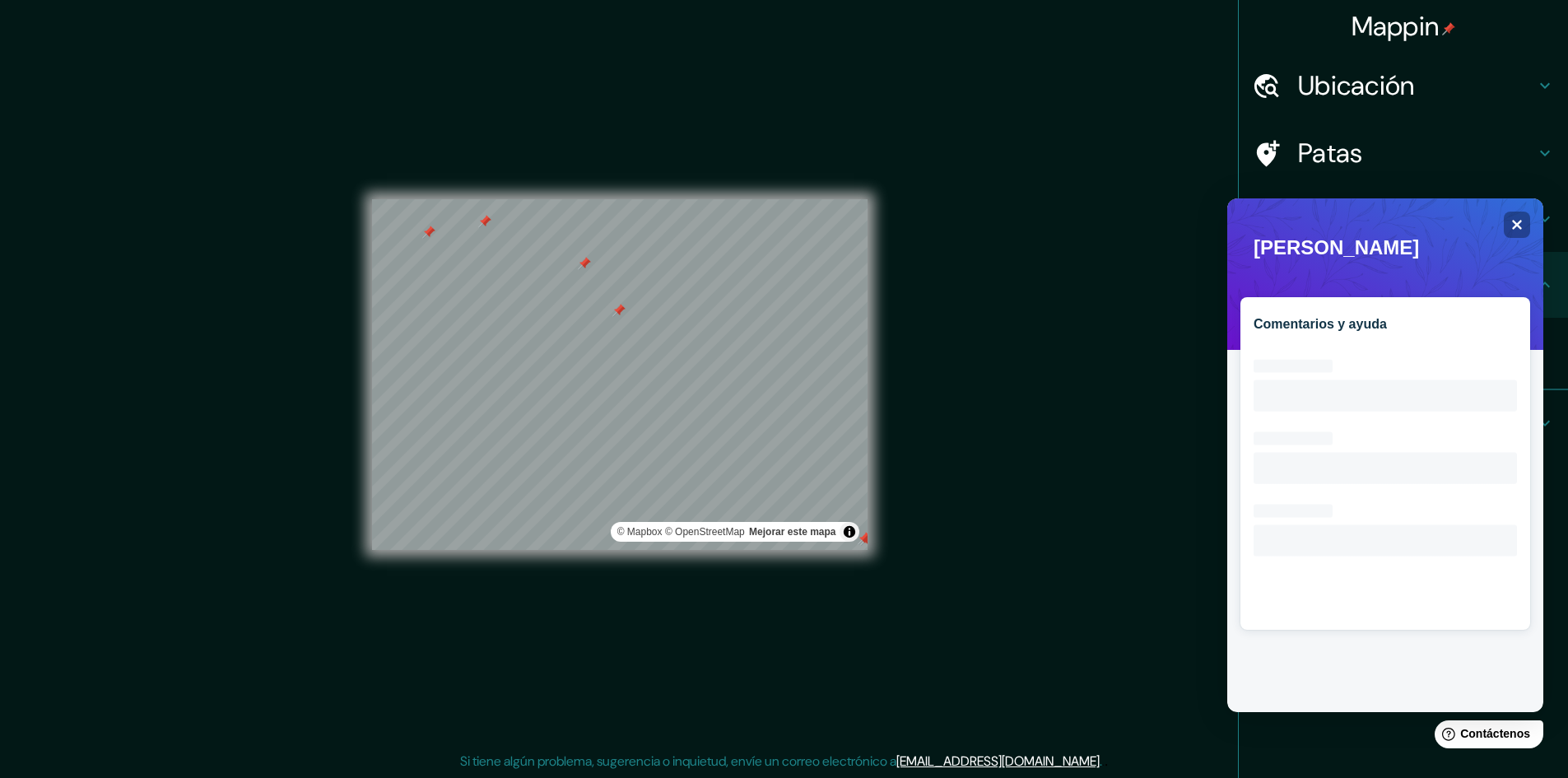
click at [1383, 765] on div "Mappin Ubicación [DATE][GEOGRAPHIC_DATA][PERSON_NAME], [GEOGRAPHIC_DATA], [GEOG…" at bounding box center [1402, 389] width 330 height 778
click at [1509, 228] on div "Close" at bounding box center [1516, 224] width 26 height 26
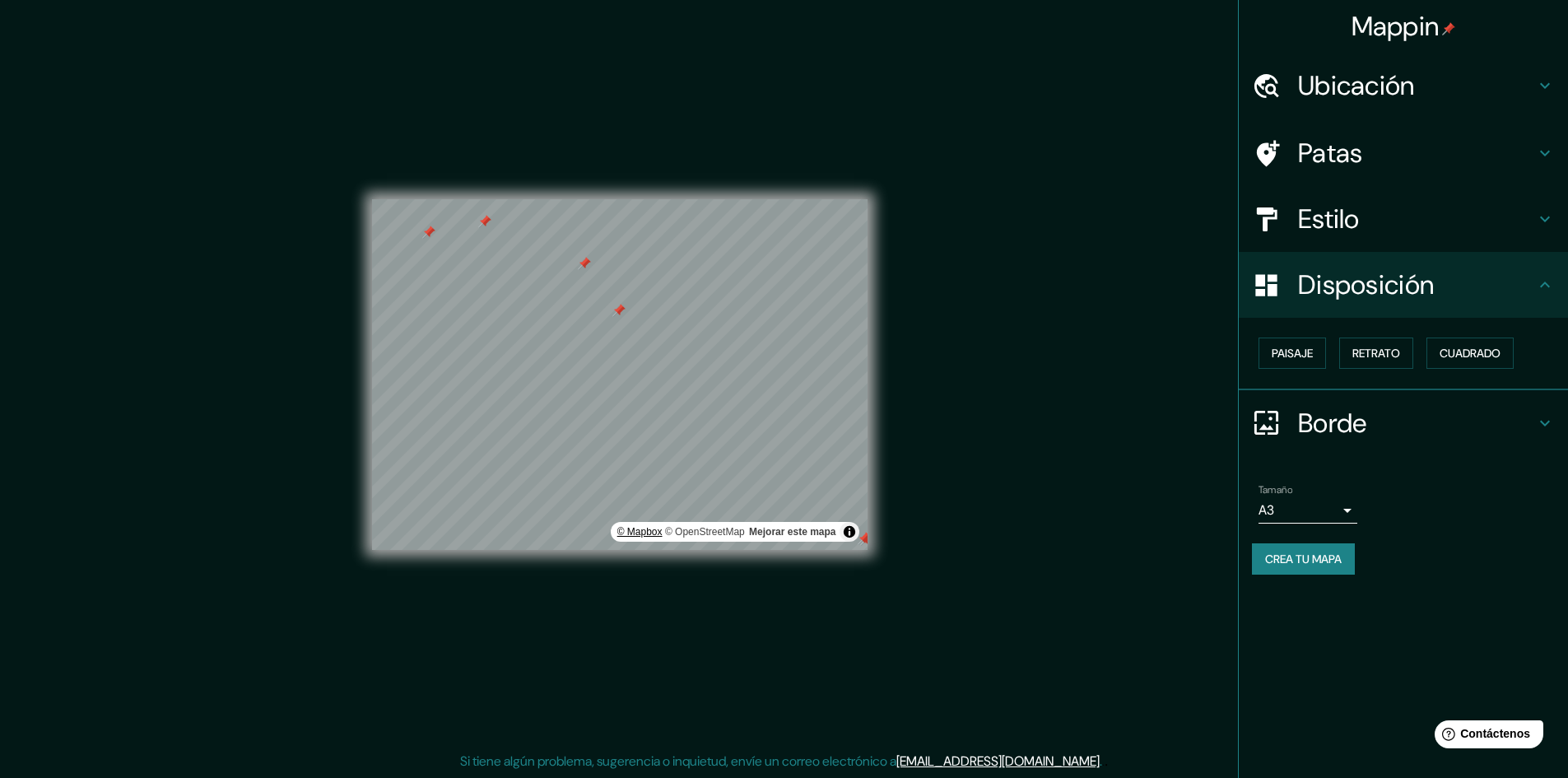
click at [635, 532] on font "© Mapbox" at bounding box center [639, 532] width 45 height 12
click at [286, 286] on div "Mappin Ubicación [DATE][GEOGRAPHIC_DATA][PERSON_NAME], [GEOGRAPHIC_DATA], [GEOG…" at bounding box center [784, 388] width 1568 height 780
click at [1420, 103] on div "Ubicación" at bounding box center [1403, 85] width 329 height 66
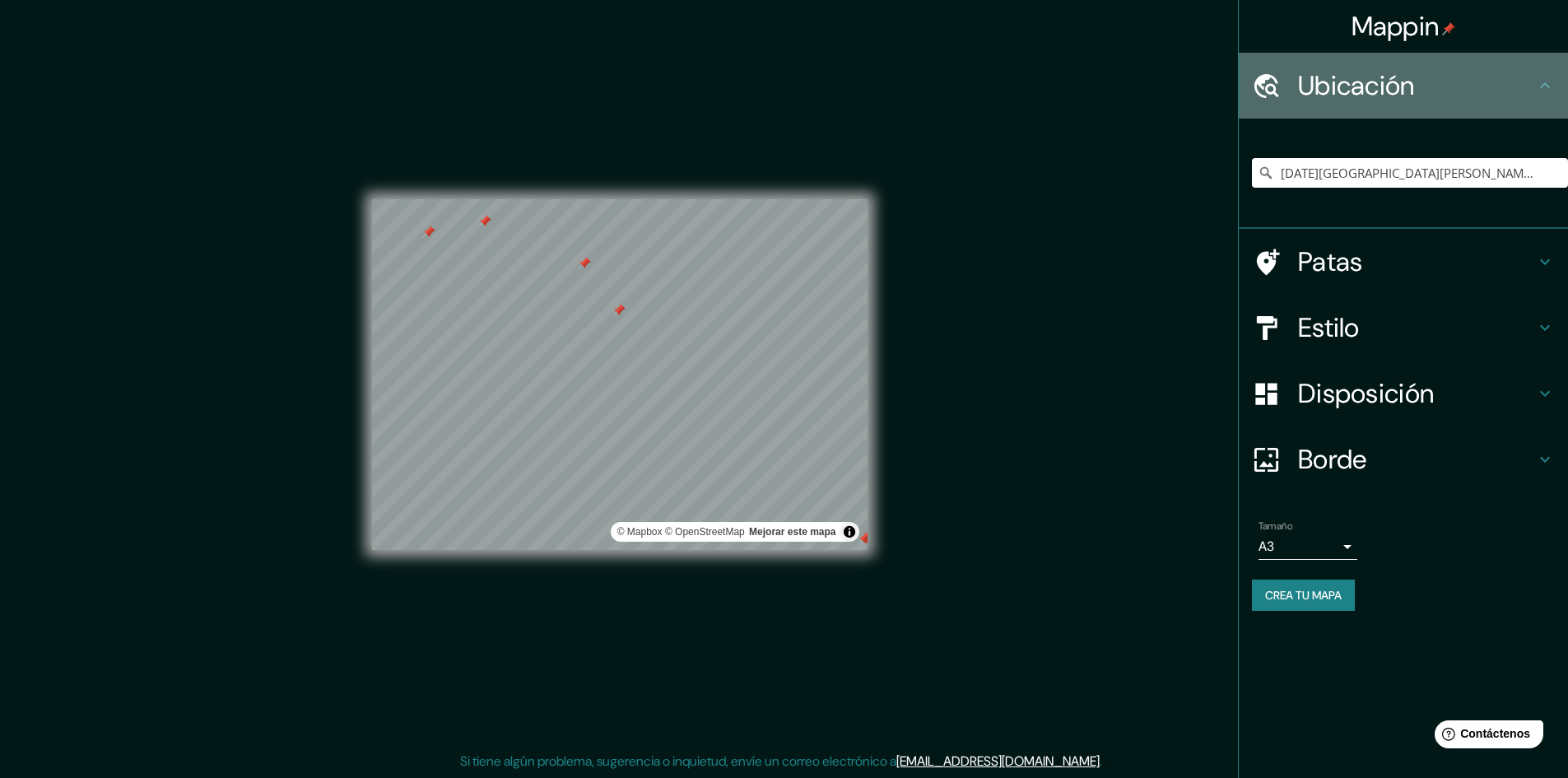
click at [1420, 102] on div "Ubicación" at bounding box center [1403, 85] width 329 height 66
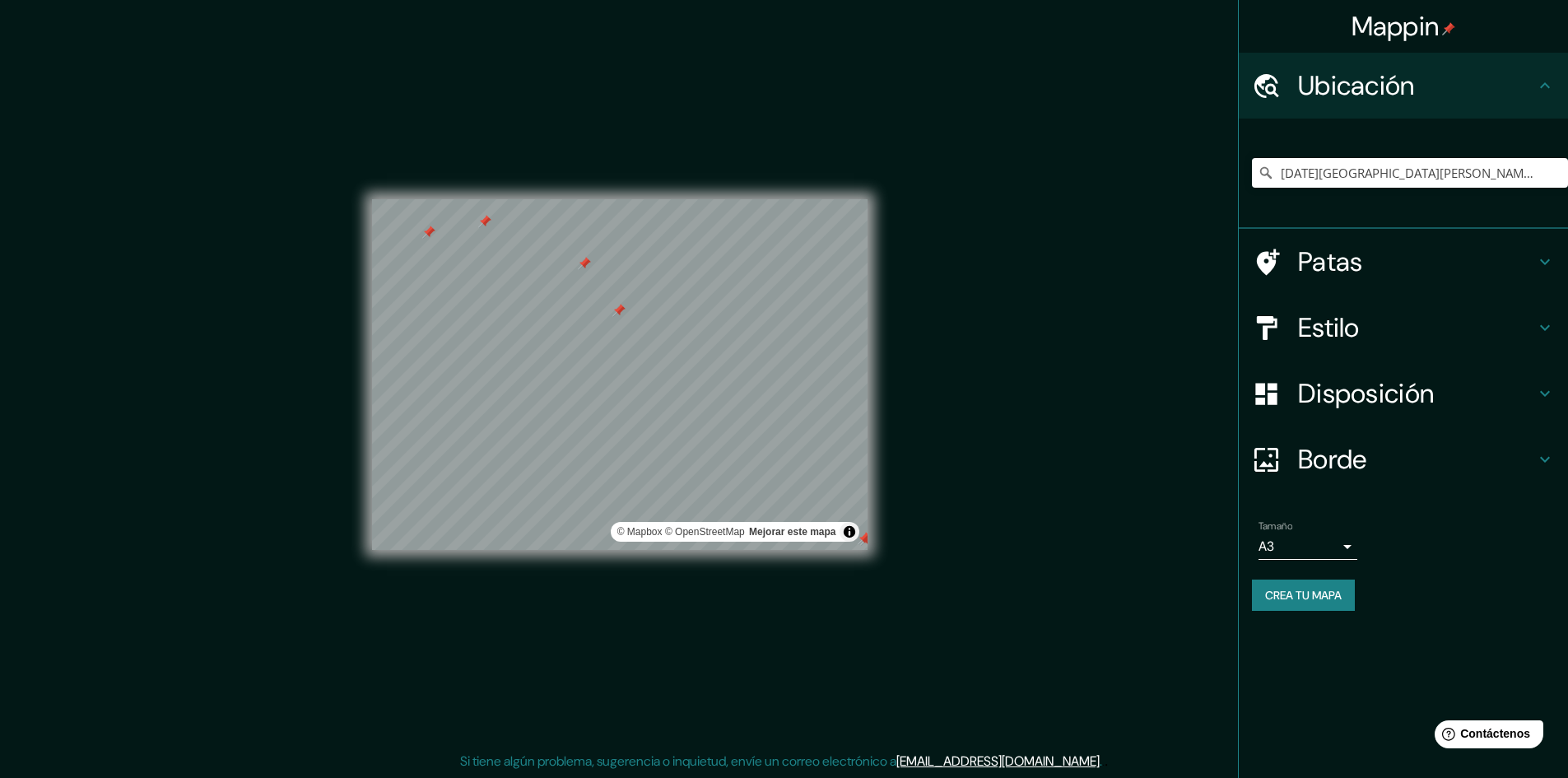
click at [1318, 604] on font "Crea tu mapa" at bounding box center [1303, 595] width 76 height 22
click at [726, 532] on font "© OpenStreetMap" at bounding box center [705, 532] width 80 height 12
click at [1335, 24] on div "Mappin" at bounding box center [1403, 26] width 329 height 53
click at [1351, 24] on font "Mappin" at bounding box center [1395, 26] width 88 height 34
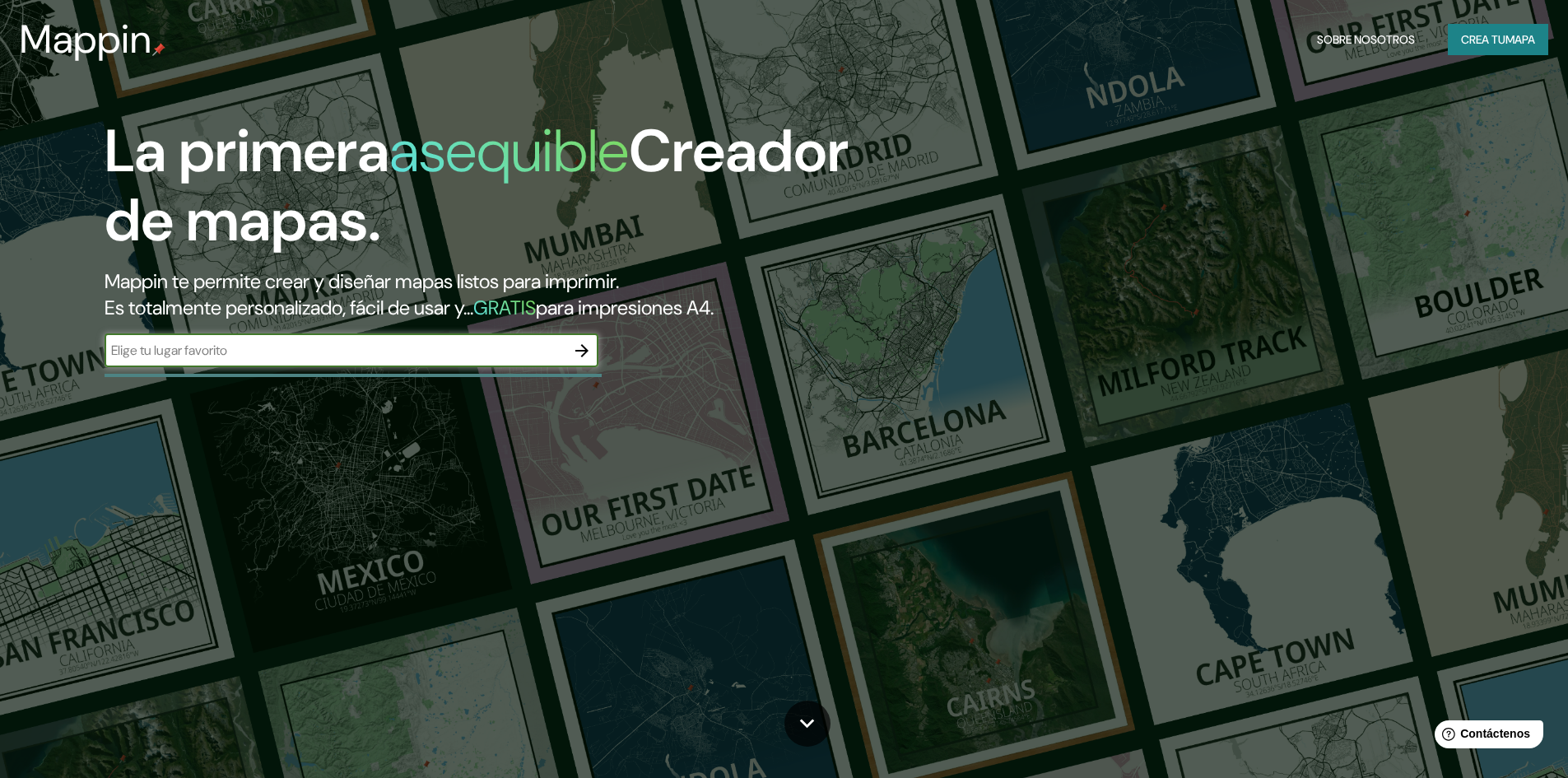
click at [369, 354] on input "text" at bounding box center [334, 350] width 461 height 19
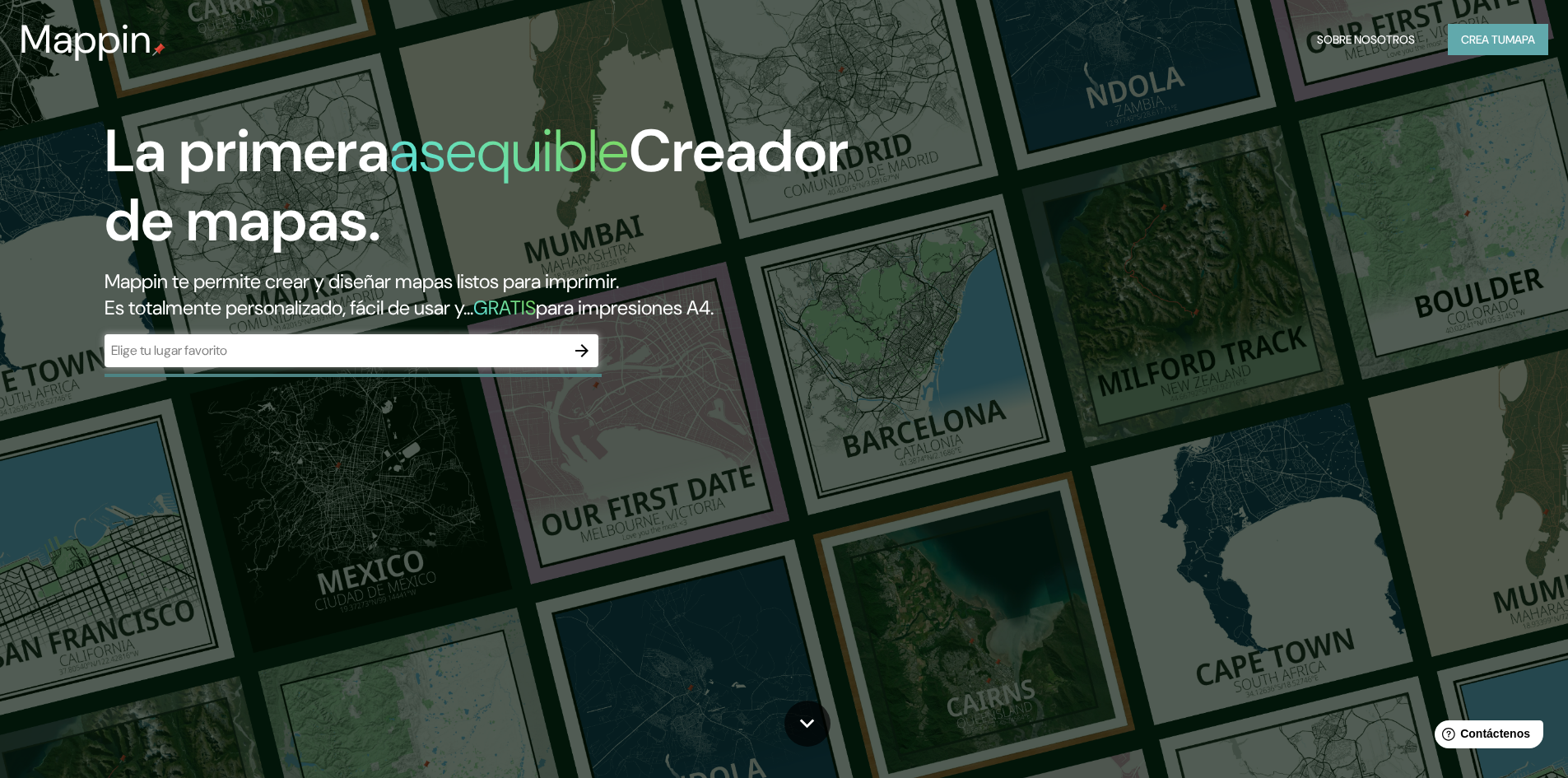
click at [1505, 30] on font "mapa" at bounding box center [1519, 40] width 30 height 22
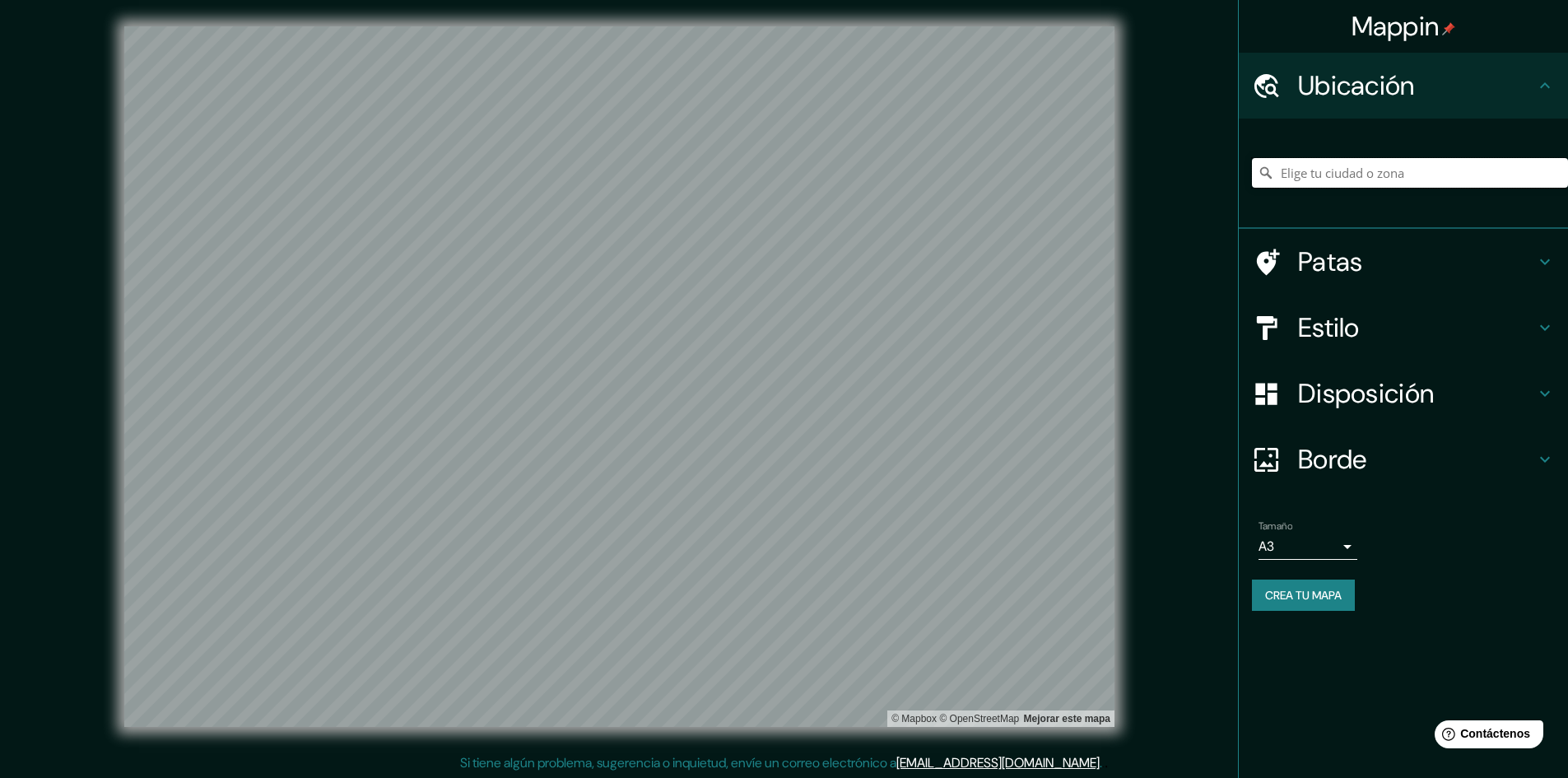
click at [1342, 174] on input "Elige tu ciudad o zona" at bounding box center [1409, 173] width 316 height 30
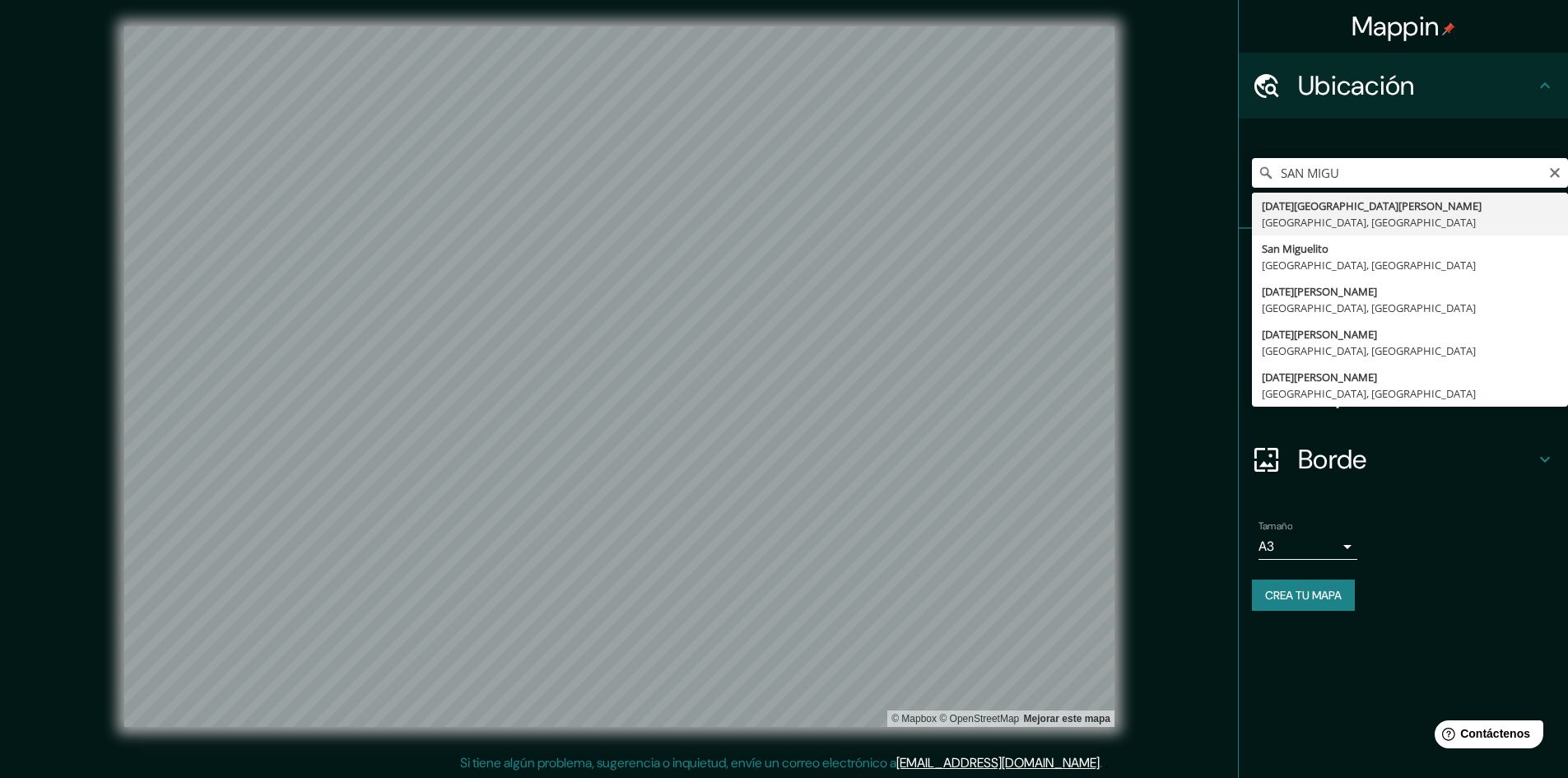
type input "[DATE][GEOGRAPHIC_DATA][PERSON_NAME], [GEOGRAPHIC_DATA], [GEOGRAPHIC_DATA]"
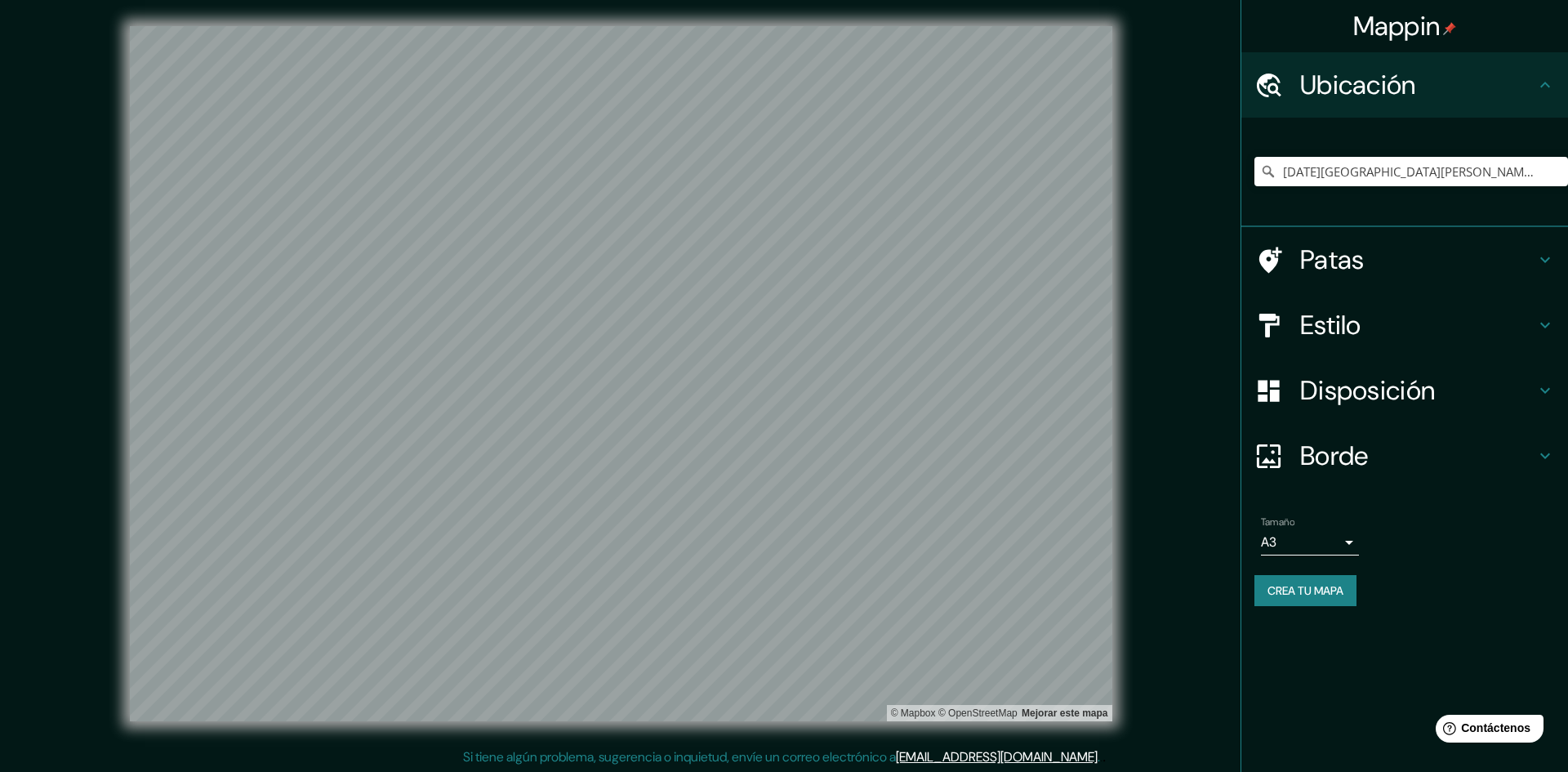
click at [1269, 538] on body "Mappin Ubicación [DATE][GEOGRAPHIC_DATA][PERSON_NAME], [GEOGRAPHIC_DATA], [GEOG…" at bounding box center [784, 386] width 1568 height 772
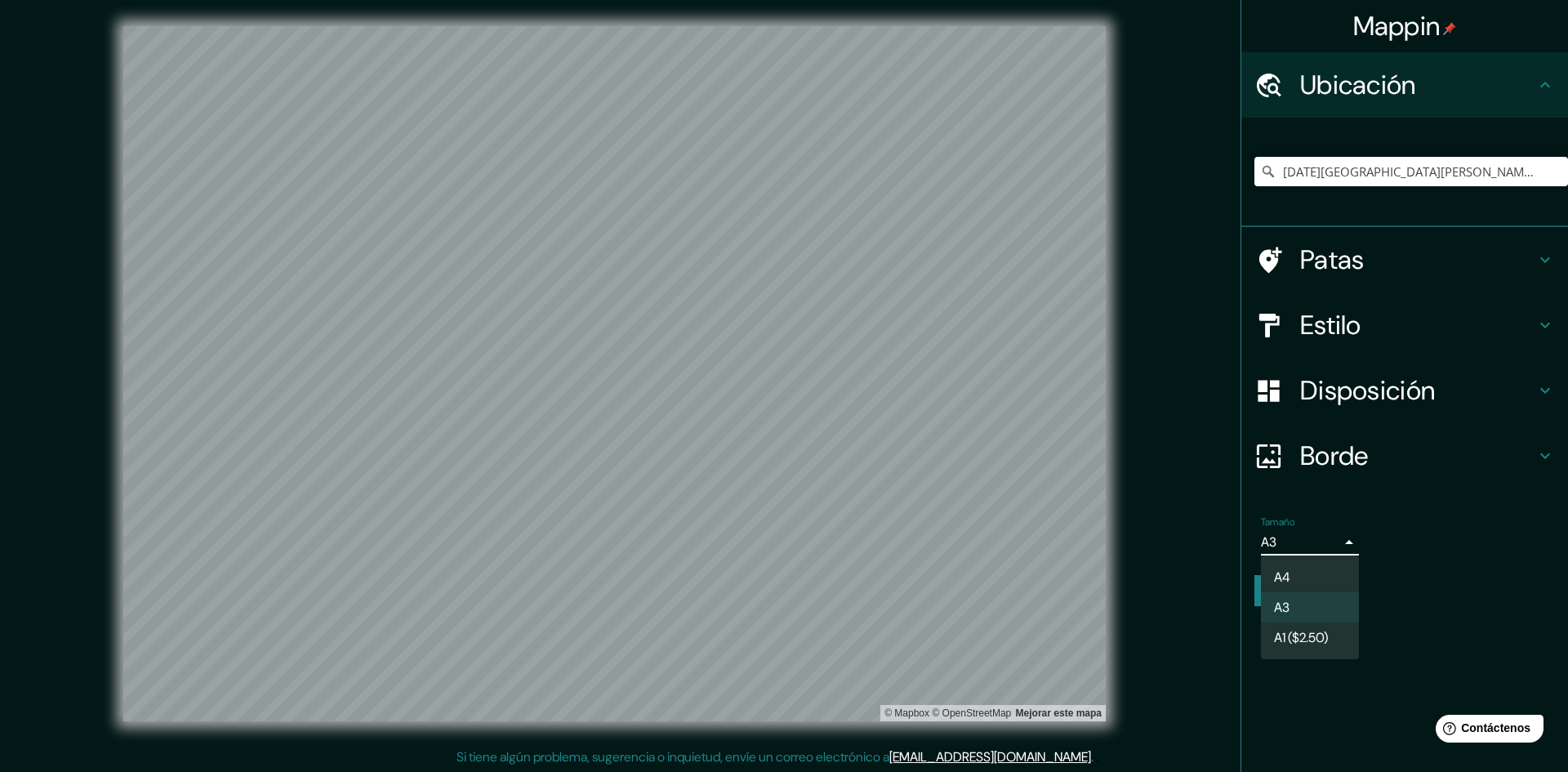
click at [1297, 581] on li "A4" at bounding box center [1310, 577] width 98 height 30
type input "single"
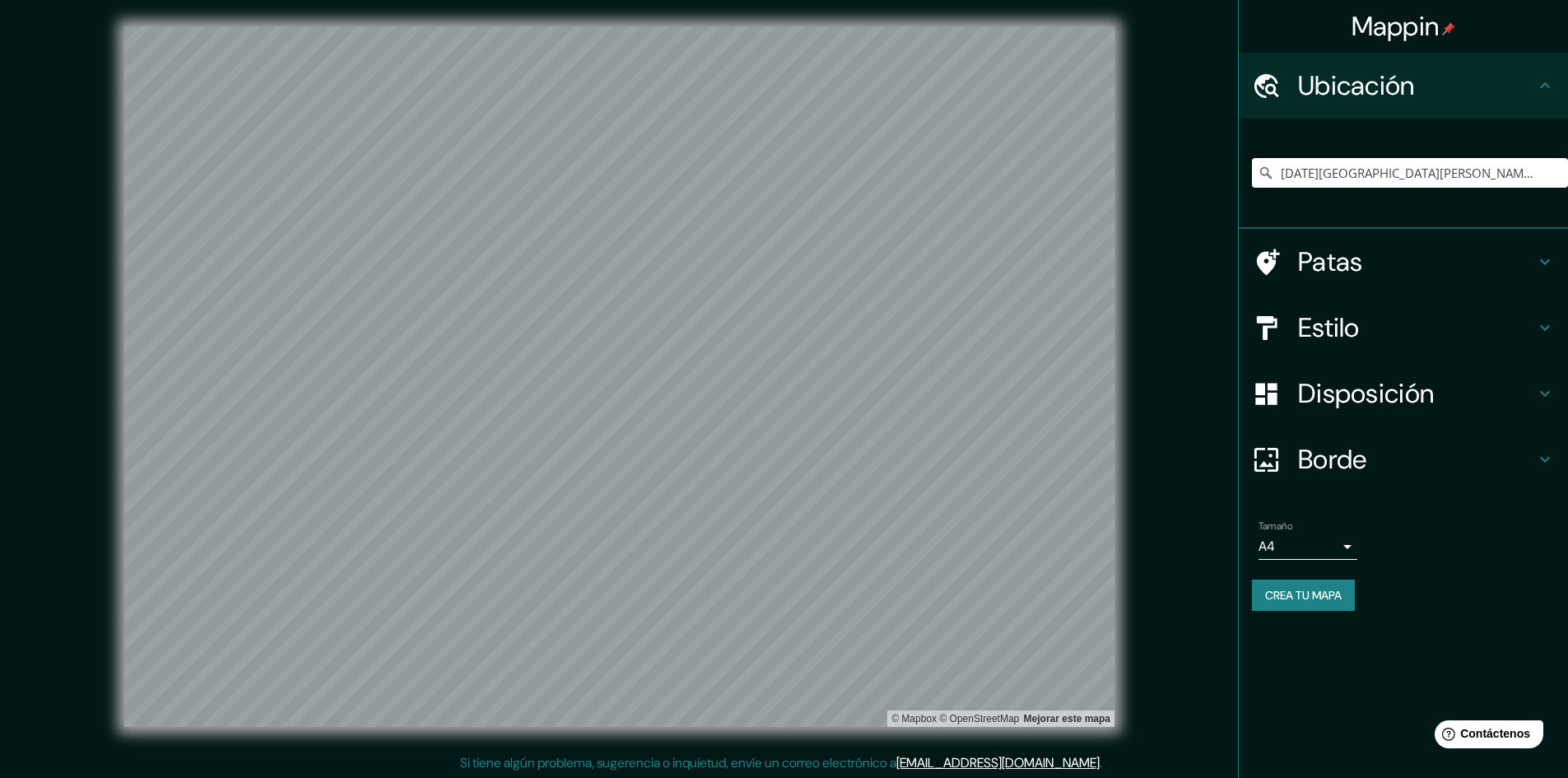
click at [1315, 584] on button "Crea tu mapa" at bounding box center [1303, 595] width 102 height 31
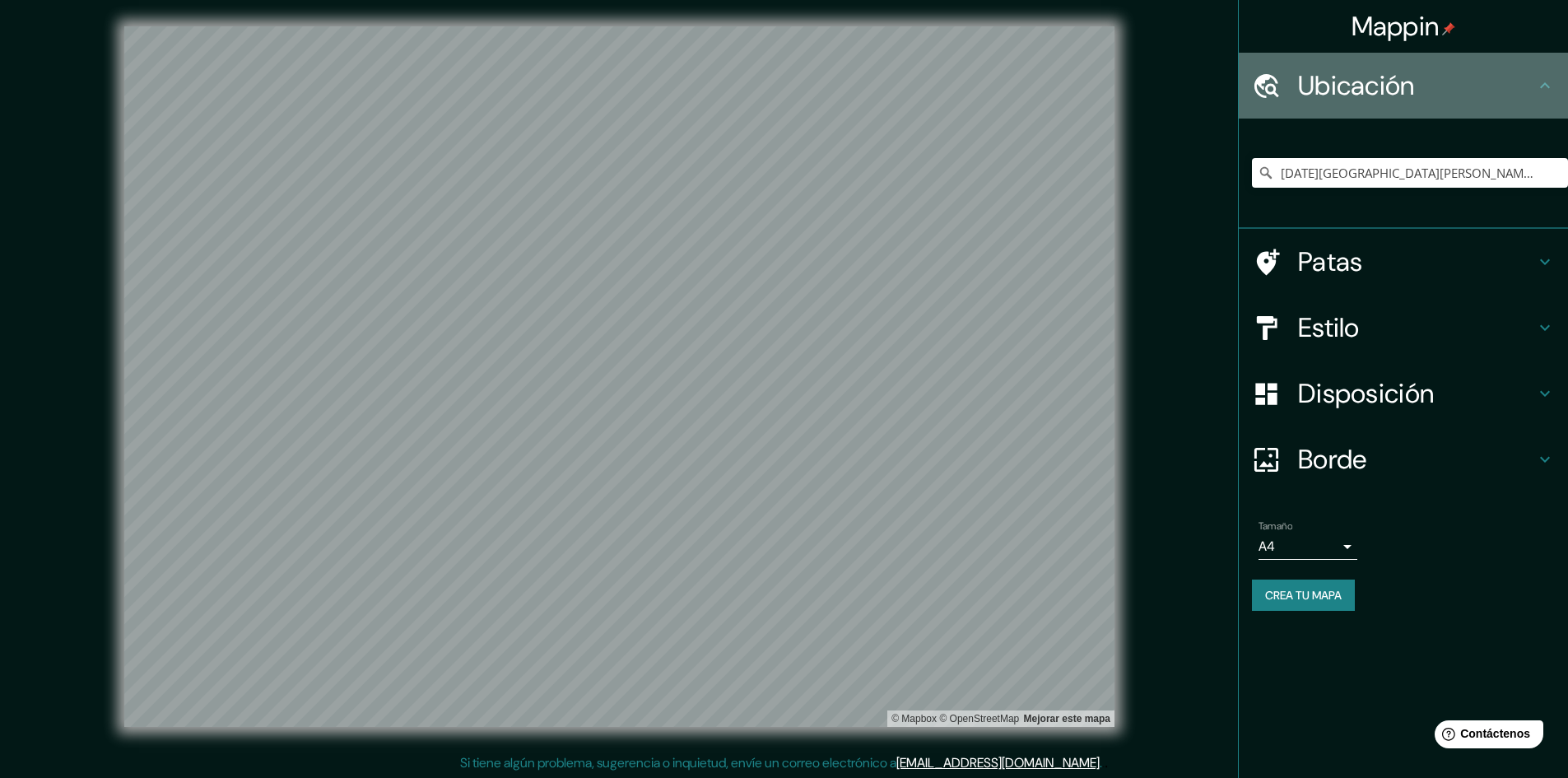
click at [1538, 84] on icon at bounding box center [1545, 85] width 20 height 20
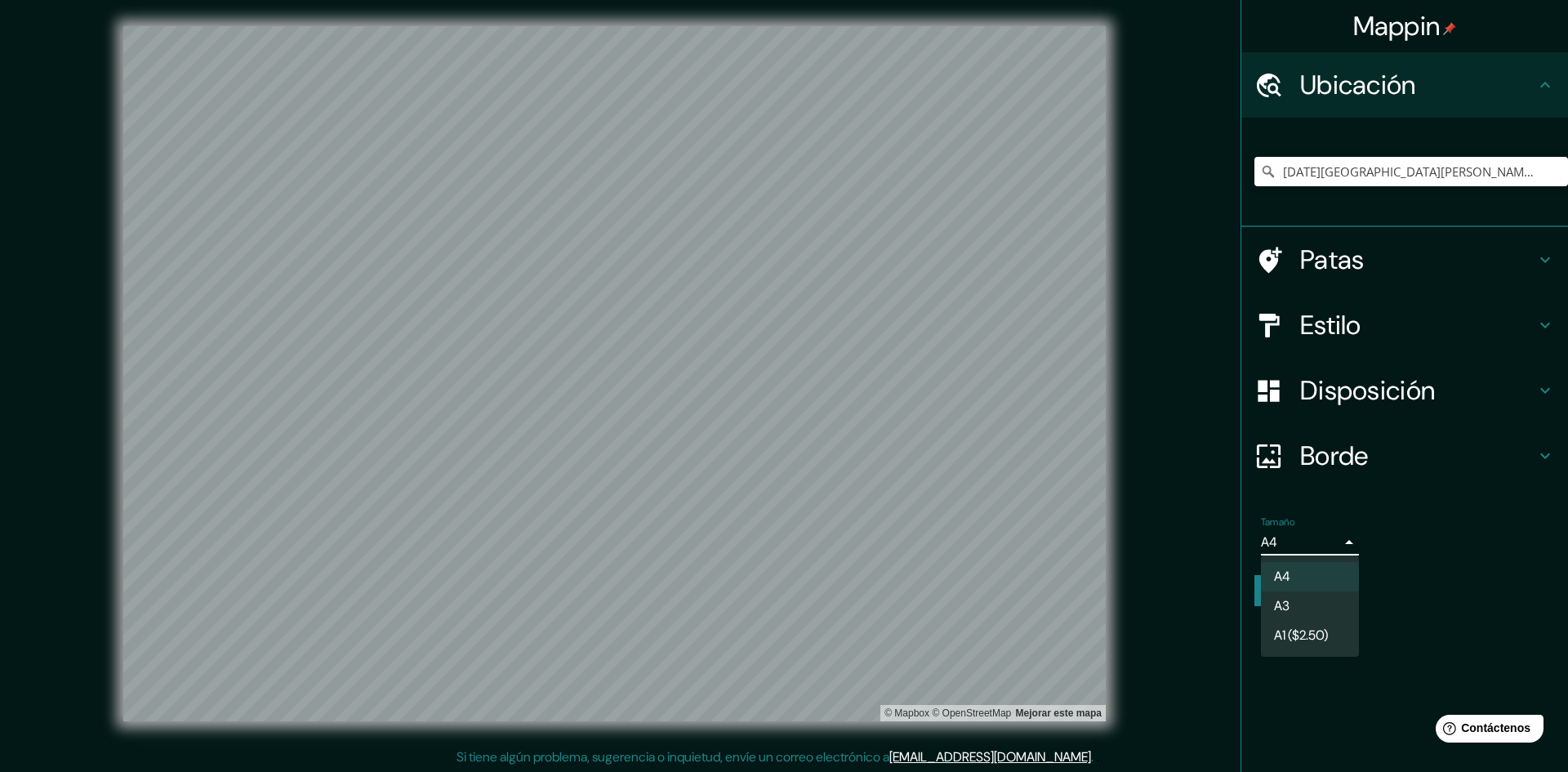
click at [1292, 537] on body "Mappin Ubicación [DATE][GEOGRAPHIC_DATA][PERSON_NAME], [GEOGRAPHIC_DATA], [GEOG…" at bounding box center [784, 386] width 1568 height 772
click at [1307, 469] on div at bounding box center [784, 386] width 1568 height 772
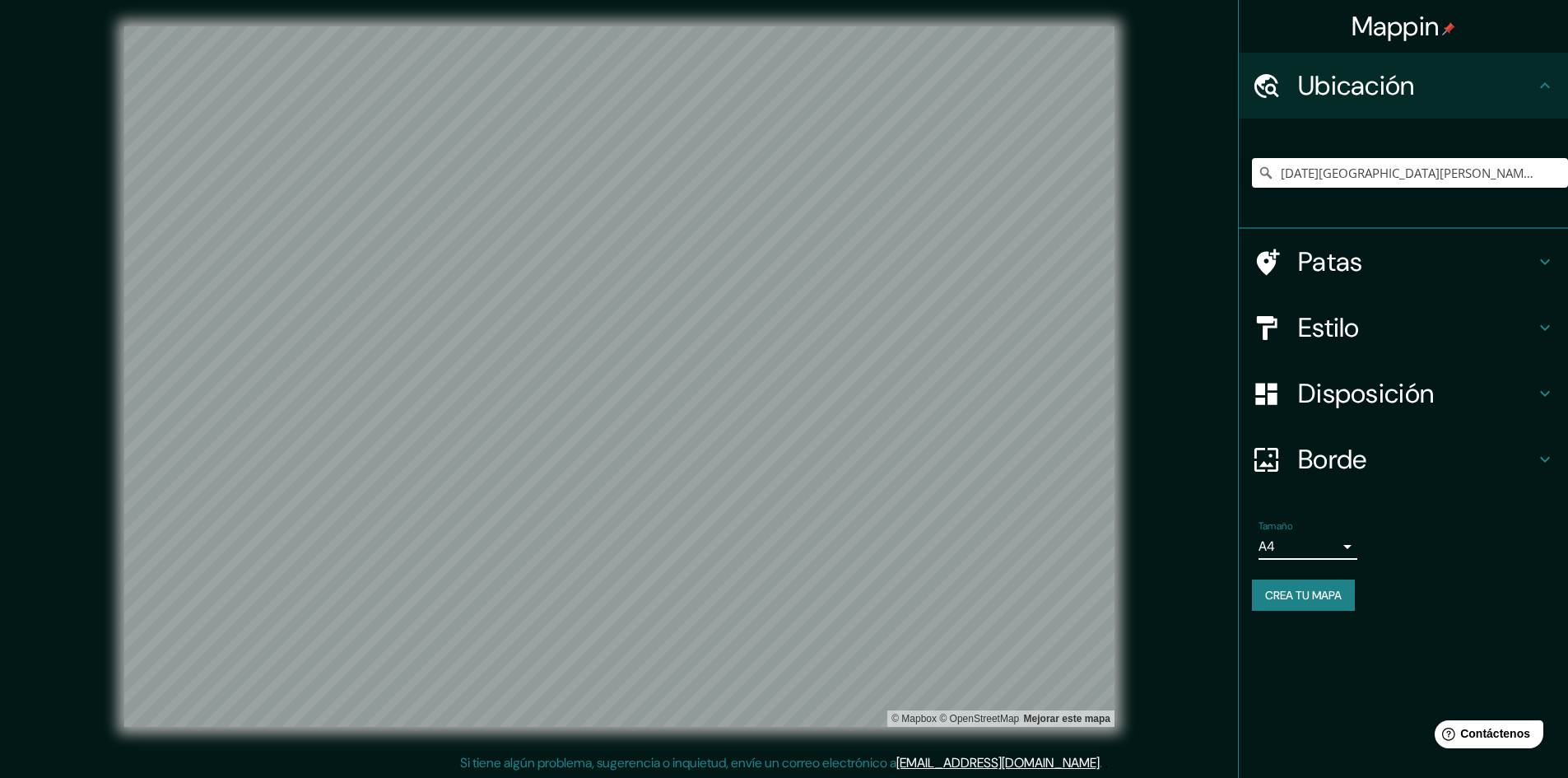
click at [1321, 461] on font "Borde" at bounding box center [1332, 459] width 69 height 34
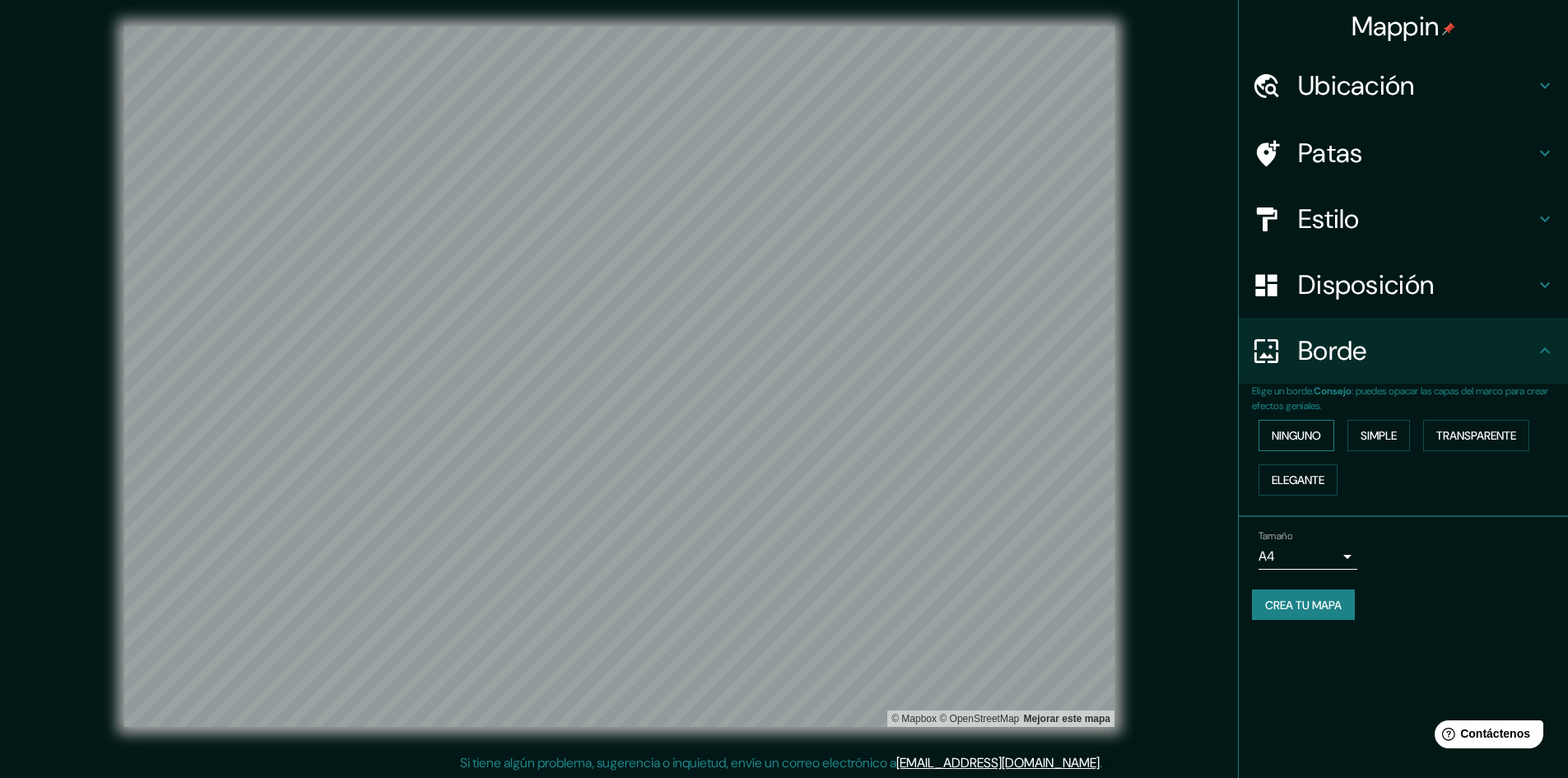
click at [1310, 447] on button "Ninguno" at bounding box center [1296, 435] width 76 height 31
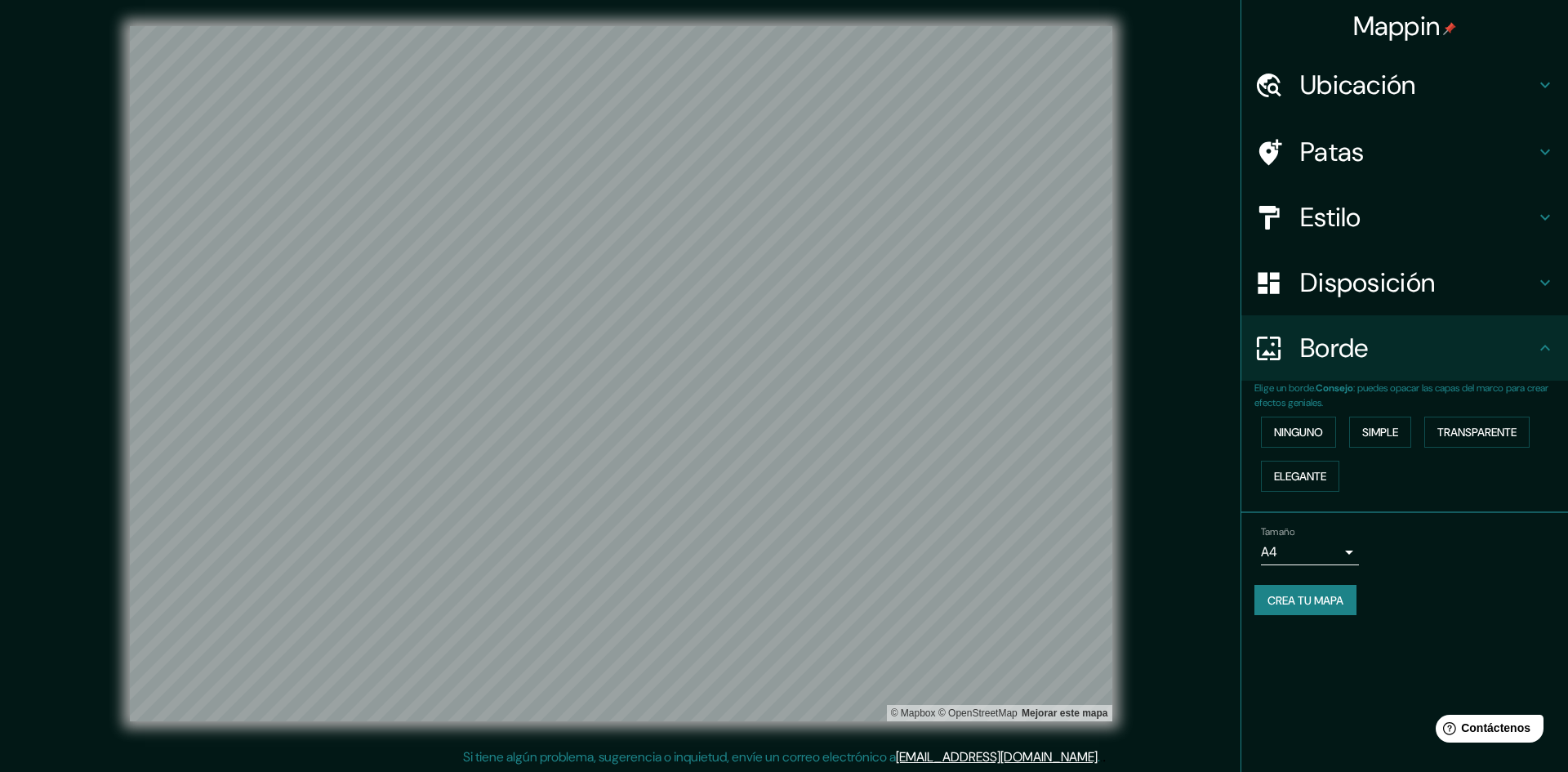
click at [1301, 554] on body "Mappin Ubicación [DATE][GEOGRAPHIC_DATA][PERSON_NAME], [GEOGRAPHIC_DATA], [GEOG…" at bounding box center [784, 386] width 1568 height 772
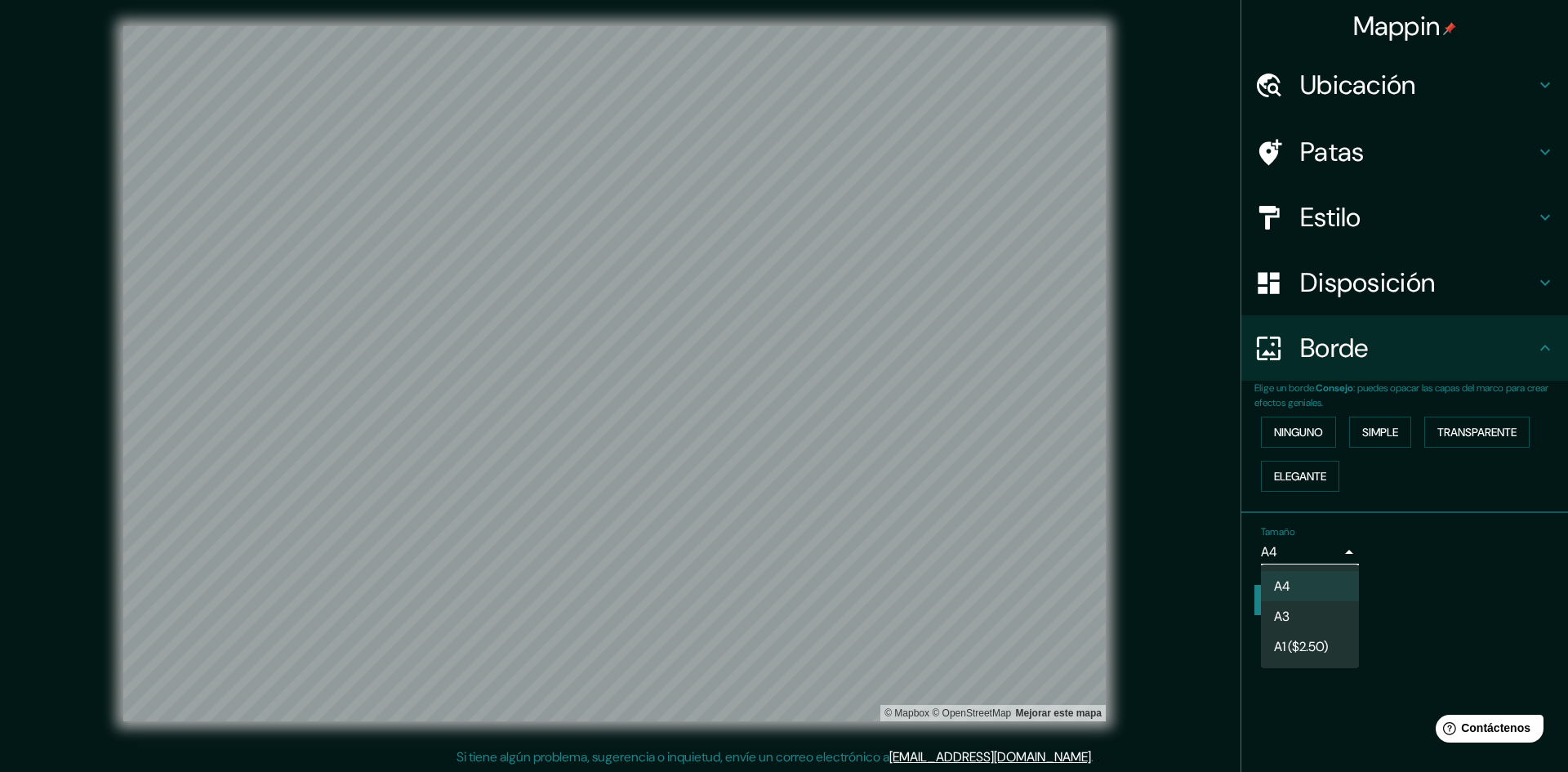
drag, startPoint x: 1301, startPoint y: 613, endPoint x: 1291, endPoint y: 588, distance: 26.9
click at [1291, 588] on ul "A4 A3 A1 ($2.50)" at bounding box center [1310, 616] width 98 height 104
click at [1291, 588] on li "A4" at bounding box center [1310, 586] width 98 height 30
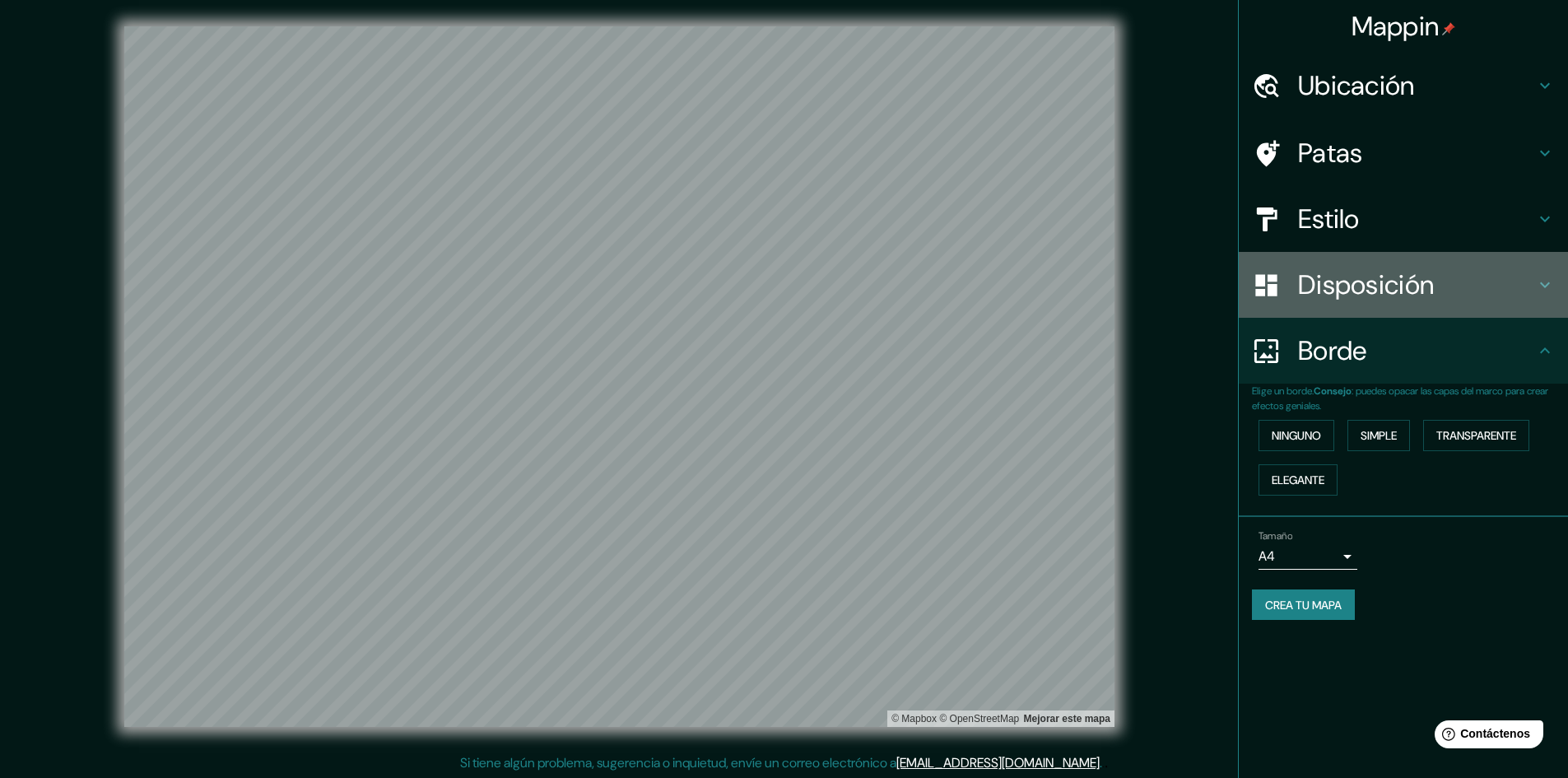
click at [1329, 297] on font "Disposición" at bounding box center [1365, 284] width 136 height 34
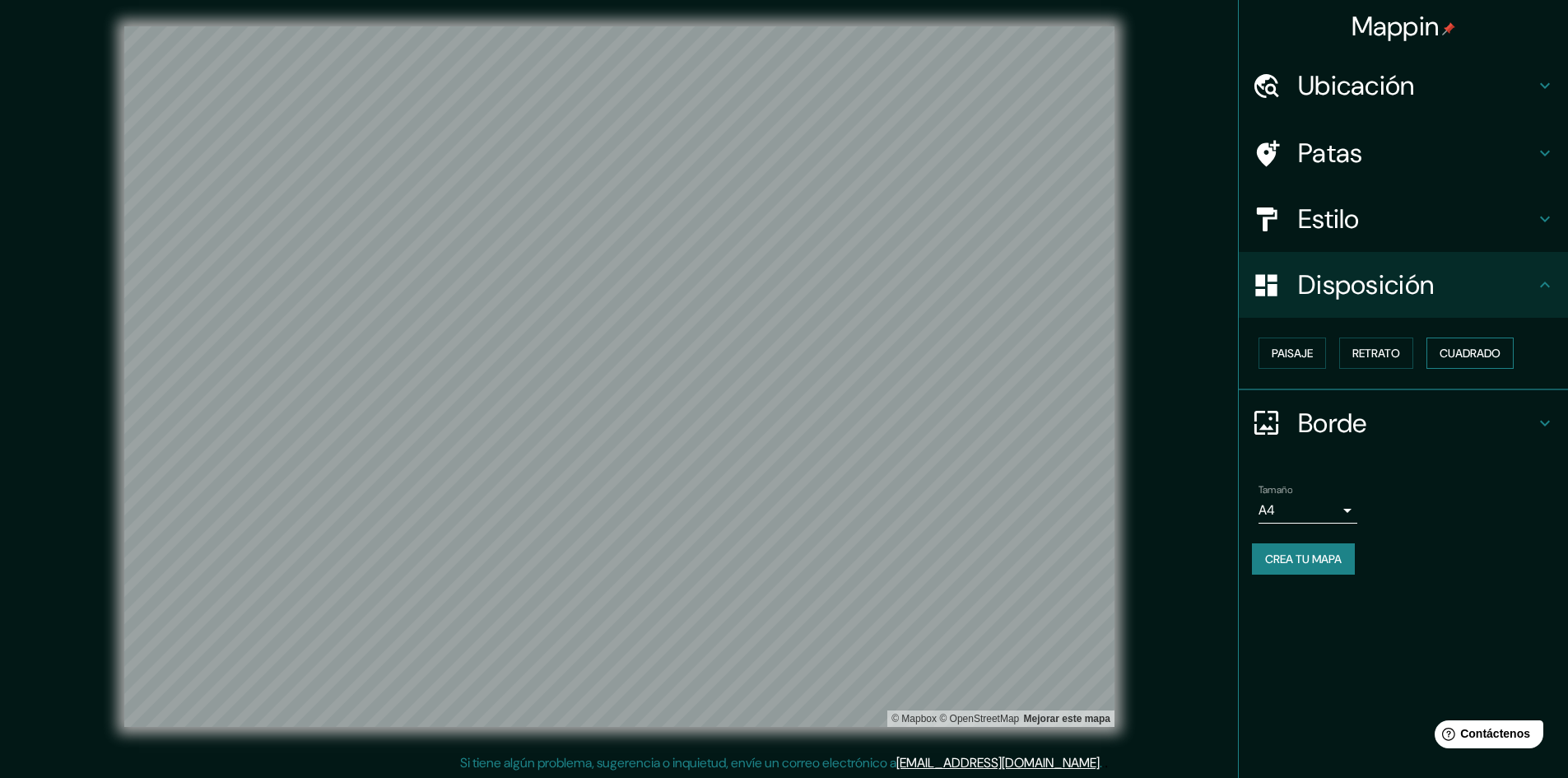
click at [1456, 348] on font "Cuadrado" at bounding box center [1470, 353] width 61 height 14
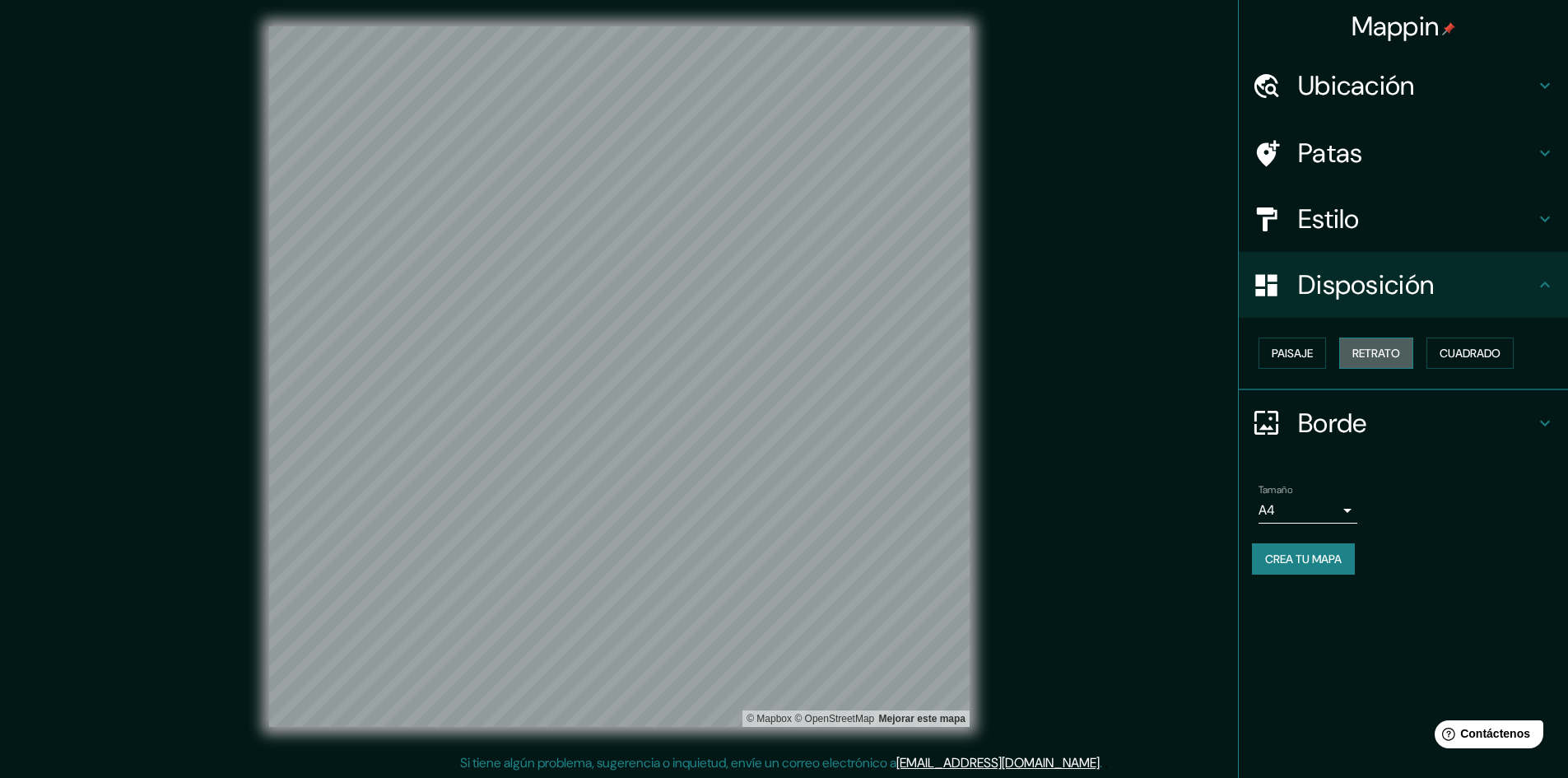
click at [1396, 356] on font "Retrato" at bounding box center [1376, 353] width 48 height 14
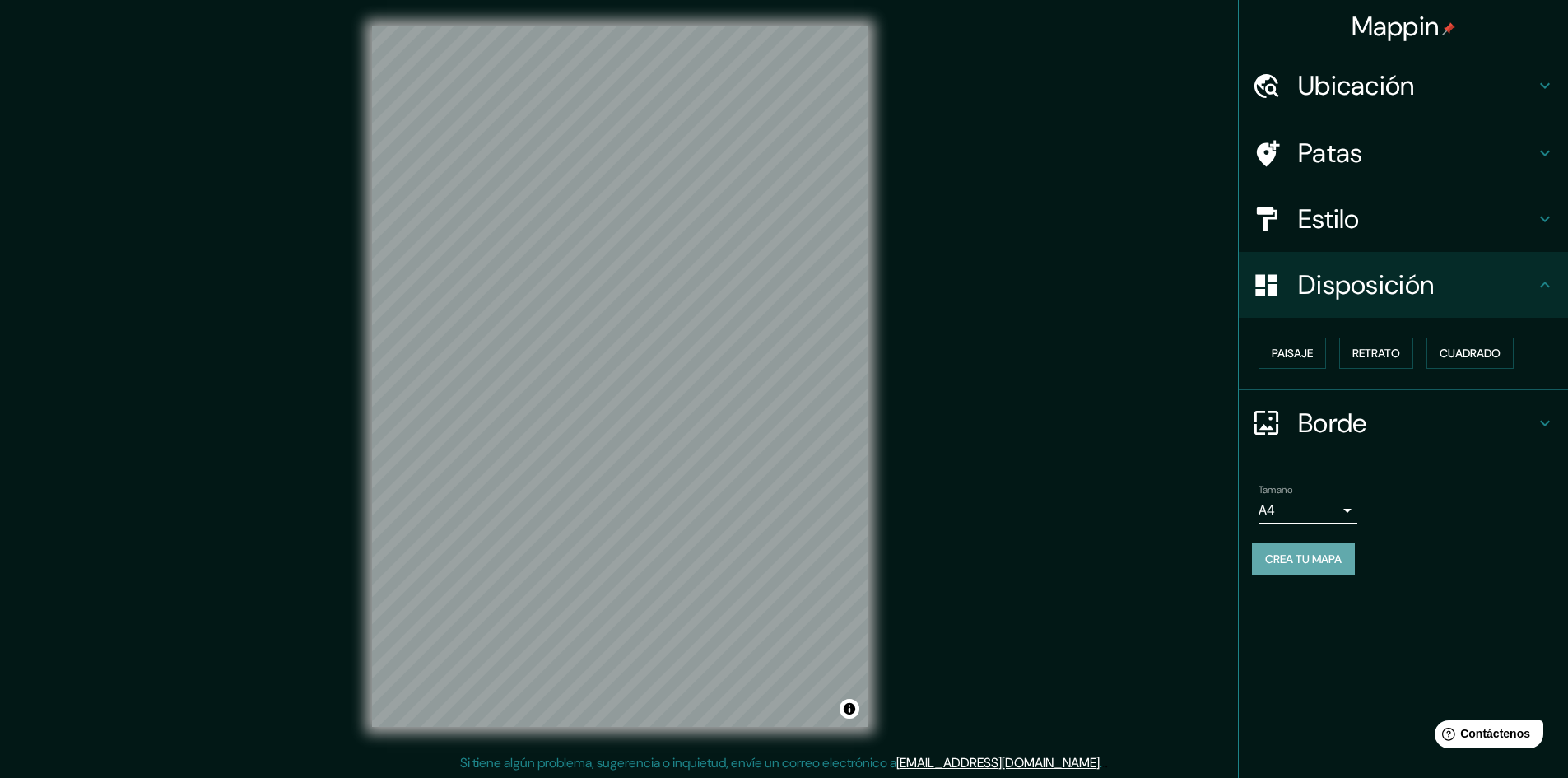
click at [1333, 568] on font "Crea tu mapa" at bounding box center [1303, 559] width 76 height 22
click at [1328, 561] on div "Crea tu mapa" at bounding box center [1403, 559] width 303 height 31
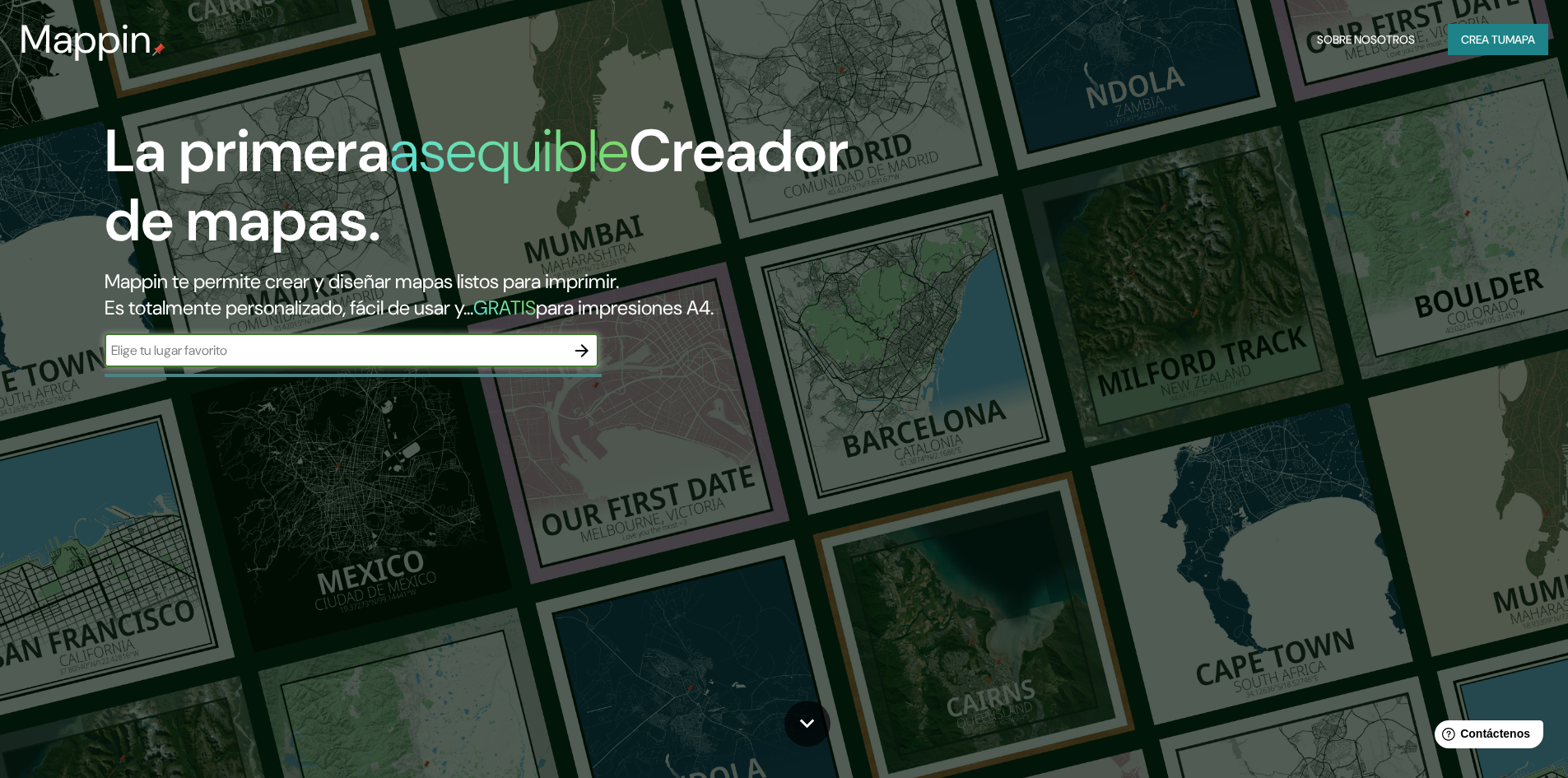
click at [384, 339] on div "​" at bounding box center [351, 351] width 494 height 33
click at [1480, 47] on font "Crea tu" at bounding box center [1483, 40] width 44 height 14
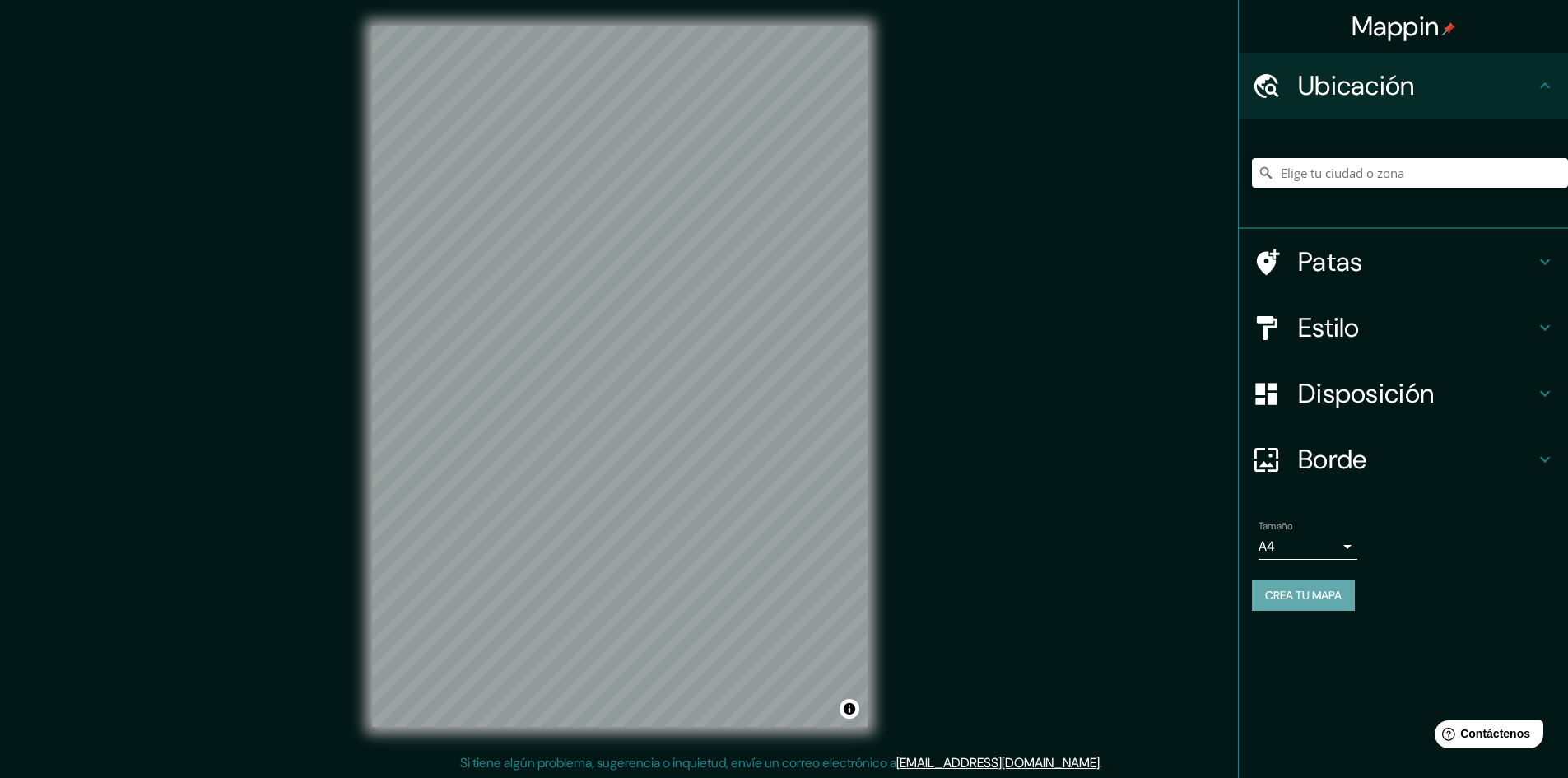
click at [1277, 594] on font "Crea tu mapa" at bounding box center [1303, 595] width 76 height 14
